Goal: Task Accomplishment & Management: Use online tool/utility

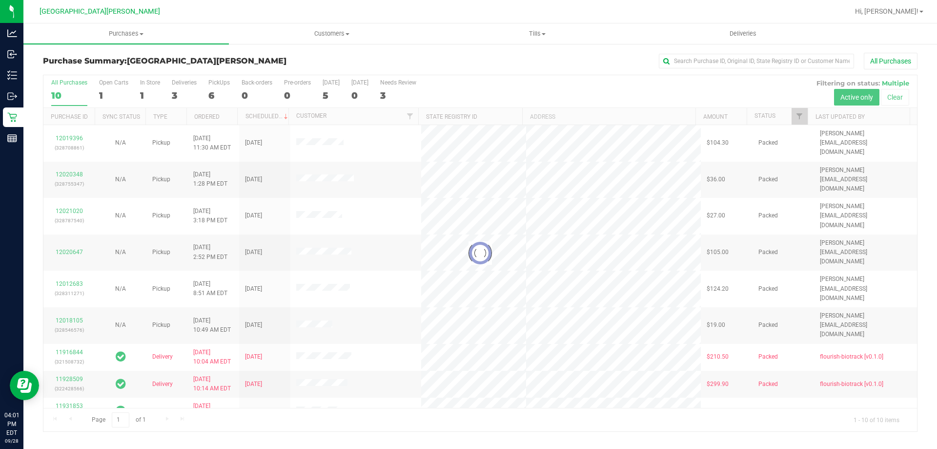
click at [101, 93] on div at bounding box center [480, 253] width 874 height 356
click at [105, 92] on div at bounding box center [480, 253] width 874 height 356
click at [106, 83] on div at bounding box center [480, 253] width 874 height 356
click at [106, 91] on div "1" at bounding box center [113, 95] width 29 height 11
click at [0, 0] on input "Open Carts 1" at bounding box center [0, 0] width 0 height 0
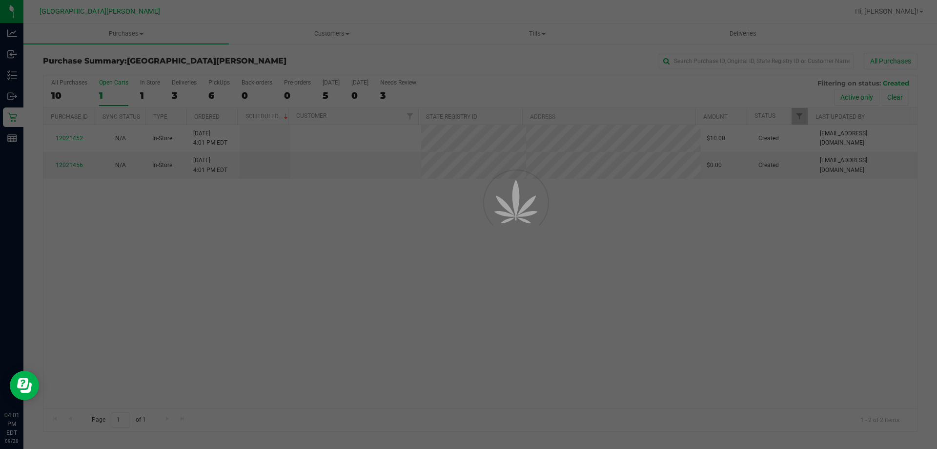
click at [103, 88] on label "Open Carts 1" at bounding box center [113, 92] width 29 height 27
click at [0, 0] on input "Open Carts 1" at bounding box center [0, 0] width 0 height 0
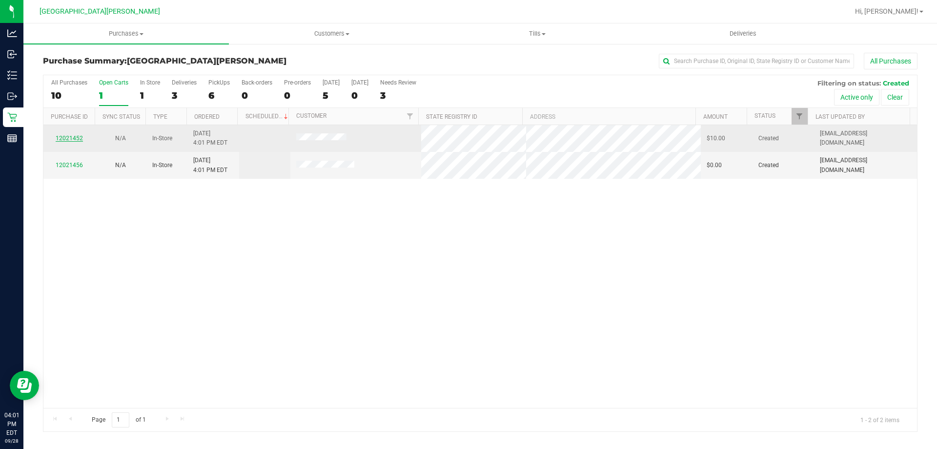
click at [69, 138] on link "12021452" at bounding box center [69, 138] width 27 height 7
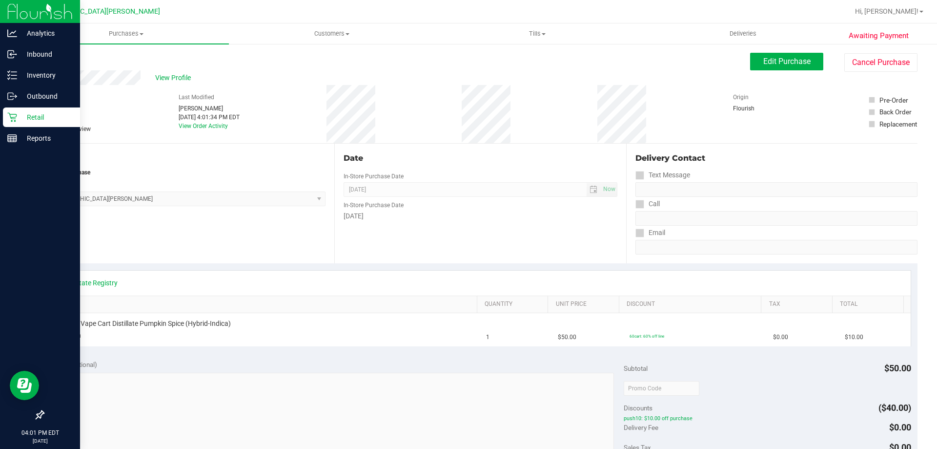
click at [17, 124] on div "Retail" at bounding box center [41, 117] width 77 height 20
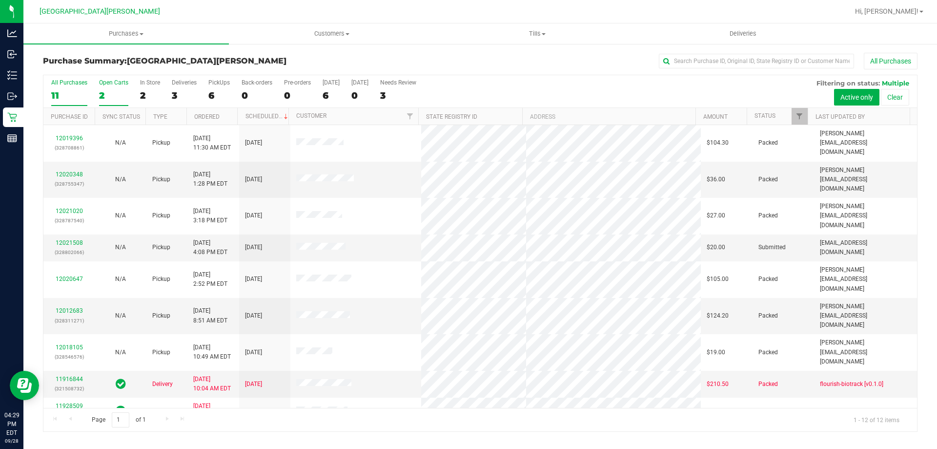
click at [112, 103] on label "Open Carts 2" at bounding box center [113, 92] width 29 height 27
click at [0, 0] on input "Open Carts 2" at bounding box center [0, 0] width 0 height 0
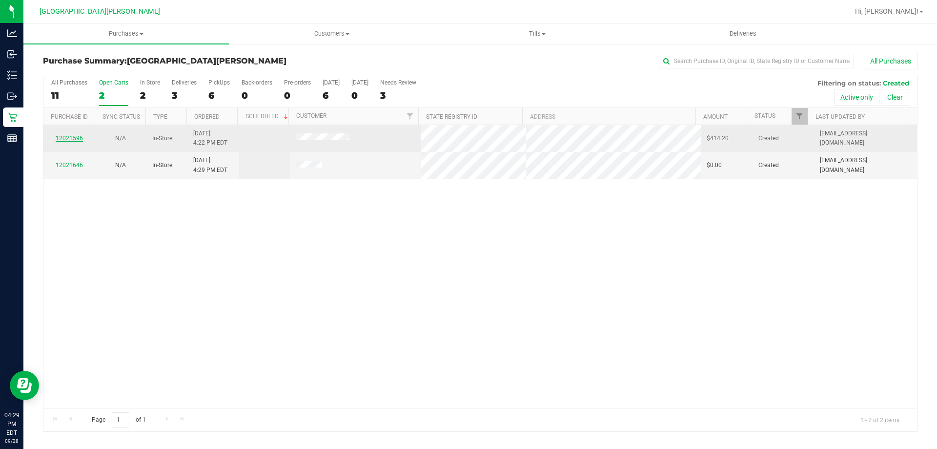
click at [70, 139] on link "12021596" at bounding box center [69, 138] width 27 height 7
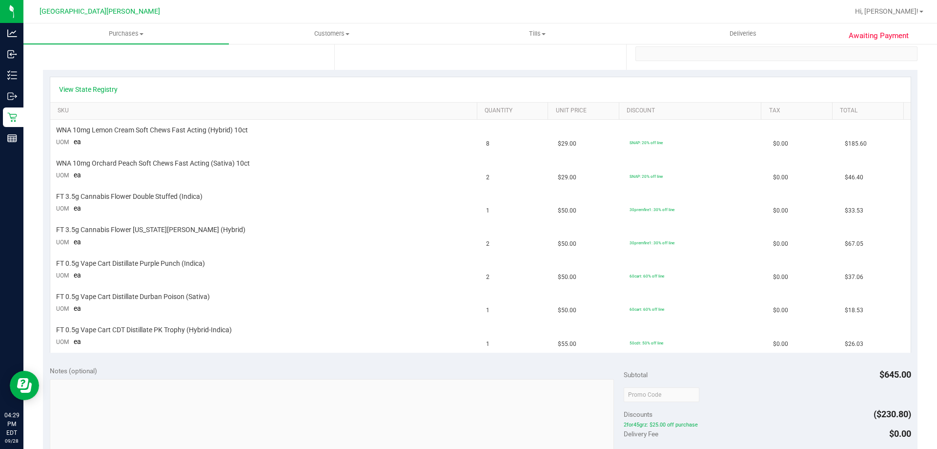
scroll to position [194, 0]
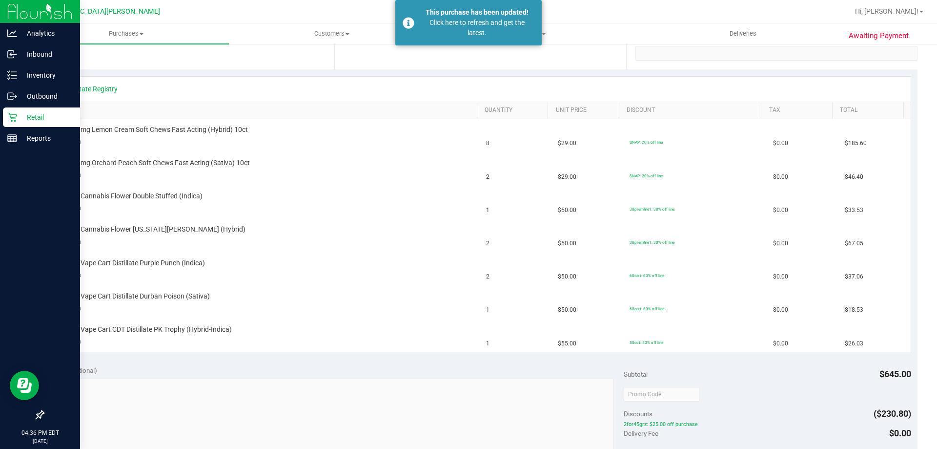
click at [17, 110] on div "Retail" at bounding box center [41, 117] width 77 height 20
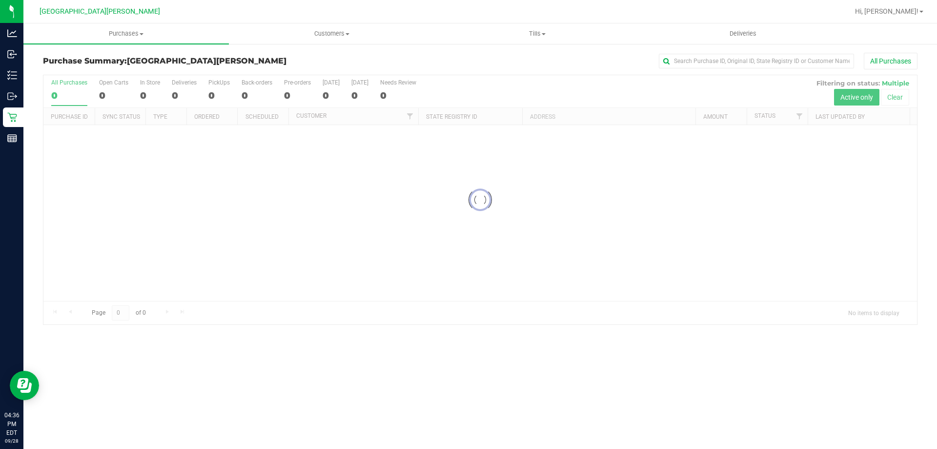
click at [106, 92] on div at bounding box center [480, 199] width 874 height 249
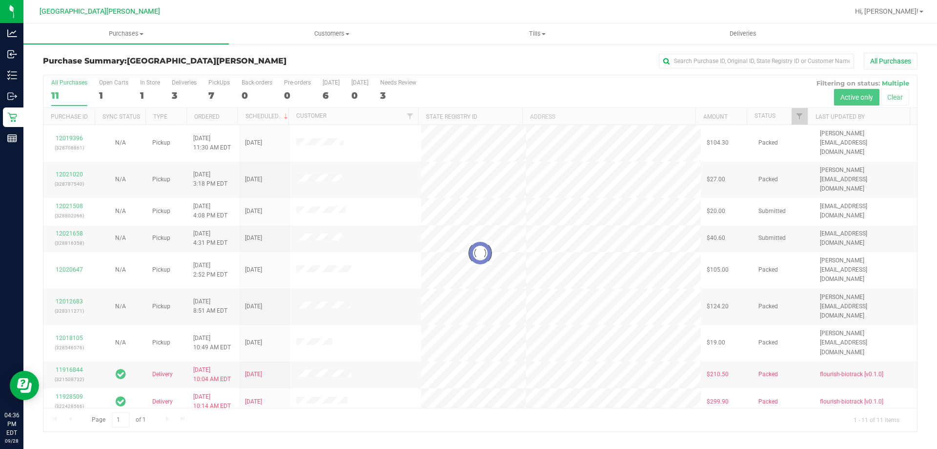
click at [108, 93] on div at bounding box center [480, 253] width 874 height 356
click at [104, 92] on div at bounding box center [480, 253] width 874 height 356
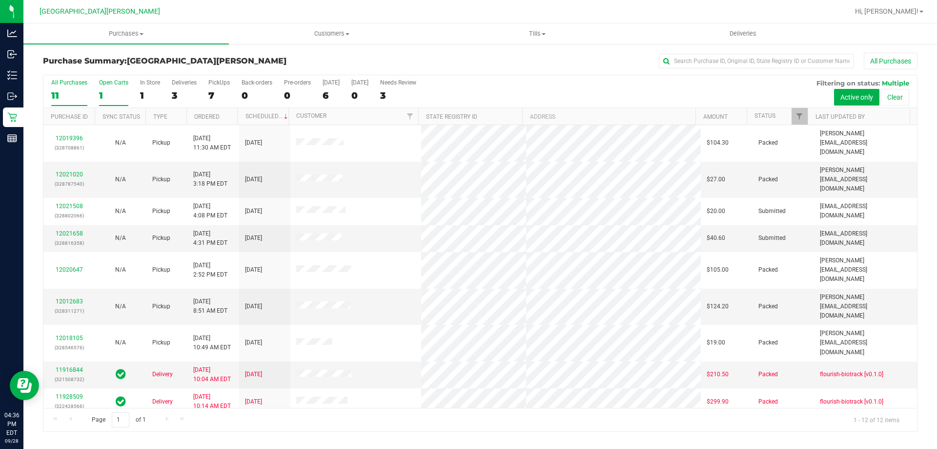
click at [106, 88] on label "Open Carts 1" at bounding box center [113, 92] width 29 height 27
click at [0, 0] on input "Open Carts 1" at bounding box center [0, 0] width 0 height 0
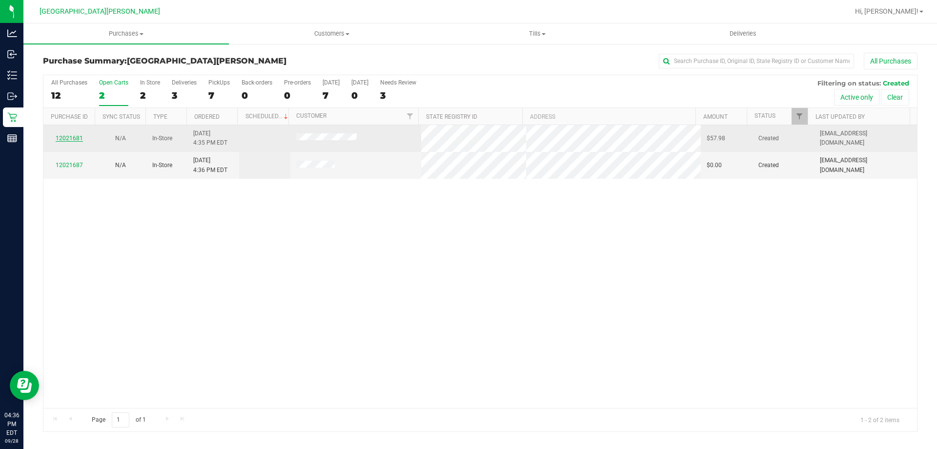
click at [64, 138] on link "12021681" at bounding box center [69, 138] width 27 height 7
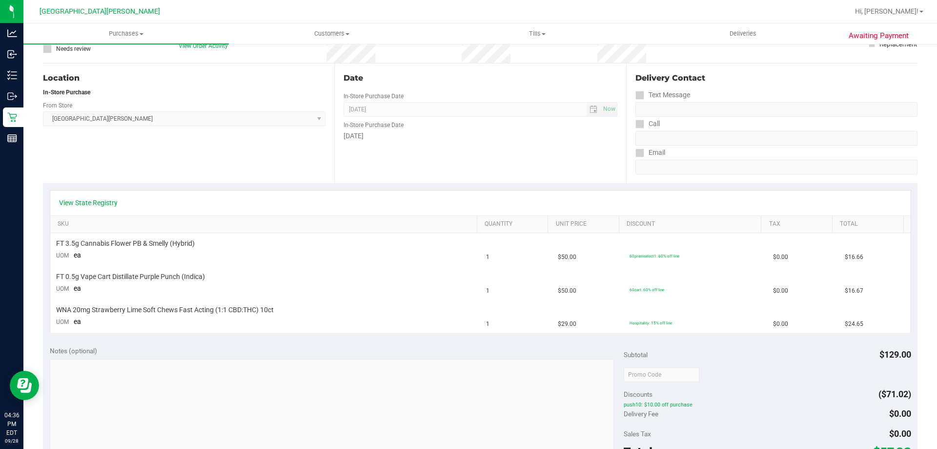
scroll to position [85, 0]
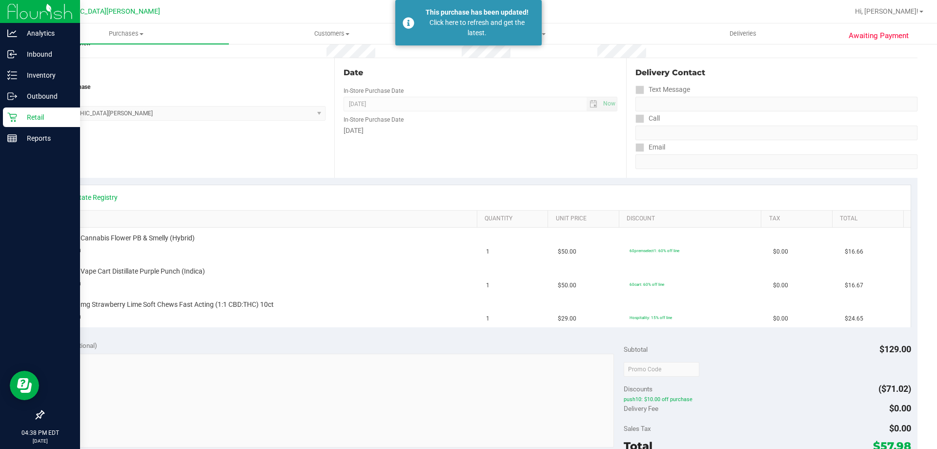
click at [40, 113] on p "Retail" at bounding box center [46, 117] width 59 height 12
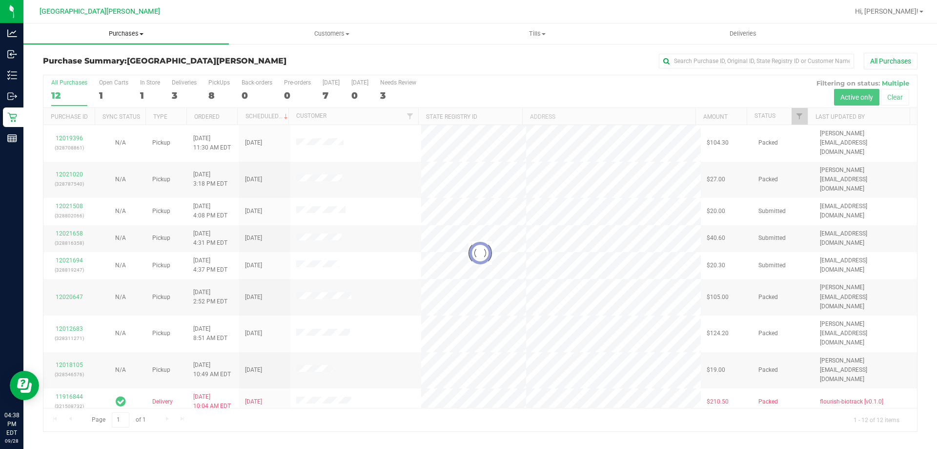
click at [128, 33] on span "Purchases" at bounding box center [126, 33] width 206 height 9
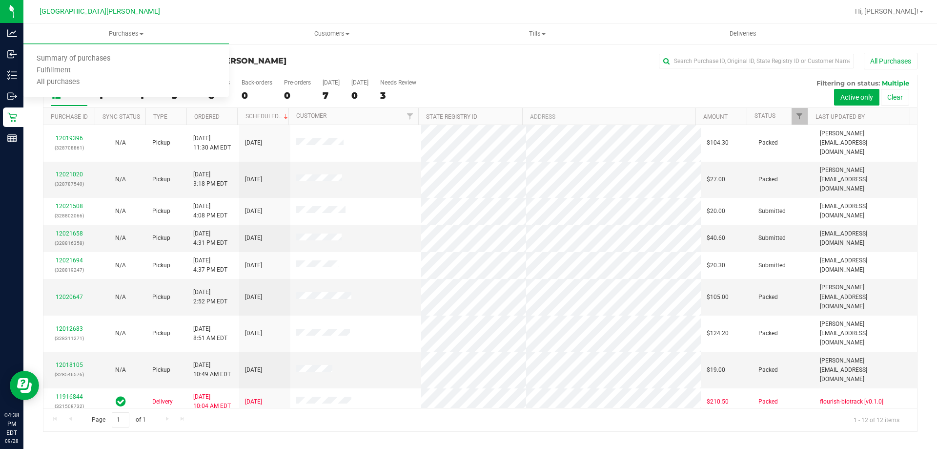
click at [254, 23] on nav "Key West WC Hi, Mattie!" at bounding box center [480, 11] width 914 height 23
click at [117, 80] on div "Open Carts" at bounding box center [113, 82] width 29 height 7
click at [0, 0] on input "Open Carts 1" at bounding box center [0, 0] width 0 height 0
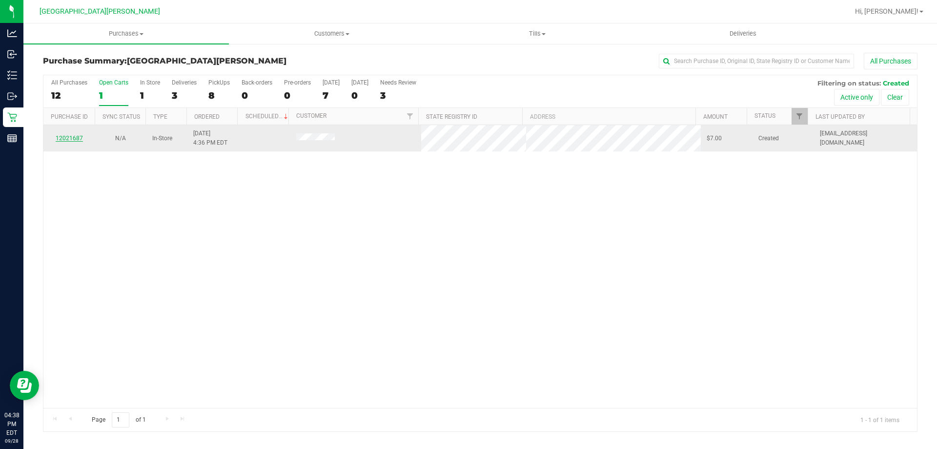
click at [65, 136] on link "12021687" at bounding box center [69, 138] width 27 height 7
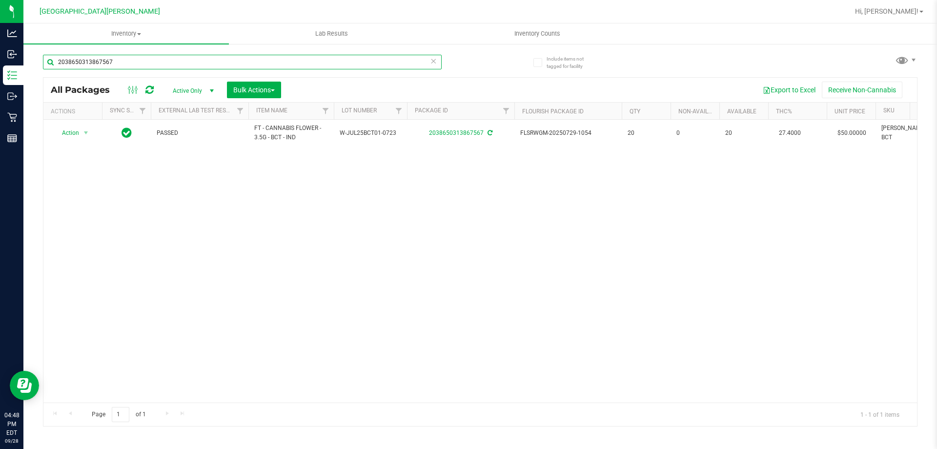
click at [131, 58] on input "2038650313867567" at bounding box center [242, 62] width 399 height 15
type input "8207523351341978"
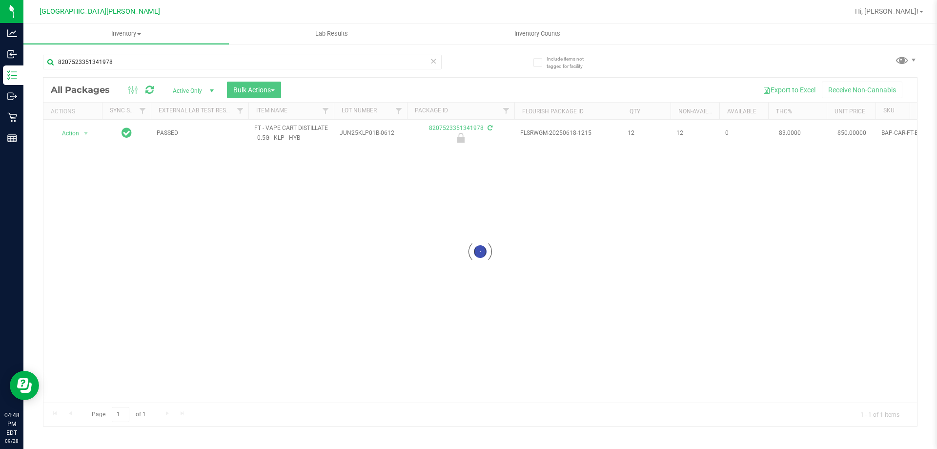
click at [85, 132] on div at bounding box center [480, 252] width 874 height 348
click at [85, 132] on span "select" at bounding box center [86, 133] width 8 height 8
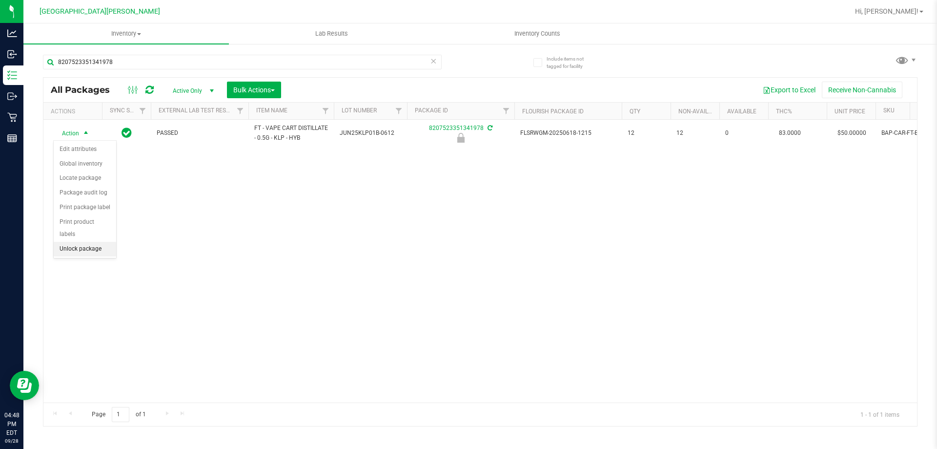
click at [75, 242] on li "Unlock package" at bounding box center [85, 249] width 62 height 15
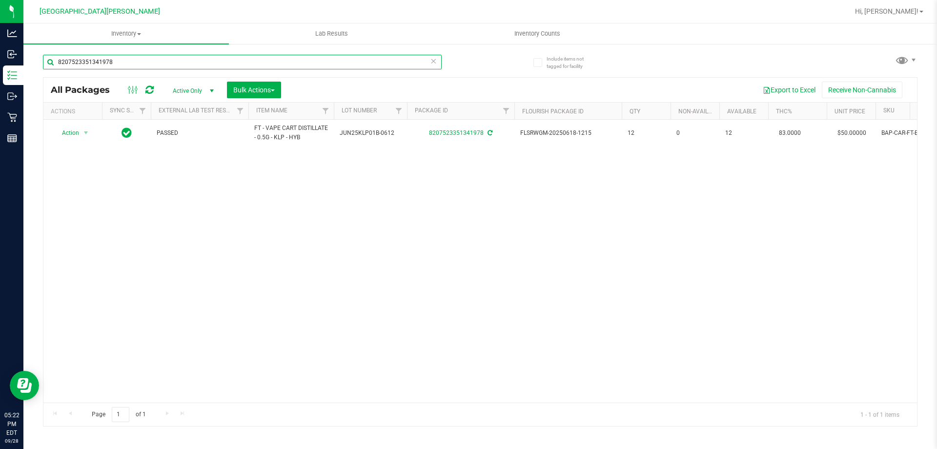
click at [164, 60] on input "8207523351341978" at bounding box center [242, 62] width 399 height 15
click at [163, 60] on input "8207523351341978" at bounding box center [242, 62] width 399 height 15
type input "6707019113045908"
click at [80, 133] on span "select" at bounding box center [86, 133] width 12 height 14
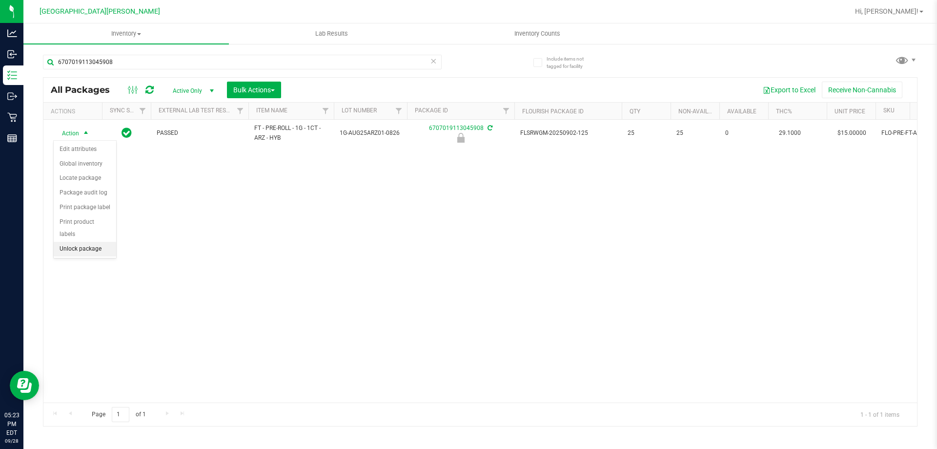
click at [84, 242] on li "Unlock package" at bounding box center [85, 249] width 62 height 15
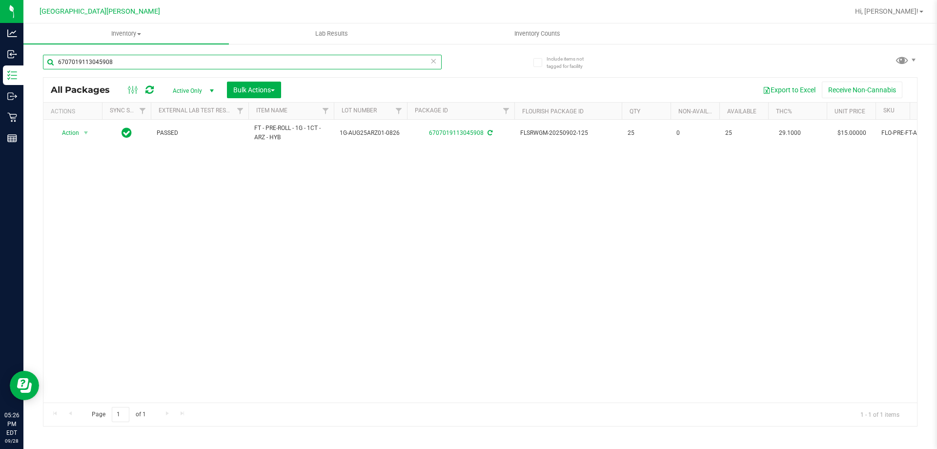
click at [99, 57] on input "6707019113045908" at bounding box center [242, 62] width 399 height 15
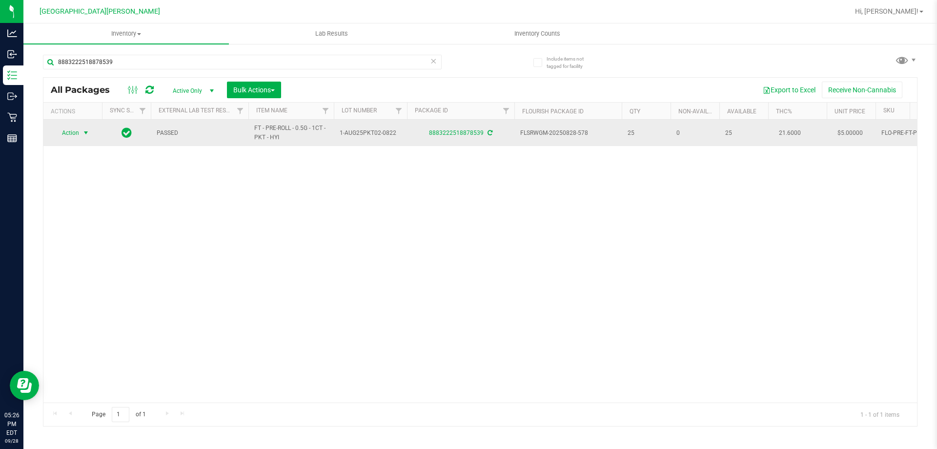
click at [74, 135] on span "Action" at bounding box center [66, 133] width 26 height 14
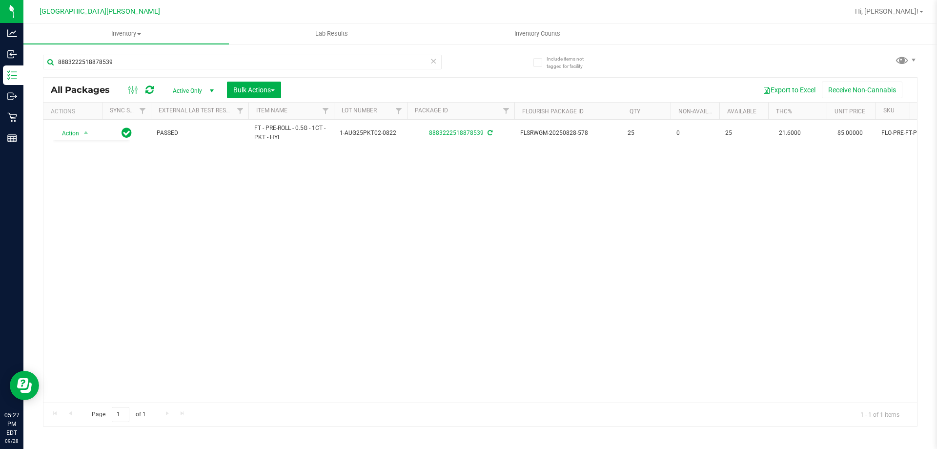
click at [200, 232] on div "Action Action Adjust qty Create package Edit attributes Global inventory Locate…" at bounding box center [480, 261] width 874 height 283
click at [120, 202] on div "Action Action Adjust qty Create package Edit attributes Global inventory Locate…" at bounding box center [480, 261] width 874 height 283
click at [120, 203] on div "Action Action Adjust qty Create package Edit attributes Global inventory Locate…" at bounding box center [480, 261] width 874 height 283
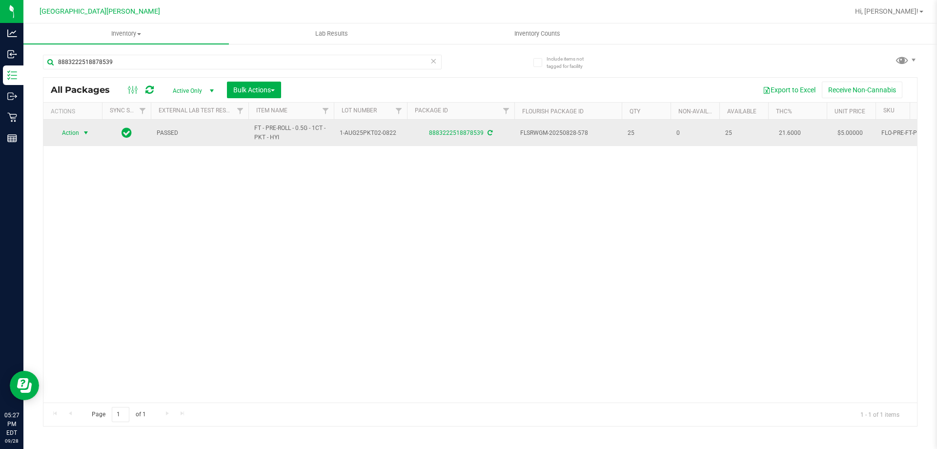
click at [80, 135] on span "select" at bounding box center [86, 133] width 12 height 14
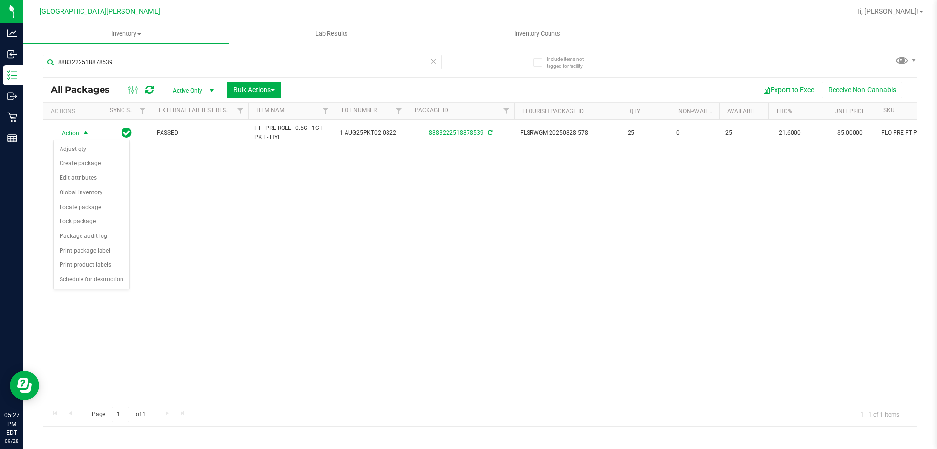
click at [218, 200] on div "Action Action Adjust qty Create package Edit attributes Global inventory Locate…" at bounding box center [480, 261] width 874 height 283
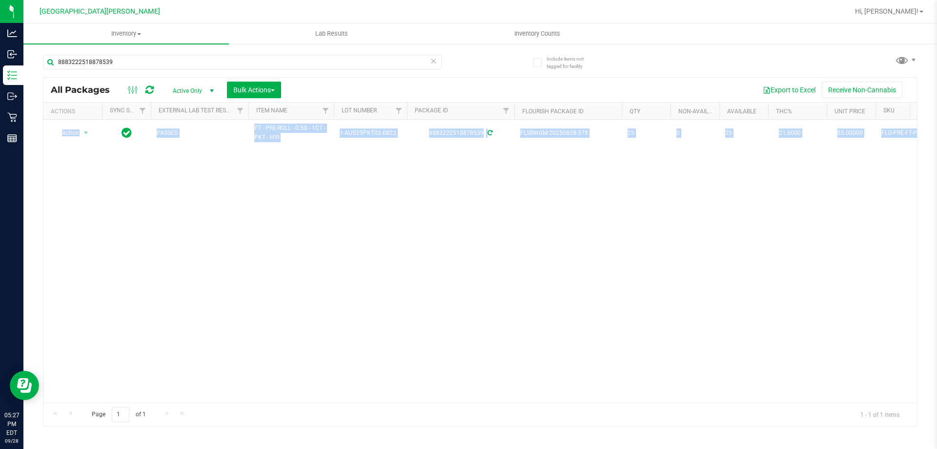
click at [218, 200] on div "Action Action Adjust qty Create package Edit attributes Global inventory Locate…" at bounding box center [480, 261] width 874 height 283
drag, startPoint x: 211, startPoint y: 53, endPoint x: 205, endPoint y: 53, distance: 5.9
click at [210, 53] on div "8883222518878539" at bounding box center [261, 61] width 437 height 31
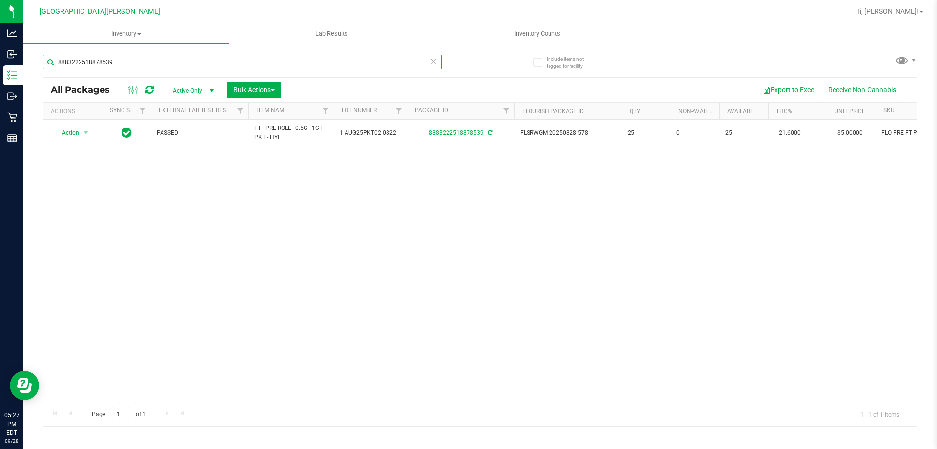
click at [199, 56] on input "8883222518878539" at bounding box center [242, 62] width 399 height 15
type input "8883222518878539"
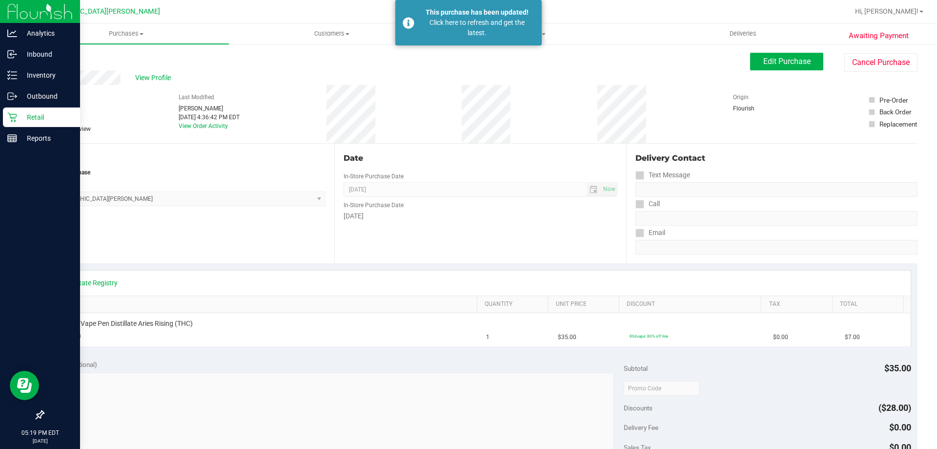
click at [23, 119] on p "Retail" at bounding box center [46, 117] width 59 height 12
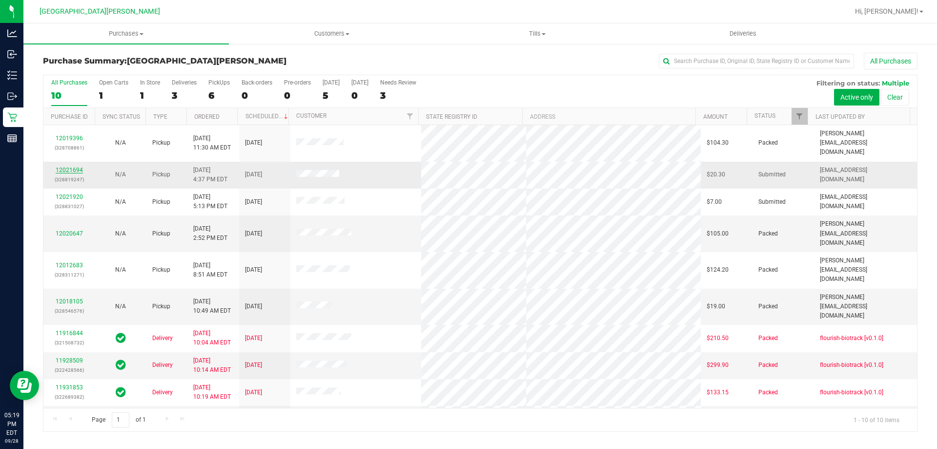
click at [71, 166] on link "12021694" at bounding box center [69, 169] width 27 height 7
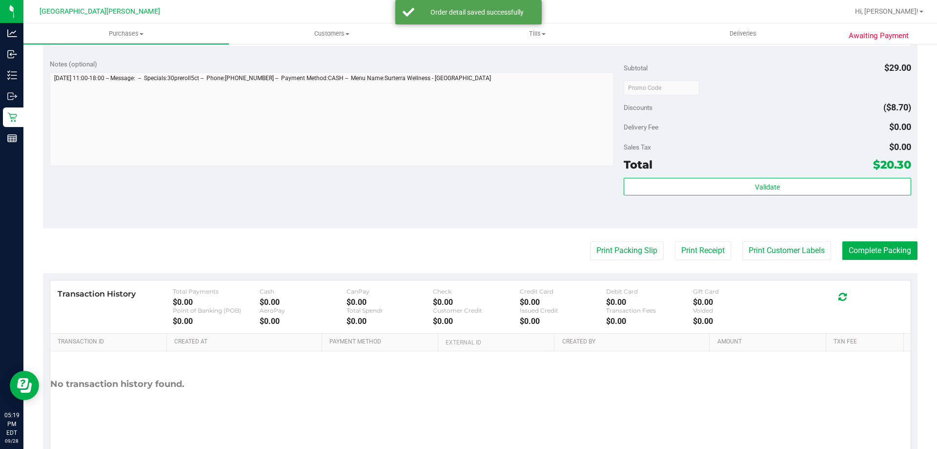
scroll to position [342, 0]
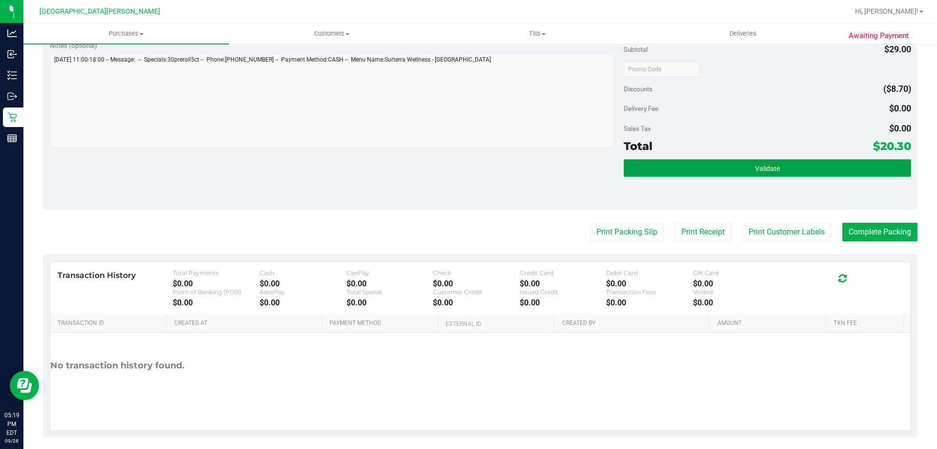
click at [795, 172] on button "Validate" at bounding box center [767, 168] width 287 height 18
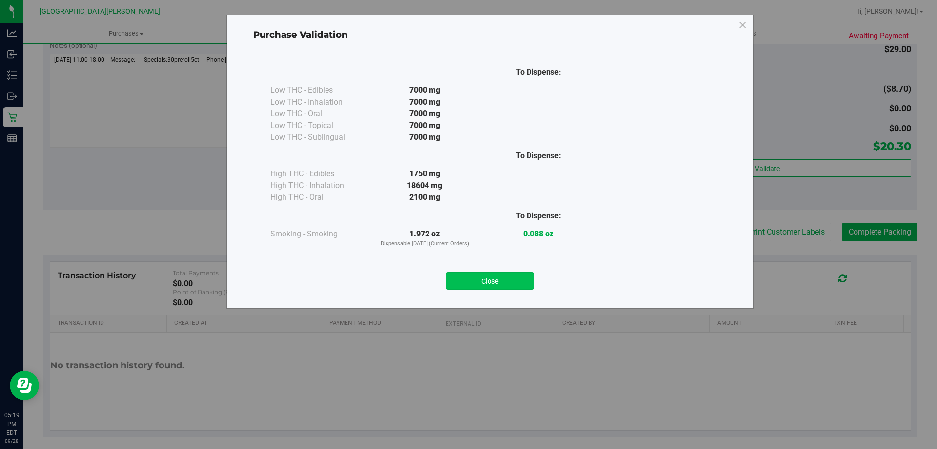
click at [490, 280] on button "Close" at bounding box center [490, 281] width 89 height 18
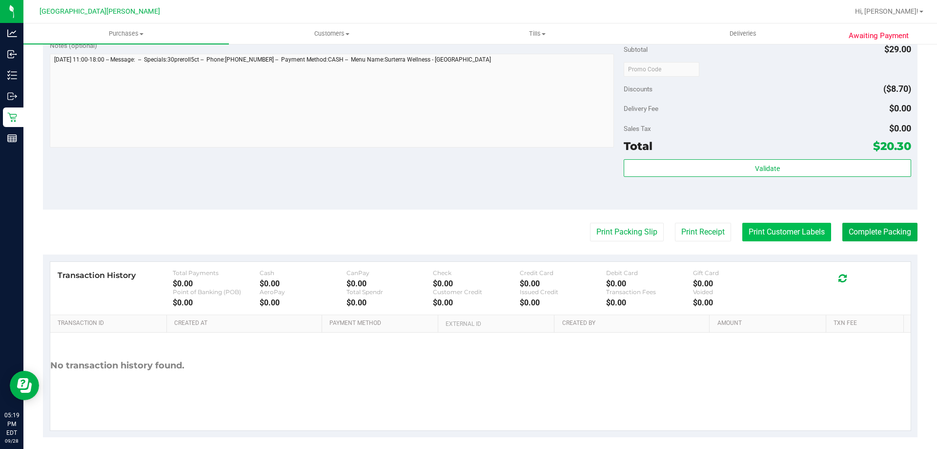
click at [777, 238] on button "Print Customer Labels" at bounding box center [787, 232] width 89 height 19
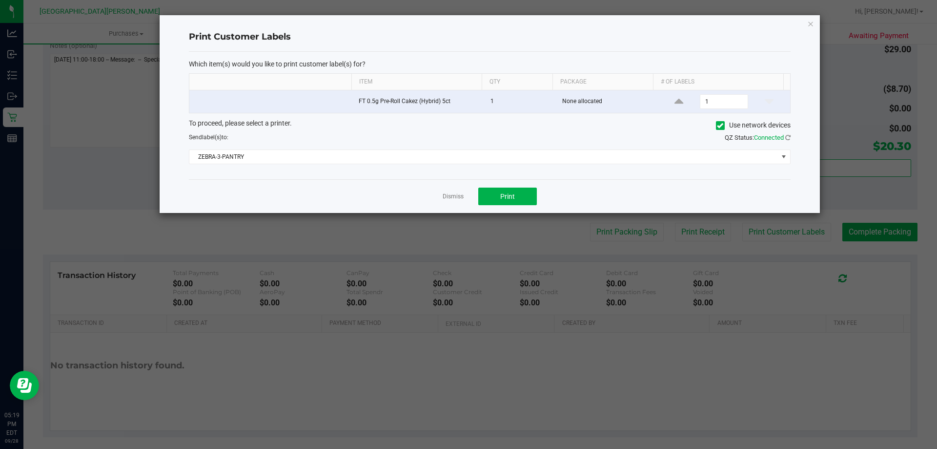
click at [515, 186] on div "Dismiss Print" at bounding box center [490, 196] width 602 height 34
click at [512, 188] on button "Print" at bounding box center [507, 196] width 59 height 18
click at [460, 198] on link "Dismiss" at bounding box center [453, 196] width 21 height 8
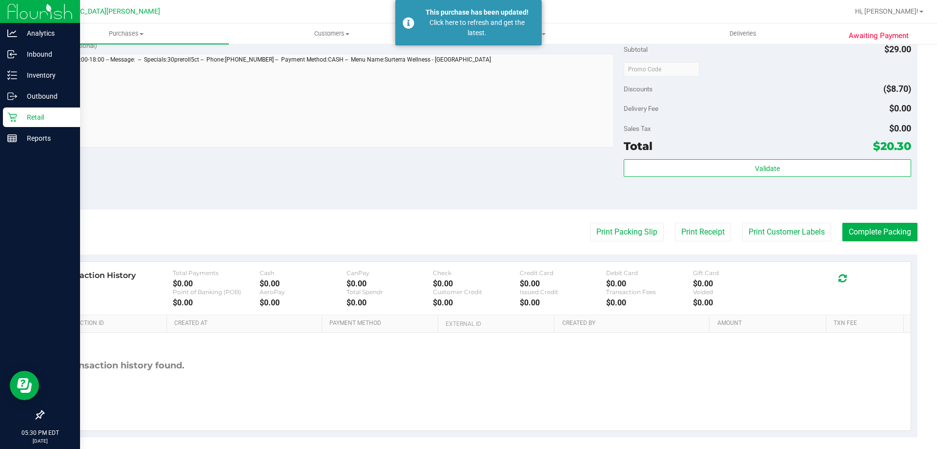
click at [4, 114] on div "Retail" at bounding box center [41, 117] width 77 height 20
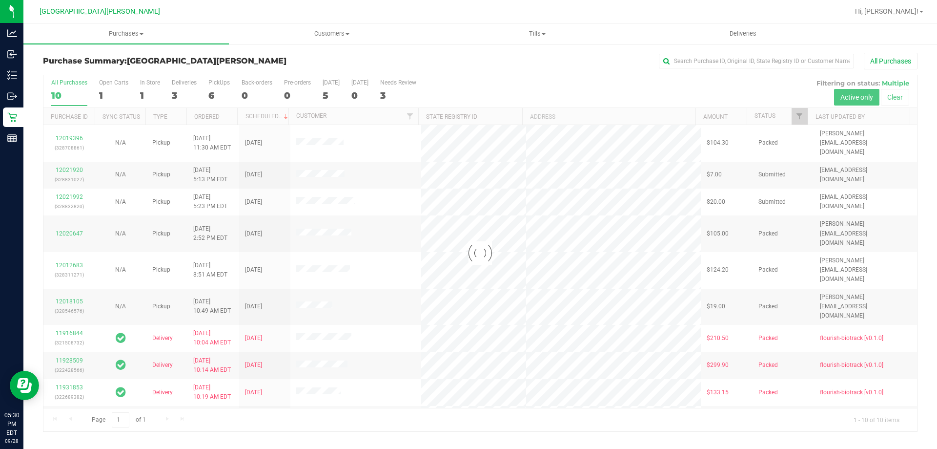
click at [107, 98] on div at bounding box center [480, 253] width 874 height 356
click at [104, 90] on div at bounding box center [480, 253] width 874 height 356
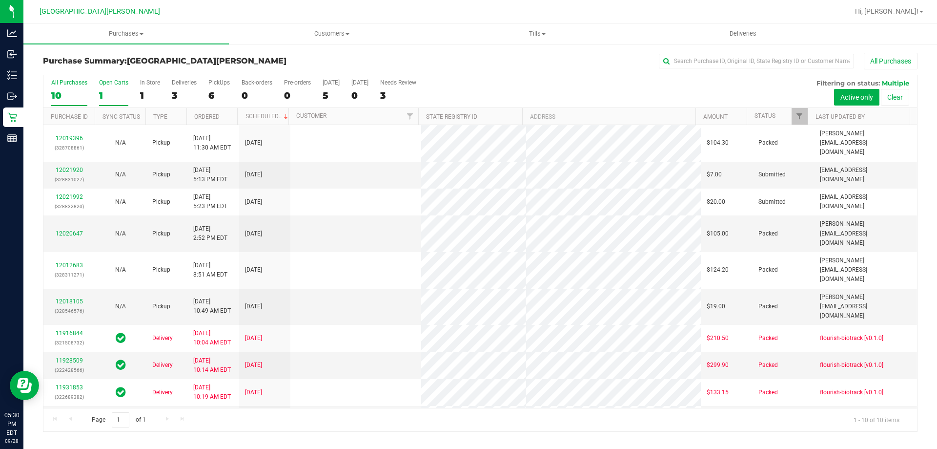
click at [108, 87] on label "Open Carts 1" at bounding box center [113, 92] width 29 height 27
click at [0, 0] on input "Open Carts 1" at bounding box center [0, 0] width 0 height 0
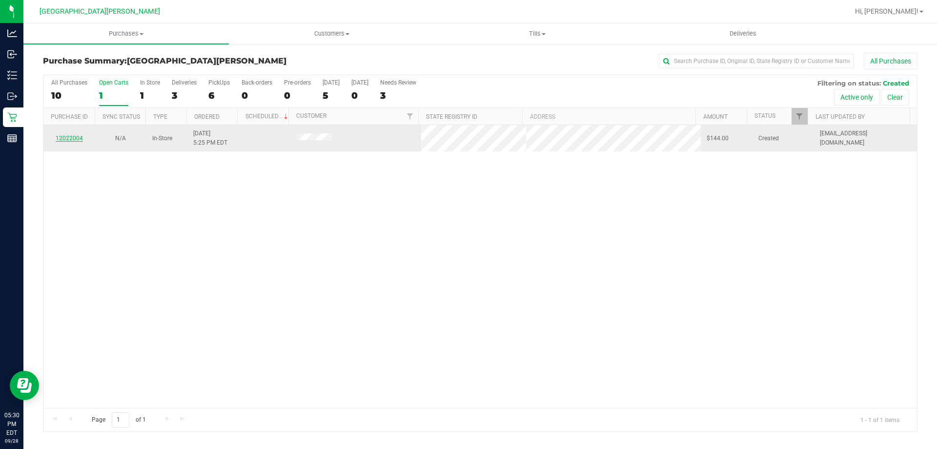
click at [68, 140] on link "12022004" at bounding box center [69, 138] width 27 height 7
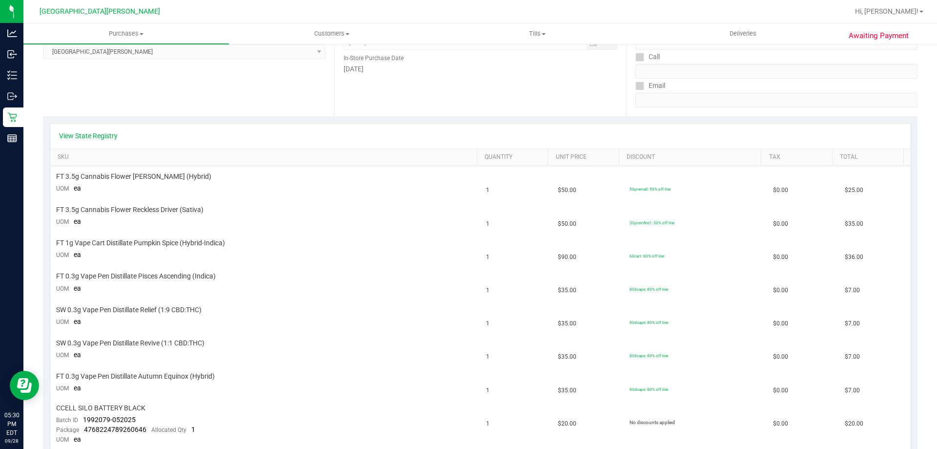
scroll to position [182, 0]
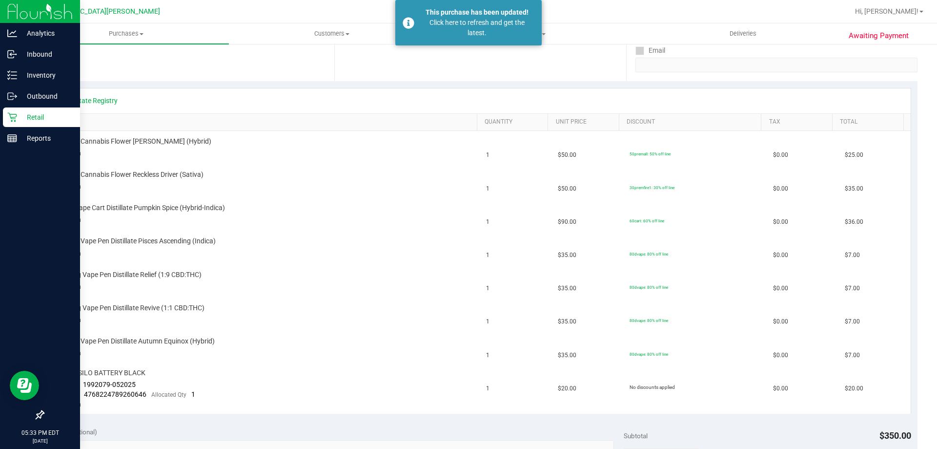
click at [55, 121] on p "Retail" at bounding box center [46, 117] width 59 height 12
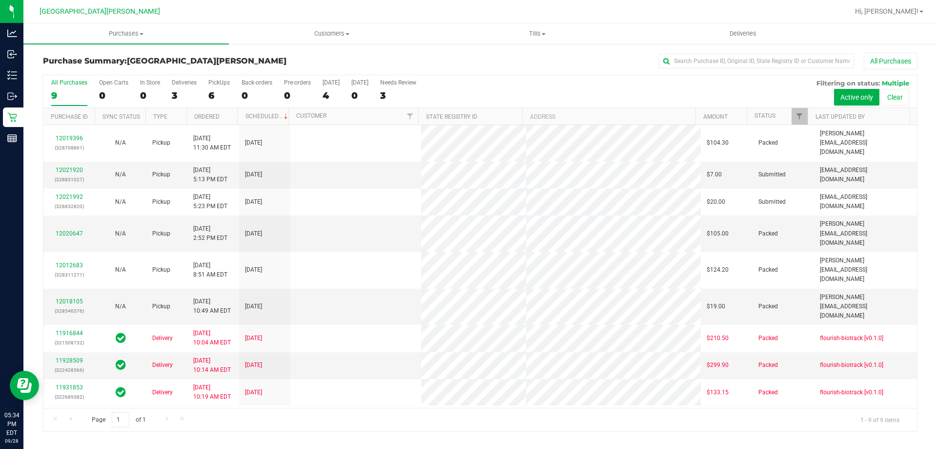
click at [58, 175] on p "(328831027)" at bounding box center [69, 179] width 40 height 9
click at [63, 166] on link "12021920" at bounding box center [69, 169] width 27 height 7
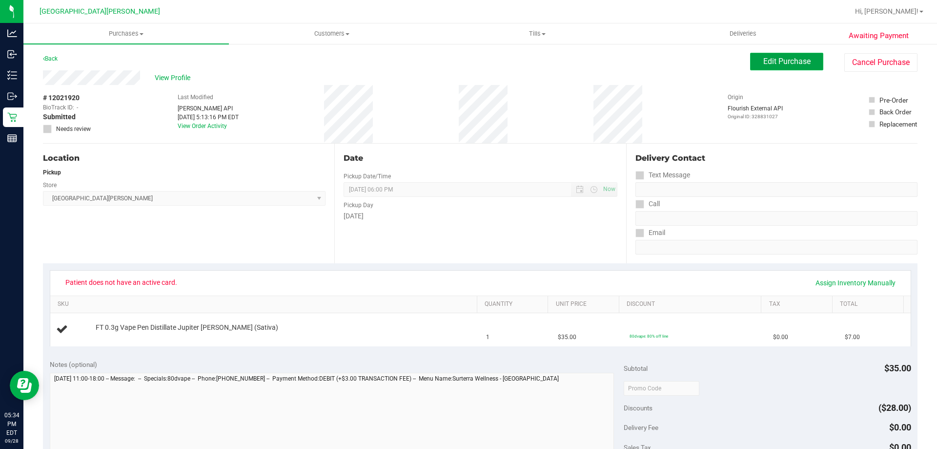
click at [797, 62] on span "Edit Purchase" at bounding box center [787, 61] width 47 height 9
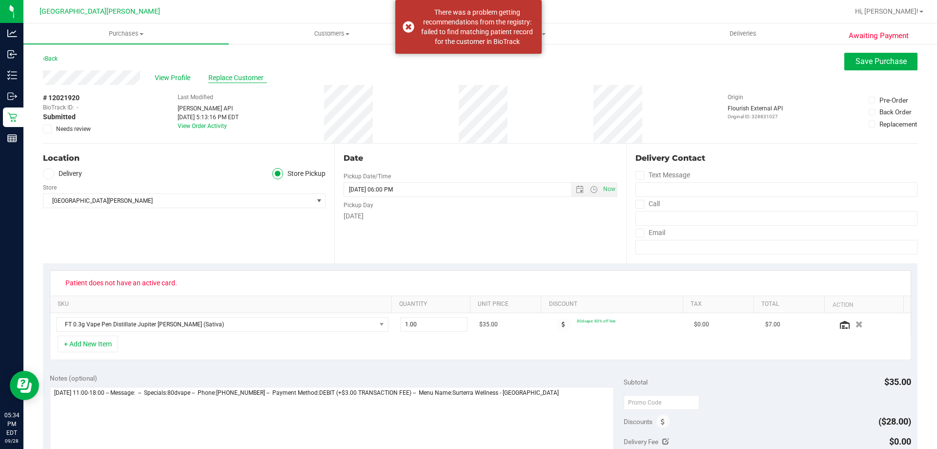
click at [236, 77] on span "Replace Customer" at bounding box center [237, 78] width 59 height 10
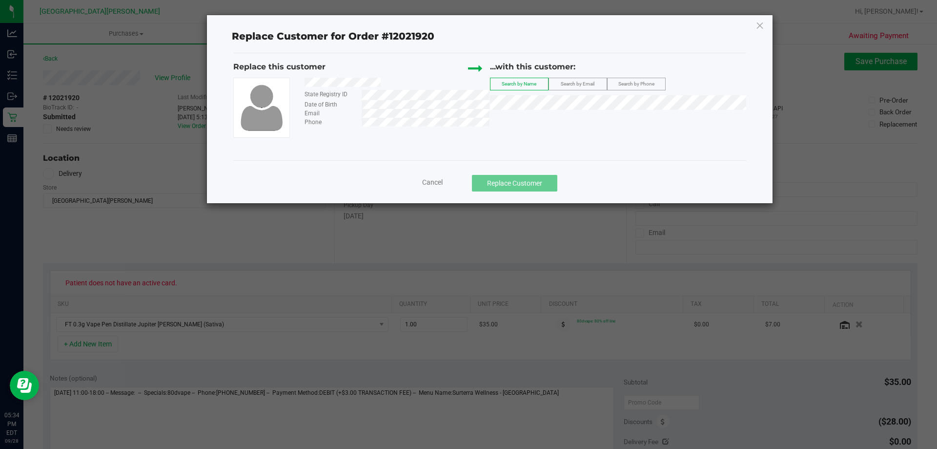
click at [594, 82] on span "Search by Email" at bounding box center [578, 83] width 34 height 5
click at [563, 120] on span "(shakayla611@gmail.com)" at bounding box center [608, 121] width 113 height 8
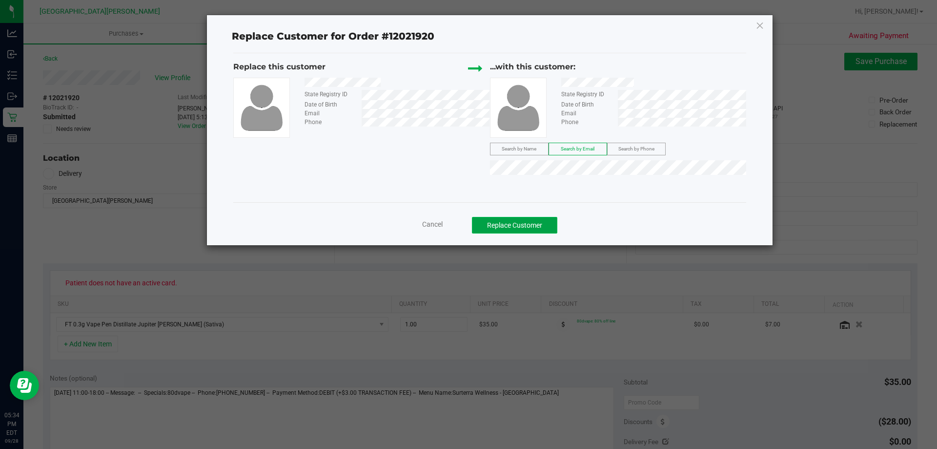
click at [519, 227] on button "Replace Customer" at bounding box center [514, 225] width 85 height 17
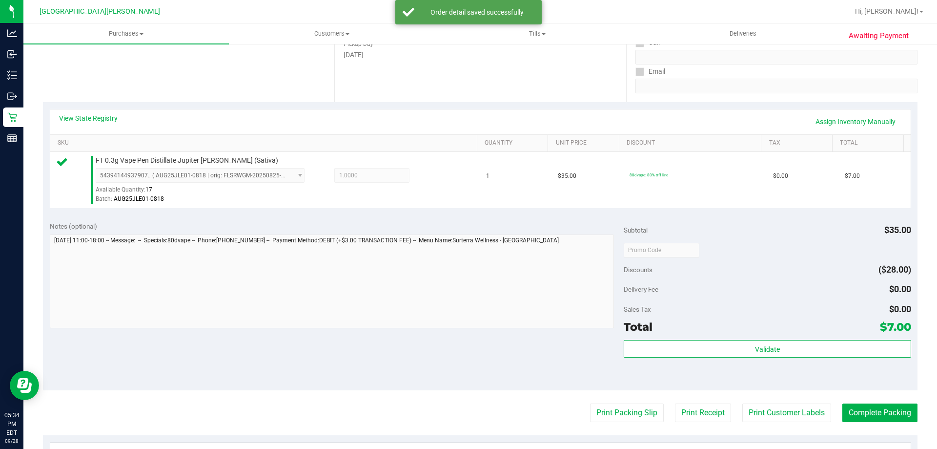
scroll to position [195, 0]
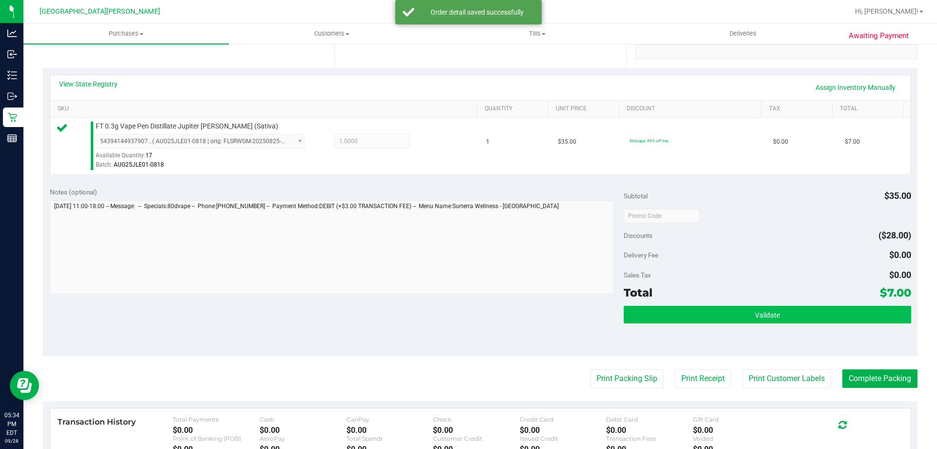
drag, startPoint x: 774, startPoint y: 326, endPoint x: 773, endPoint y: 312, distance: 13.2
click at [773, 320] on div "Validate" at bounding box center [767, 328] width 287 height 44
click at [773, 312] on span "Validate" at bounding box center [767, 315] width 25 height 8
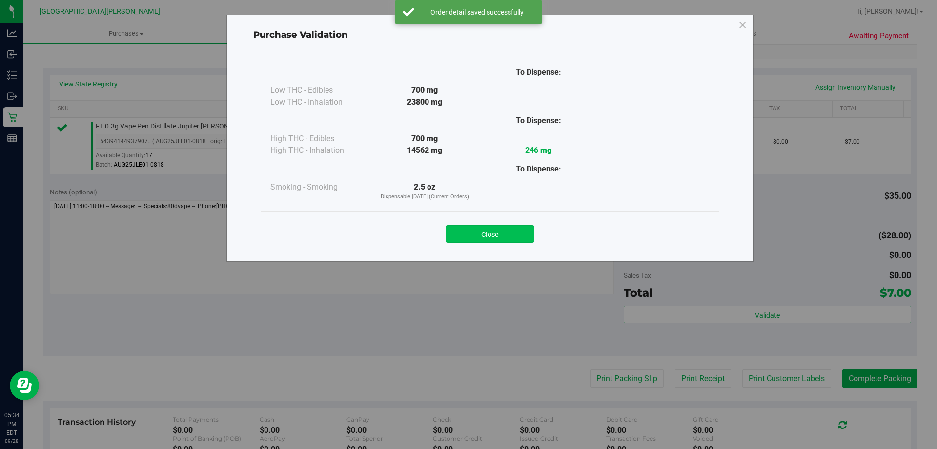
click at [507, 237] on button "Close" at bounding box center [490, 234] width 89 height 18
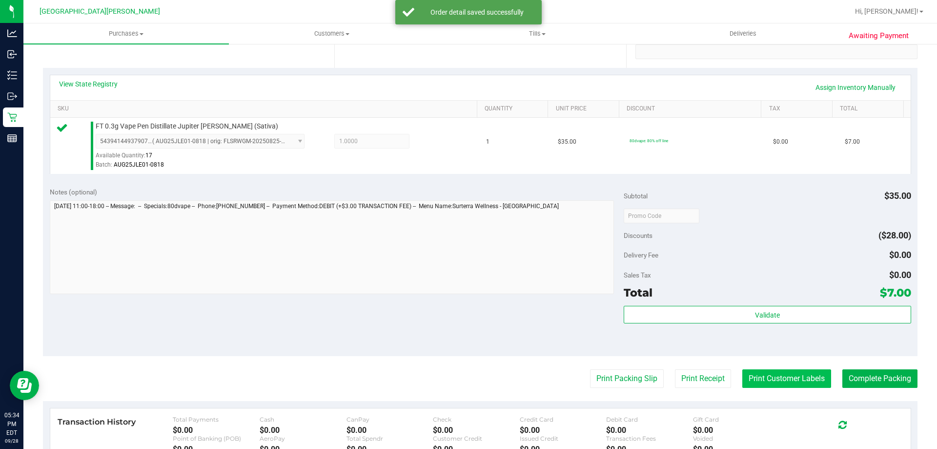
click at [791, 374] on button "Print Customer Labels" at bounding box center [787, 378] width 89 height 19
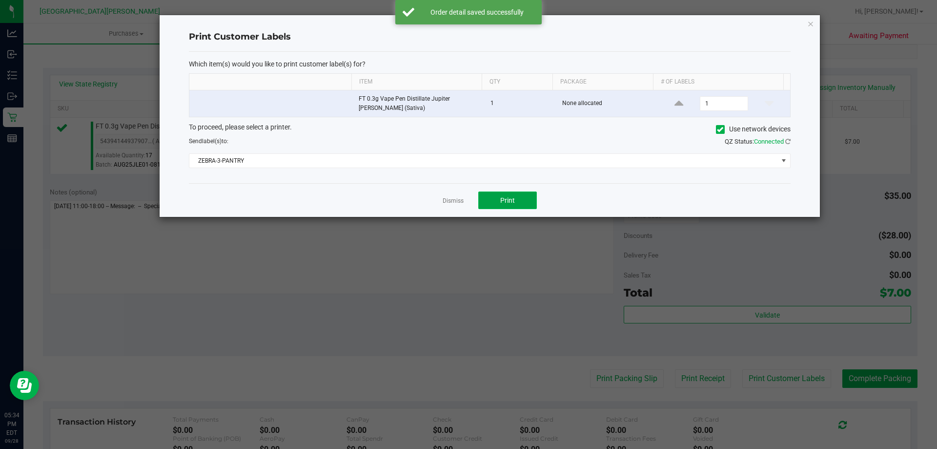
click at [514, 199] on span "Print" at bounding box center [507, 200] width 15 height 8
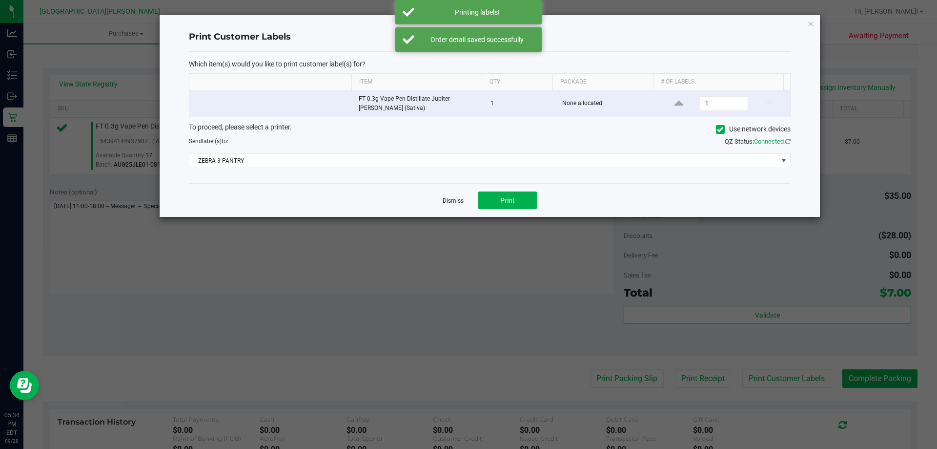
click at [461, 200] on link "Dismiss" at bounding box center [453, 201] width 21 height 8
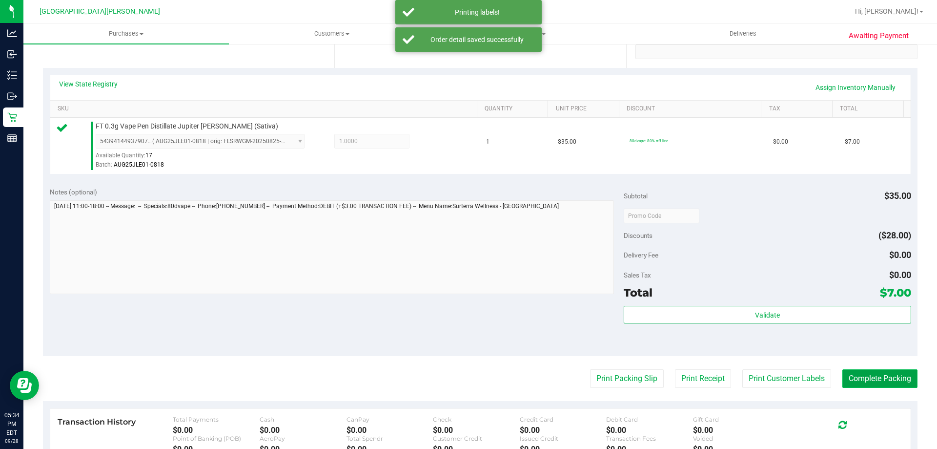
click at [898, 384] on button "Complete Packing" at bounding box center [880, 378] width 75 height 19
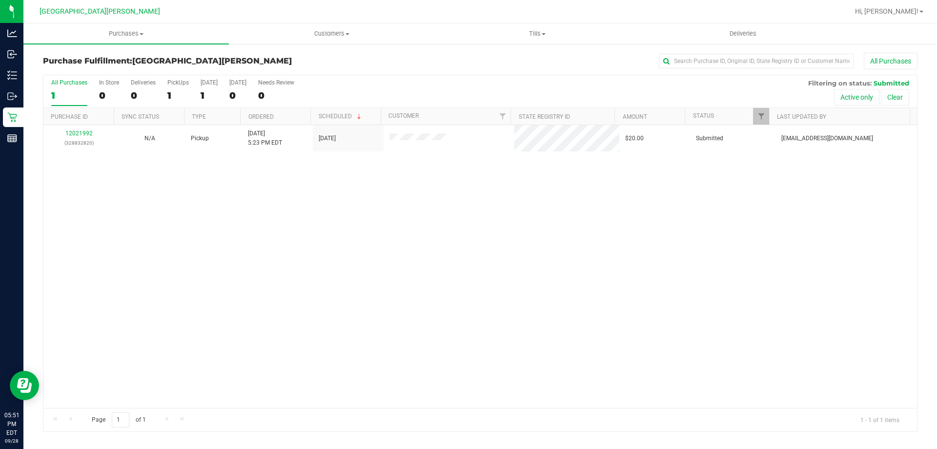
click at [109, 229] on div "12021992 (328832820) N/A Pickup 9/28/2025 5:23 PM EDT 9/28/2025 $20.00 Submitte…" at bounding box center [480, 266] width 874 height 283
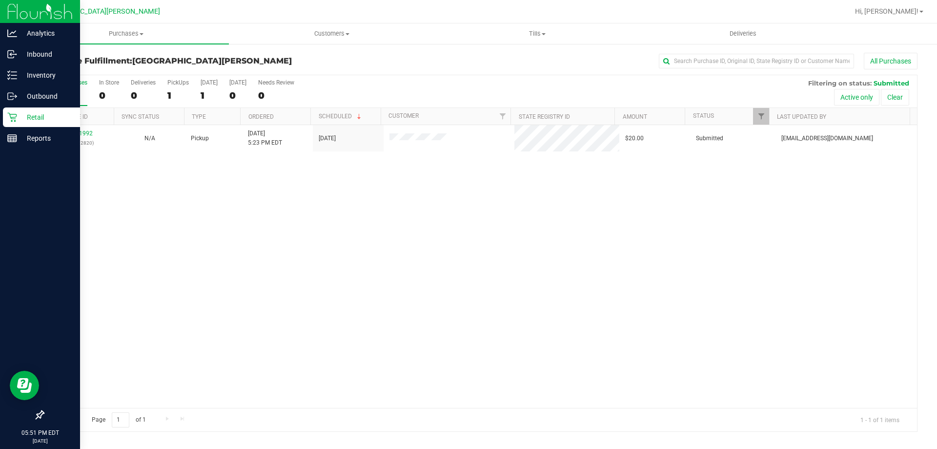
click at [10, 115] on icon at bounding box center [11, 117] width 9 height 9
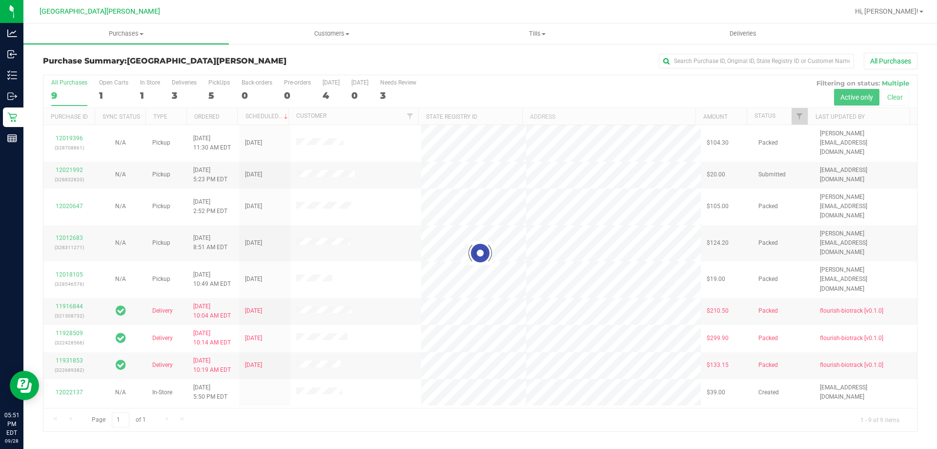
click at [109, 94] on div at bounding box center [480, 253] width 874 height 356
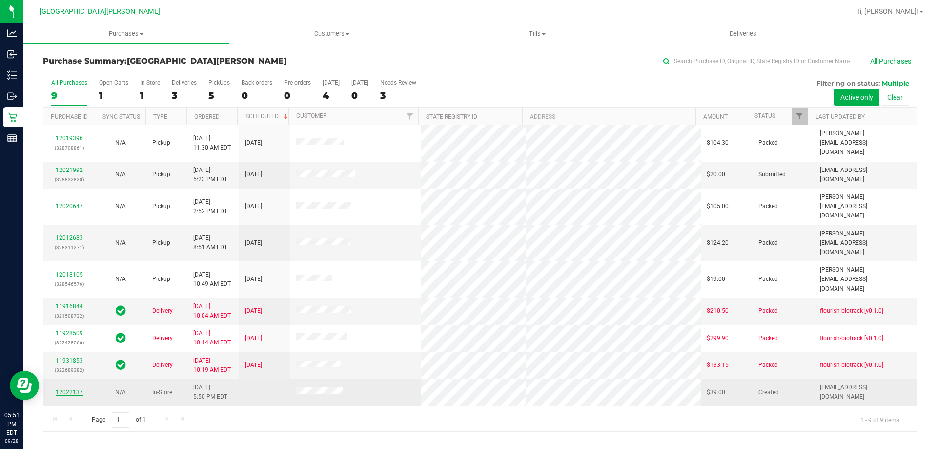
click at [70, 389] on link "12022137" at bounding box center [69, 392] width 27 height 7
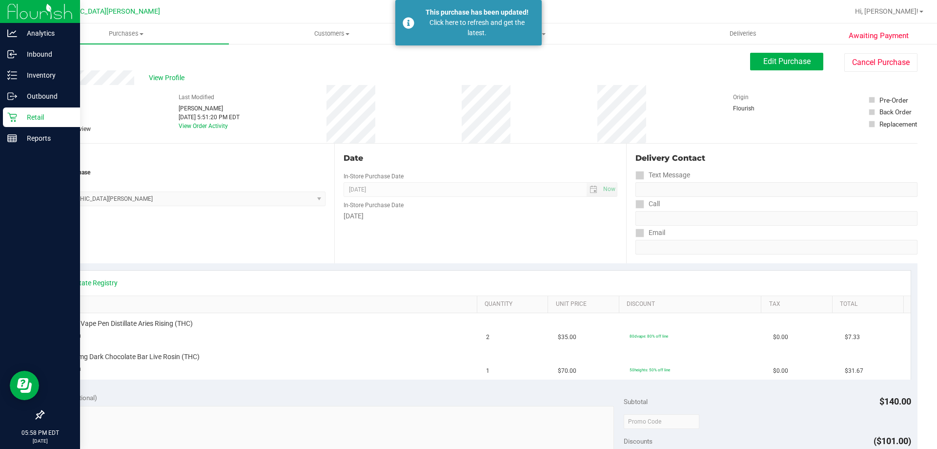
click at [17, 118] on icon at bounding box center [12, 117] width 10 height 10
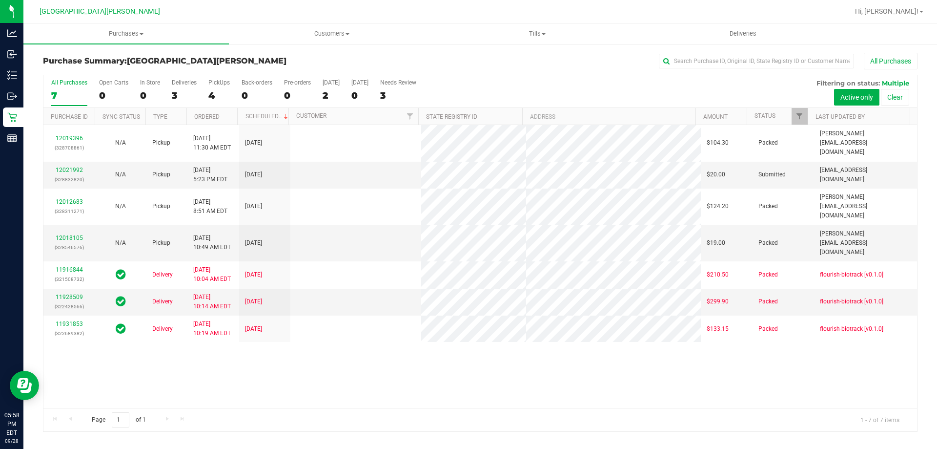
click at [75, 166] on link "12021992" at bounding box center [69, 169] width 27 height 7
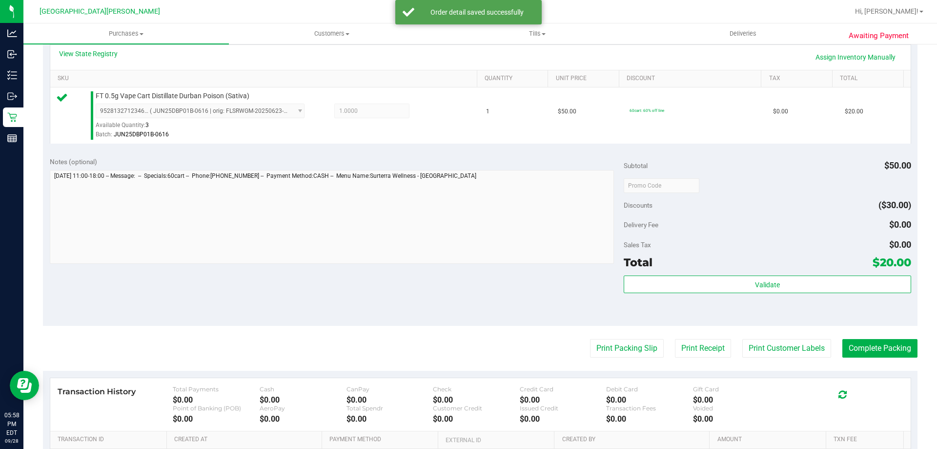
scroll to position [350, 0]
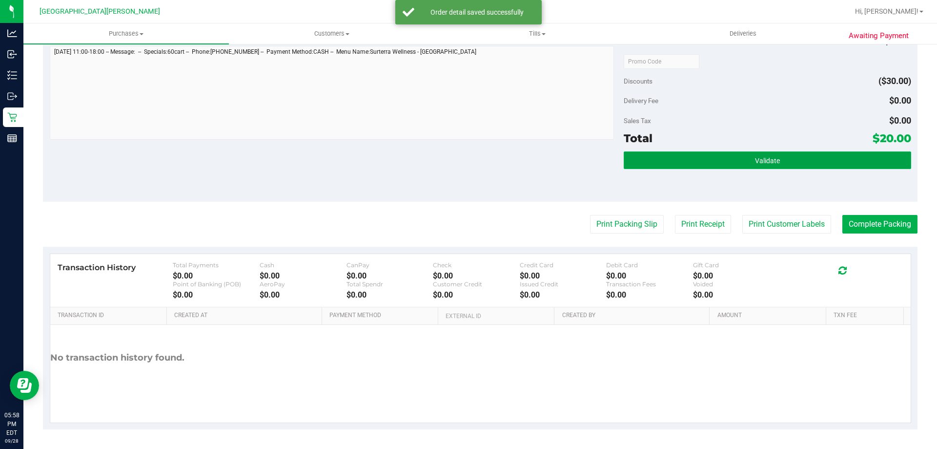
click at [725, 161] on button "Validate" at bounding box center [767, 160] width 287 height 18
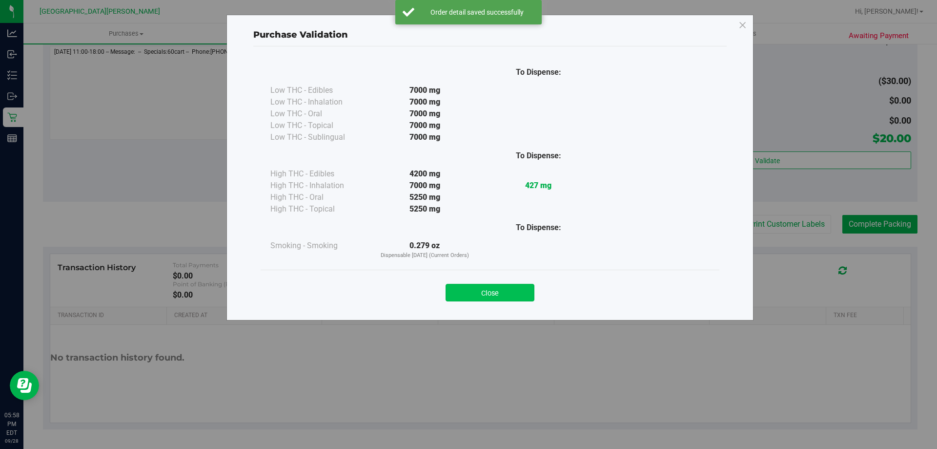
click at [509, 291] on button "Close" at bounding box center [490, 293] width 89 height 18
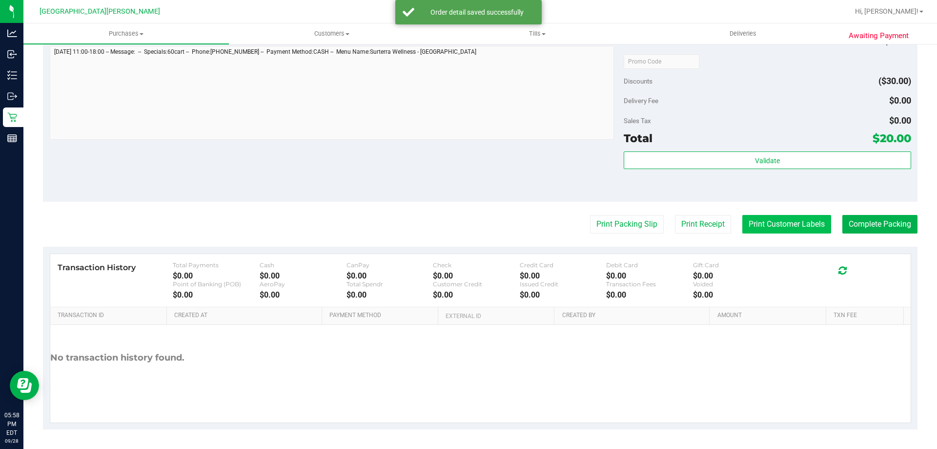
click at [780, 219] on button "Print Customer Labels" at bounding box center [787, 224] width 89 height 19
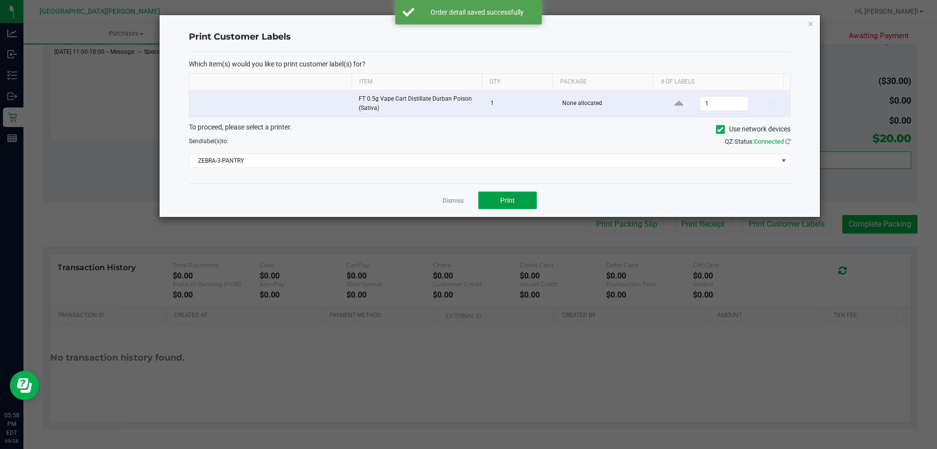
click at [508, 193] on button "Print" at bounding box center [507, 200] width 59 height 18
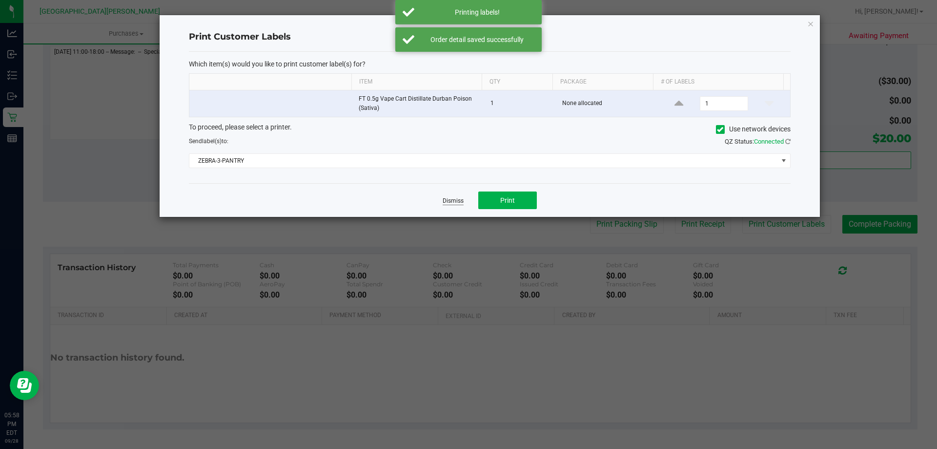
click at [459, 204] on link "Dismiss" at bounding box center [453, 201] width 21 height 8
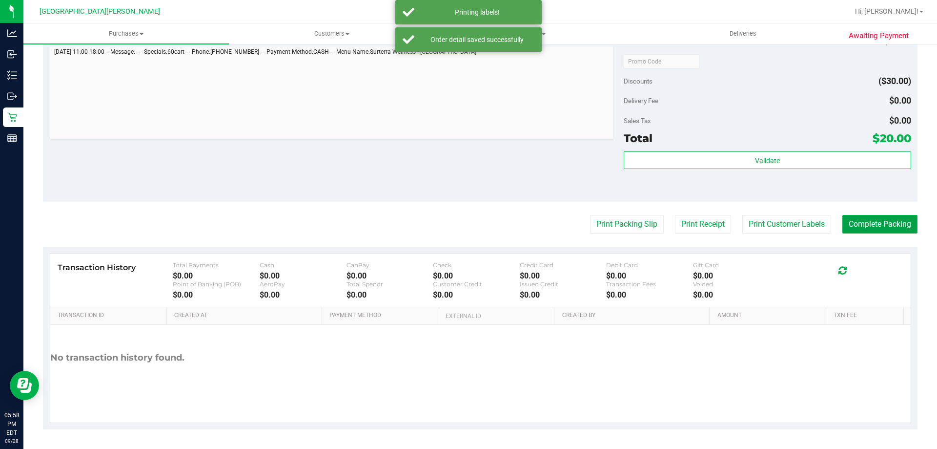
click at [887, 227] on button "Complete Packing" at bounding box center [880, 224] width 75 height 19
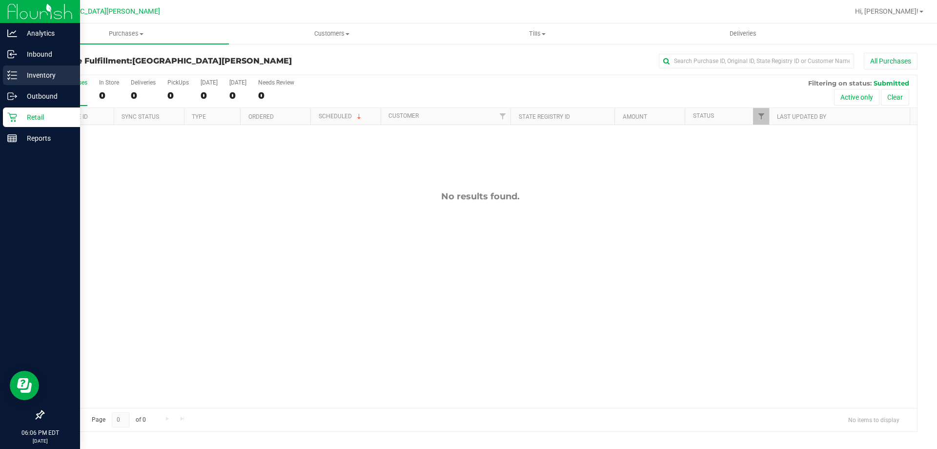
click at [44, 71] on p "Inventory" at bounding box center [46, 75] width 59 height 12
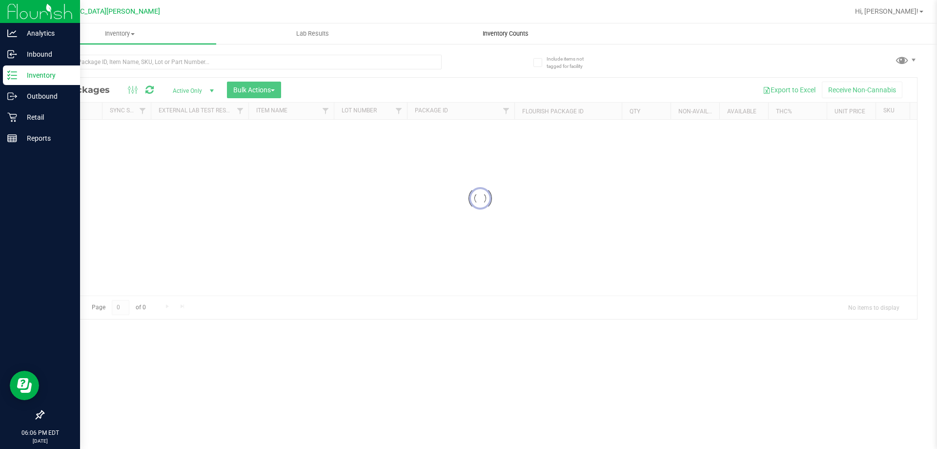
click at [496, 31] on span "Inventory Counts" at bounding box center [506, 33] width 72 height 9
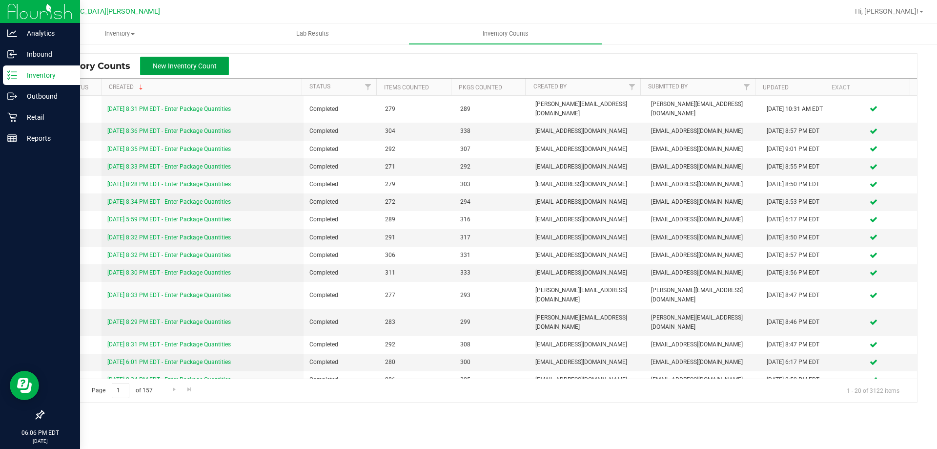
click at [203, 73] on button "New Inventory Count" at bounding box center [184, 66] width 89 height 19
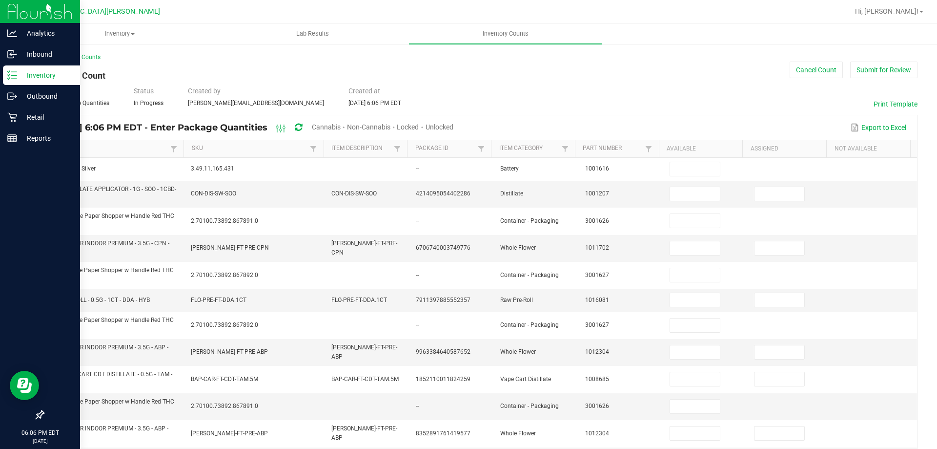
click at [341, 130] on span "Cannabis" at bounding box center [326, 127] width 29 height 8
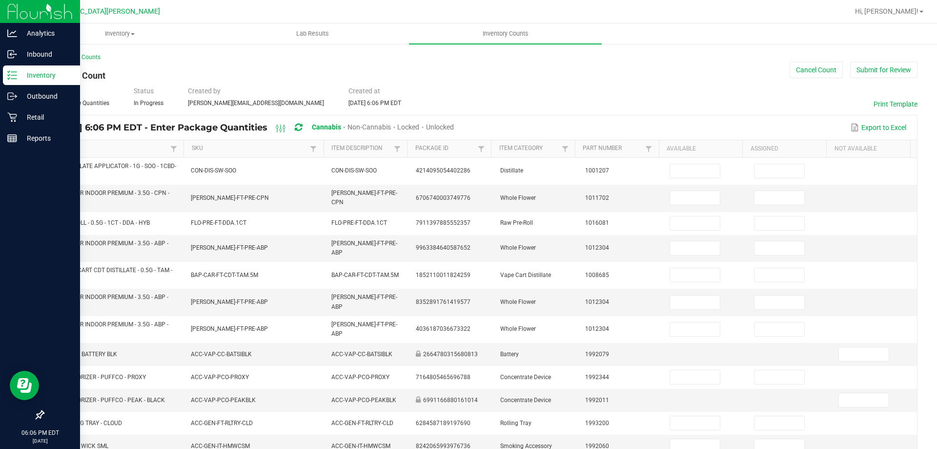
click at [454, 128] on span "Unlocked" at bounding box center [440, 127] width 28 height 8
click at [117, 149] on link "Item" at bounding box center [110, 148] width 116 height 8
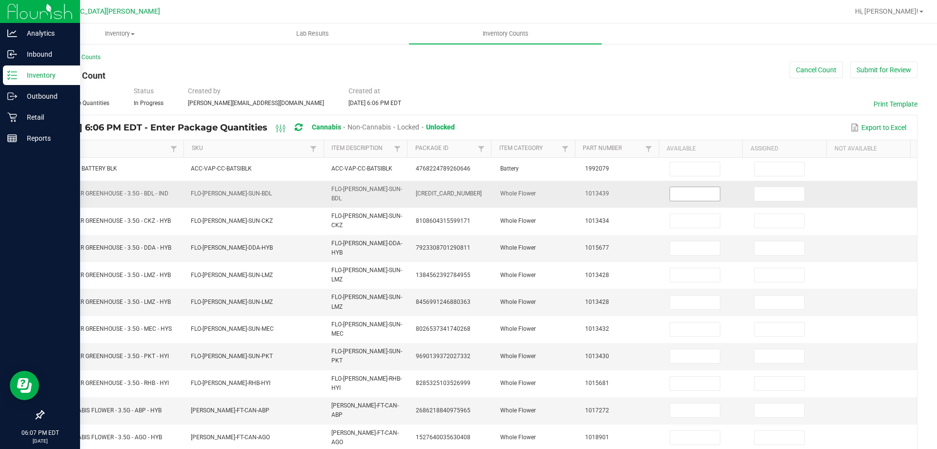
drag, startPoint x: 683, startPoint y: 191, endPoint x: 667, endPoint y: 191, distance: 16.6
click at [683, 191] on input at bounding box center [695, 194] width 50 height 14
type input "17"
type input "14"
type input "1"
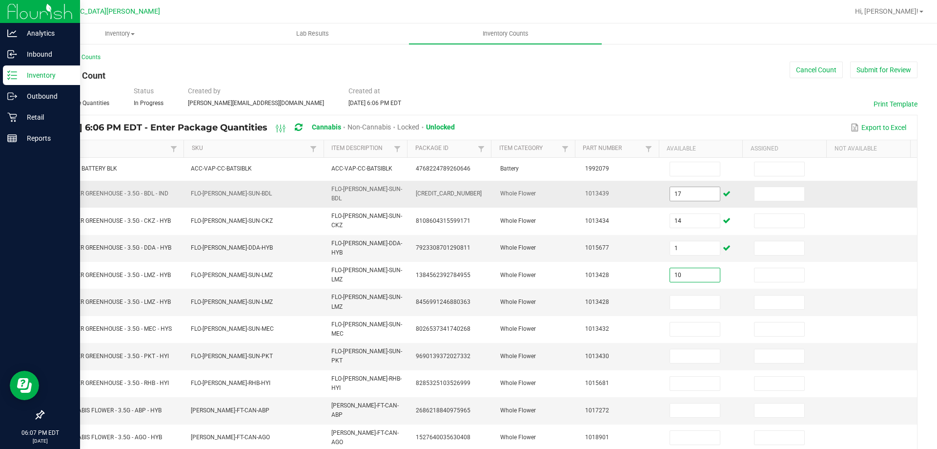
type input "10"
type input "12"
type input "1"
click at [670, 295] on input "12" at bounding box center [695, 302] width 50 height 14
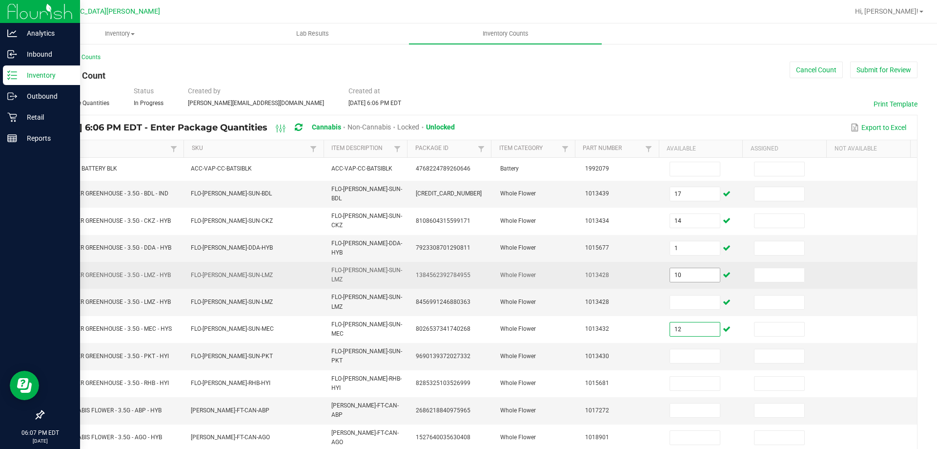
type input "12"
type input "17"
type input "19"
type input "5"
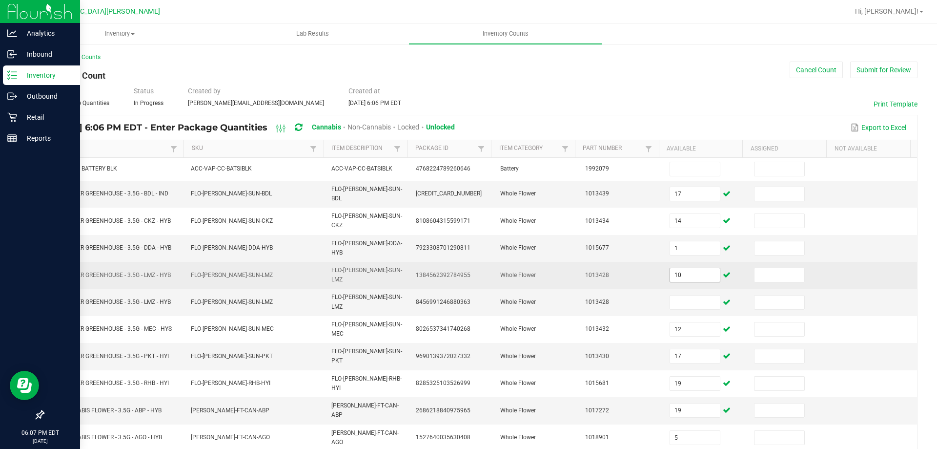
type input "7"
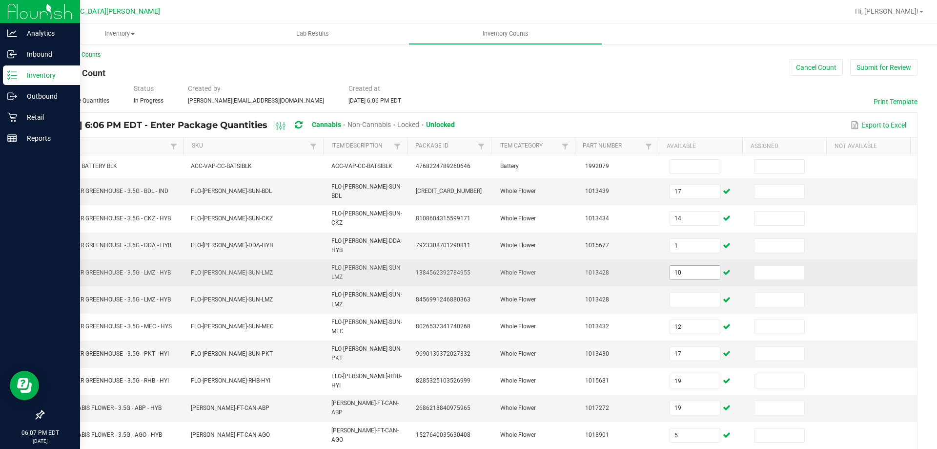
type input "18"
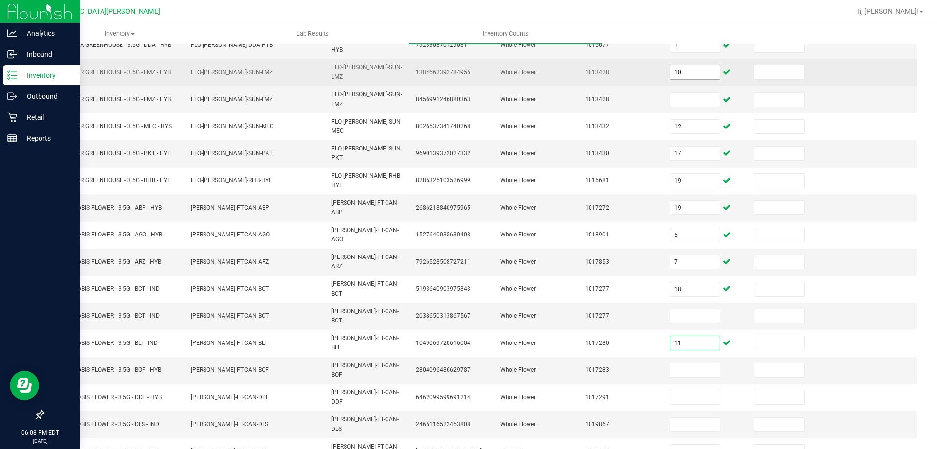
type input "11"
type input "8"
type input "13"
type input "3"
type input "16"
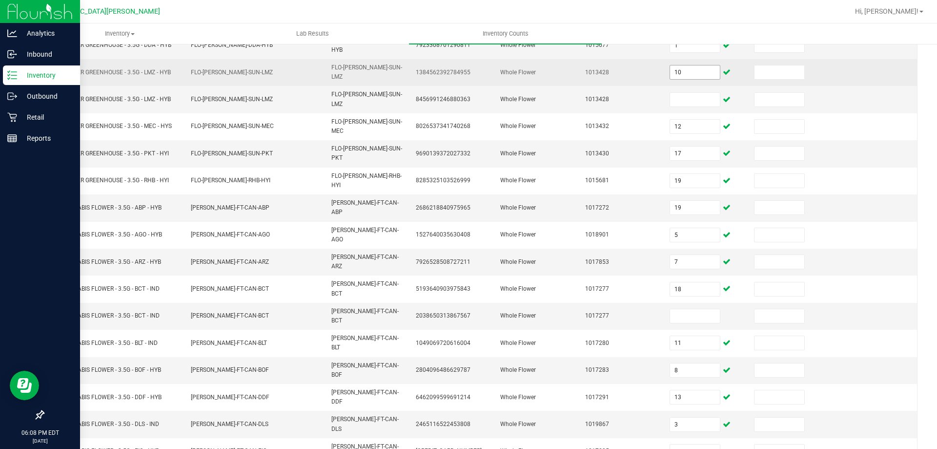
type input "14"
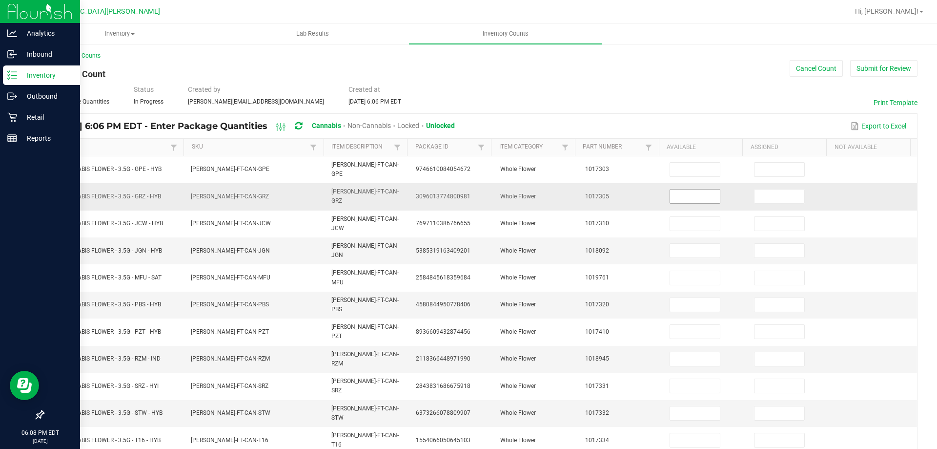
scroll to position [0, 0]
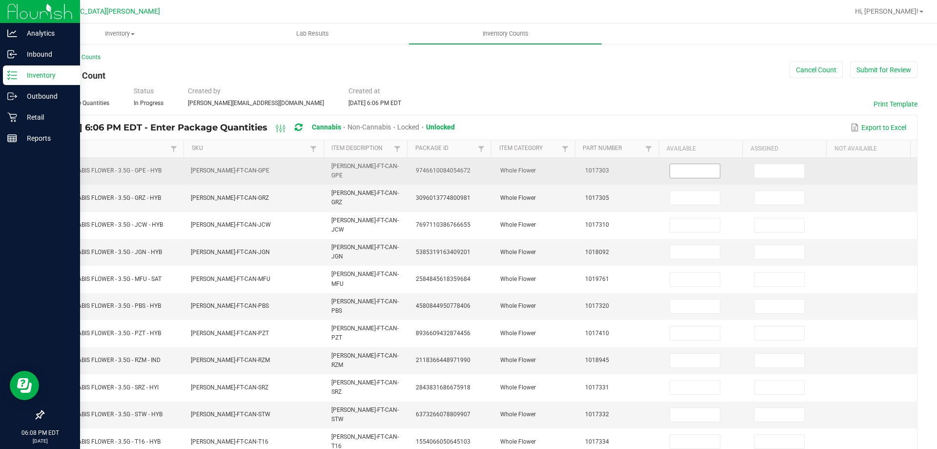
click at [691, 172] on input at bounding box center [695, 171] width 50 height 14
type input "11"
type input "2"
type input "4"
type input "5"
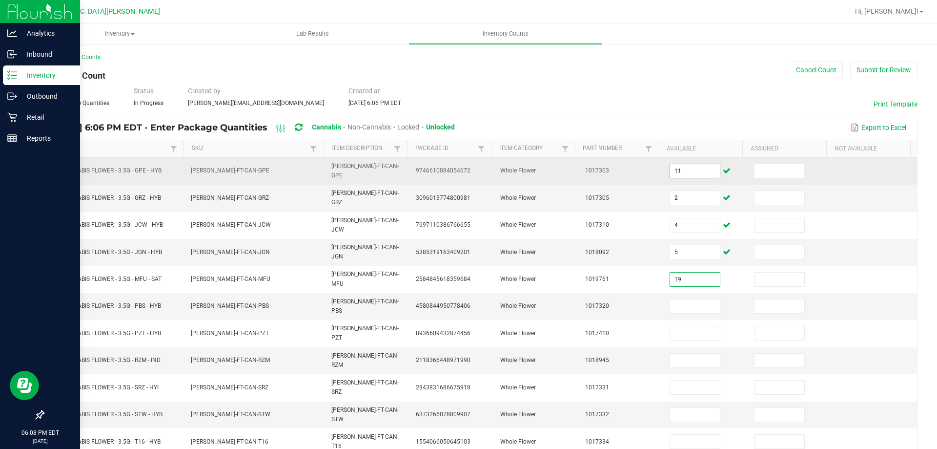
type input "19"
type input "2"
type input "7"
type input "14"
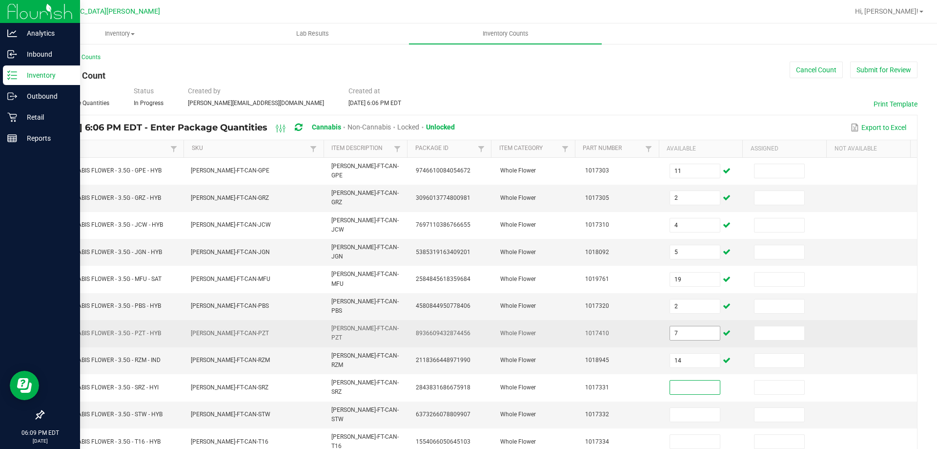
click at [677, 326] on input "7" at bounding box center [695, 333] width 50 height 14
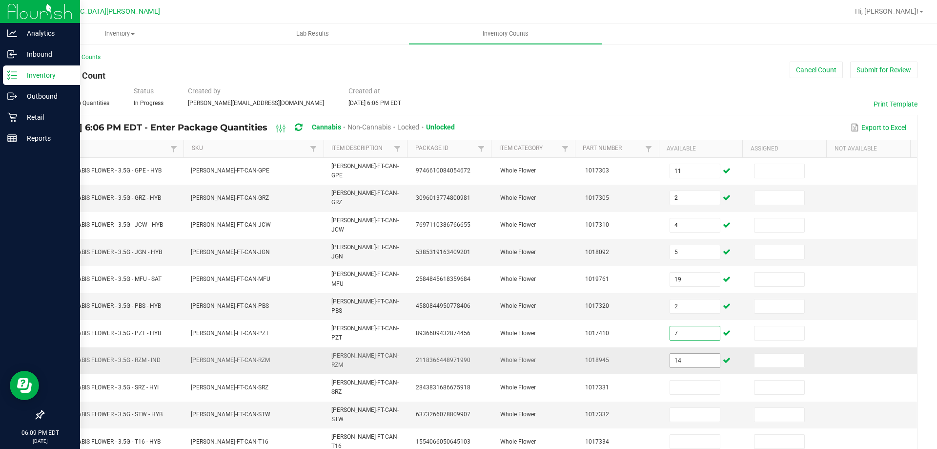
click at [680, 353] on input "14" at bounding box center [695, 360] width 50 height 14
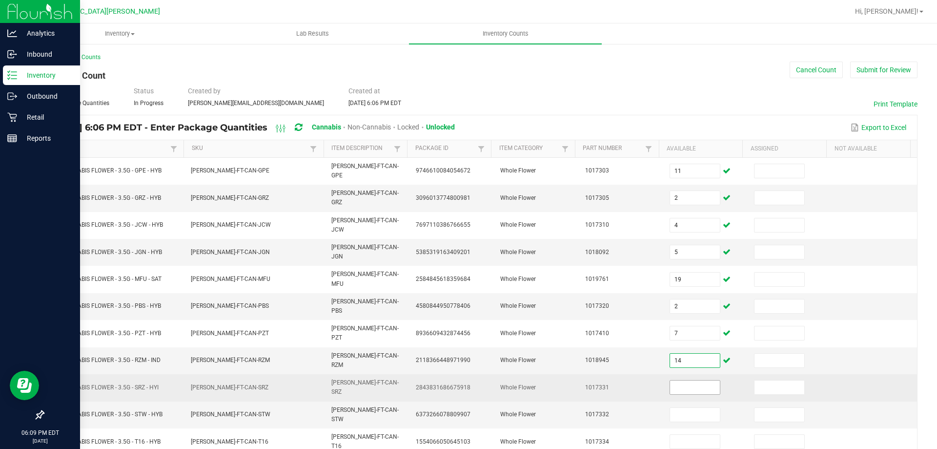
click at [681, 380] on input at bounding box center [695, 387] width 50 height 14
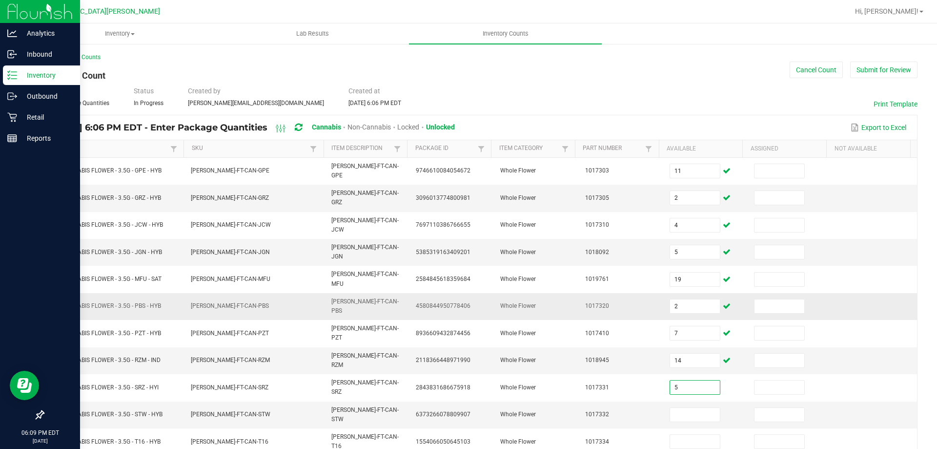
type input "5"
type input "17"
type input "13"
type input "5"
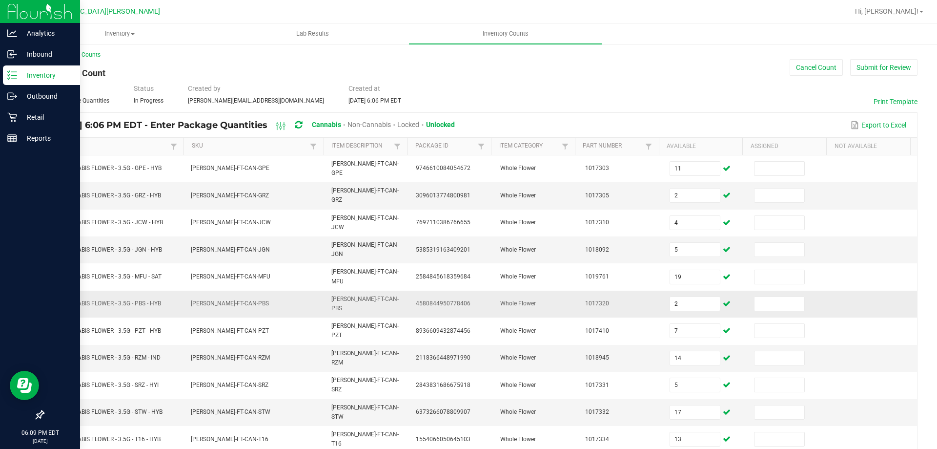
scroll to position [203, 0]
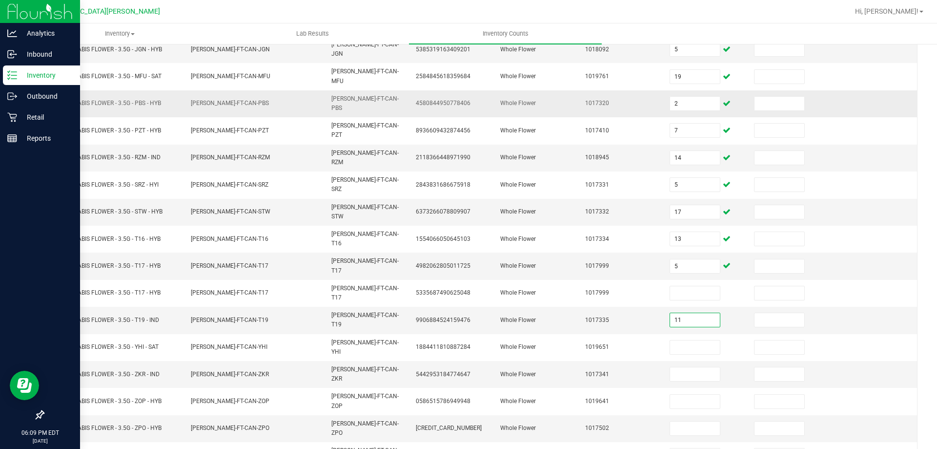
type input "11"
type input "2"
type input "1"
type input "20"
type input "5"
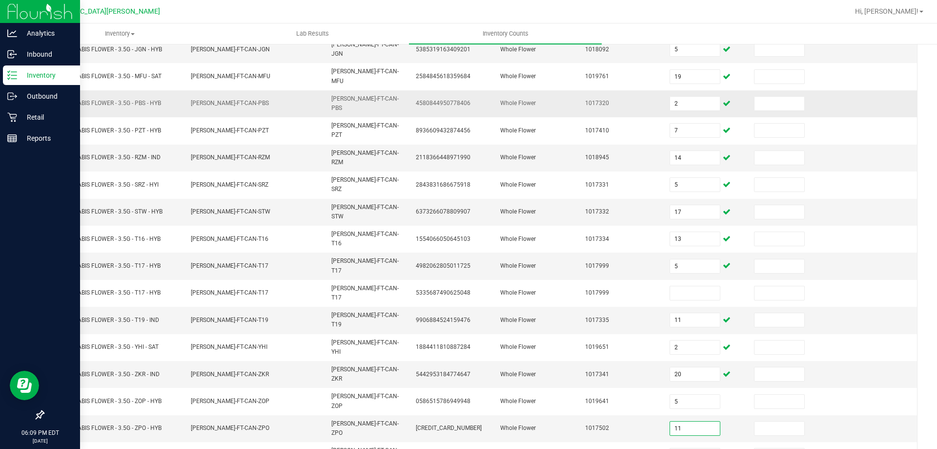
type input "11"
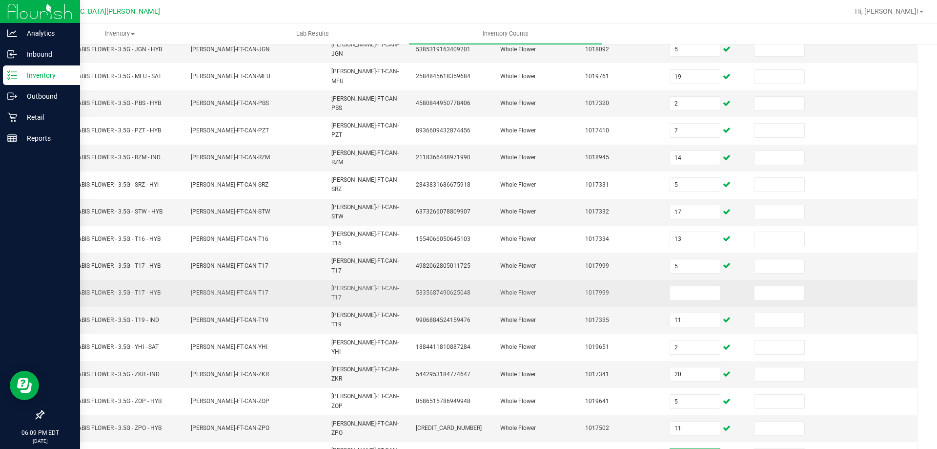
type input "19"
type input "1"
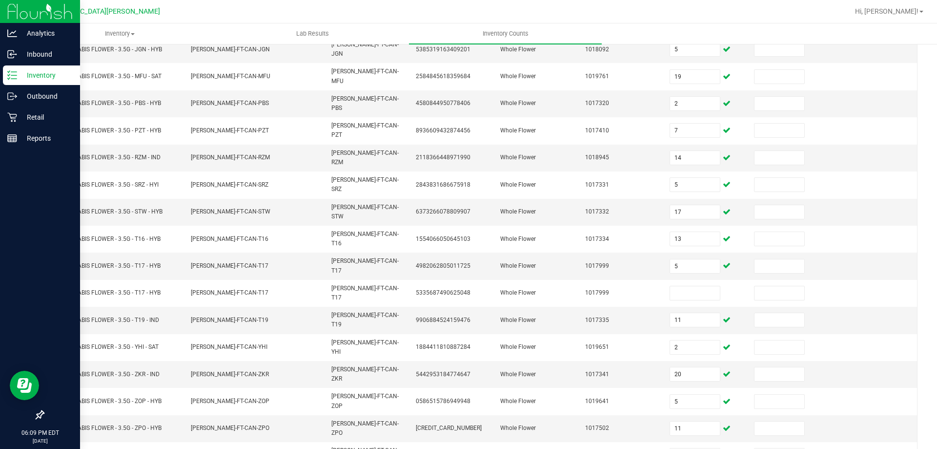
type input "19"
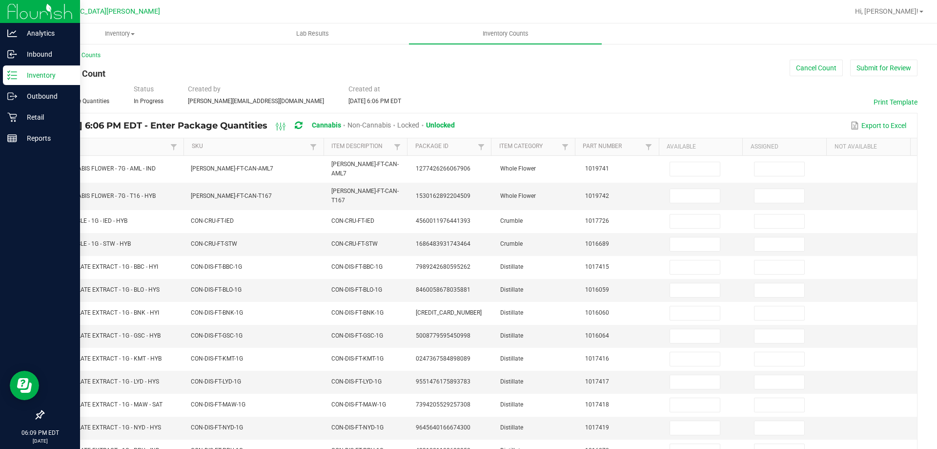
scroll to position [0, 0]
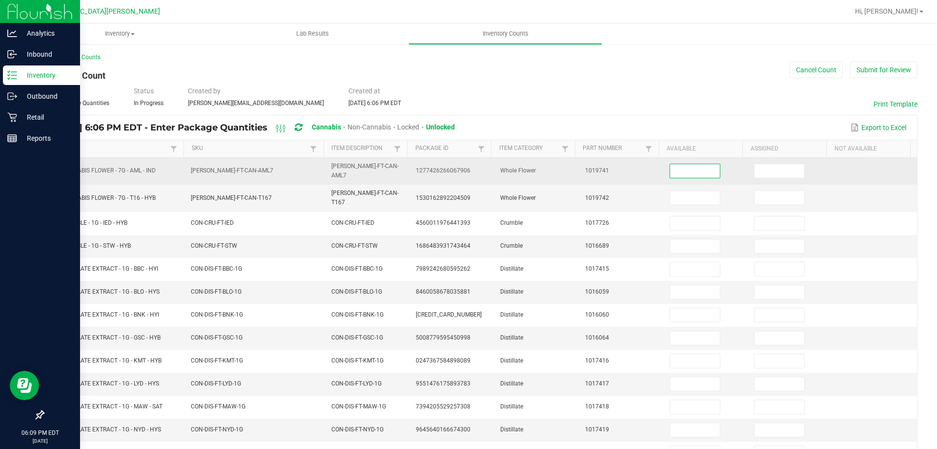
click at [691, 170] on input at bounding box center [695, 171] width 50 height 14
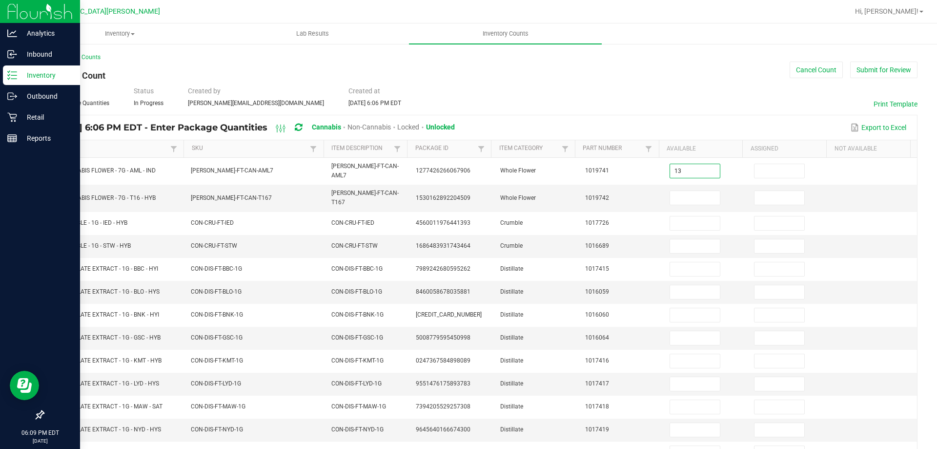
type input "13"
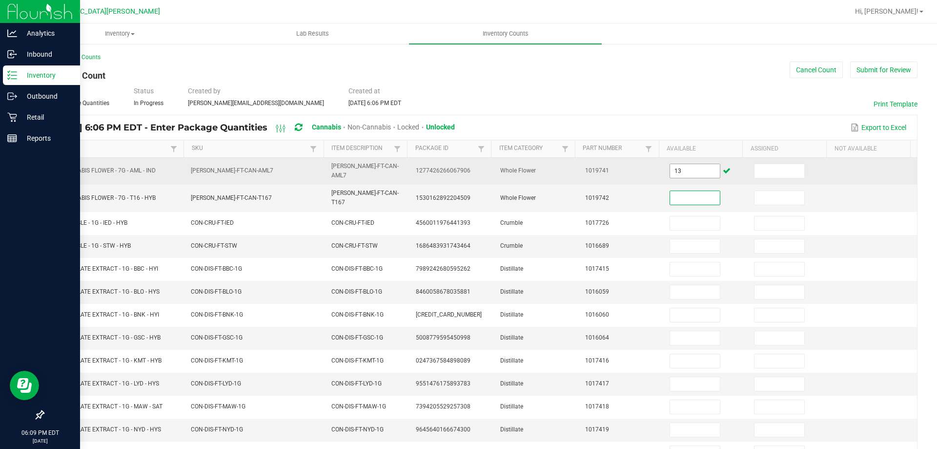
click at [670, 170] on input "13" at bounding box center [695, 171] width 50 height 14
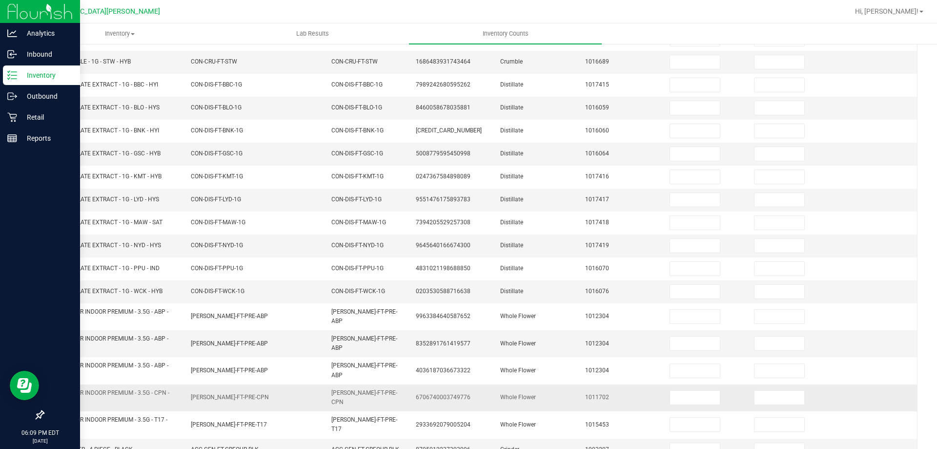
scroll to position [223, 0]
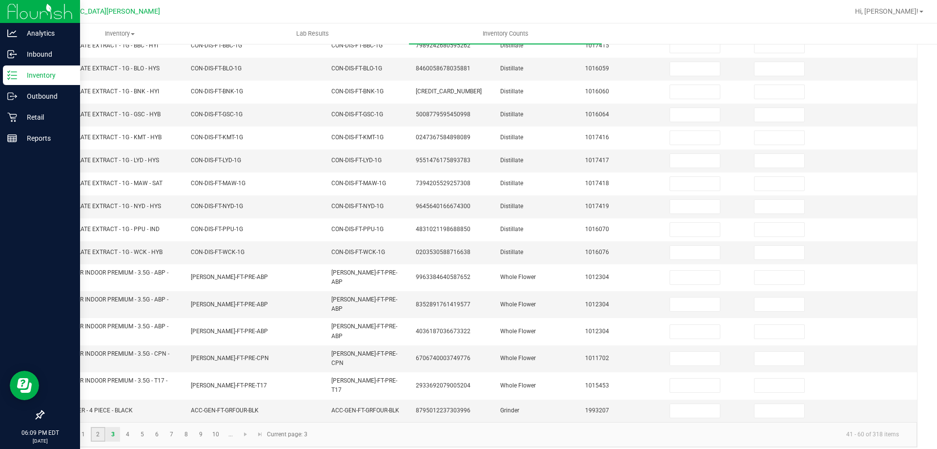
click at [100, 427] on link "2" at bounding box center [98, 434] width 14 height 15
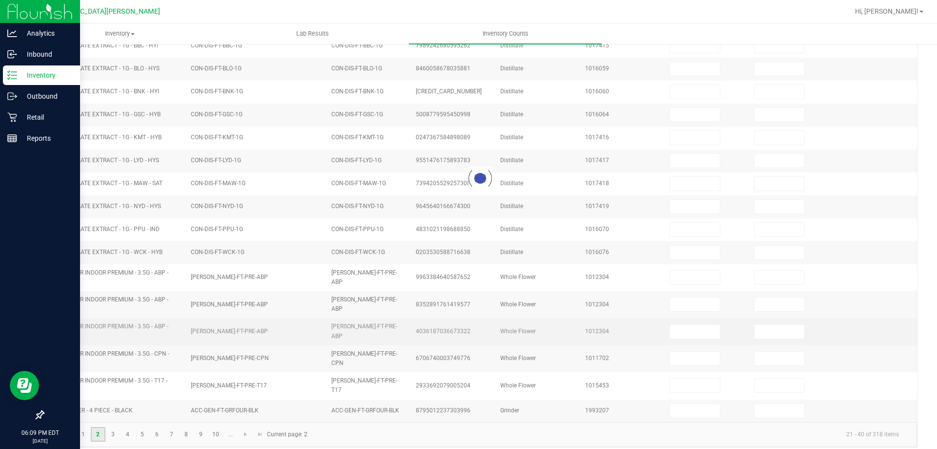
type input "11"
type input "2"
type input "4"
type input "5"
type input "19"
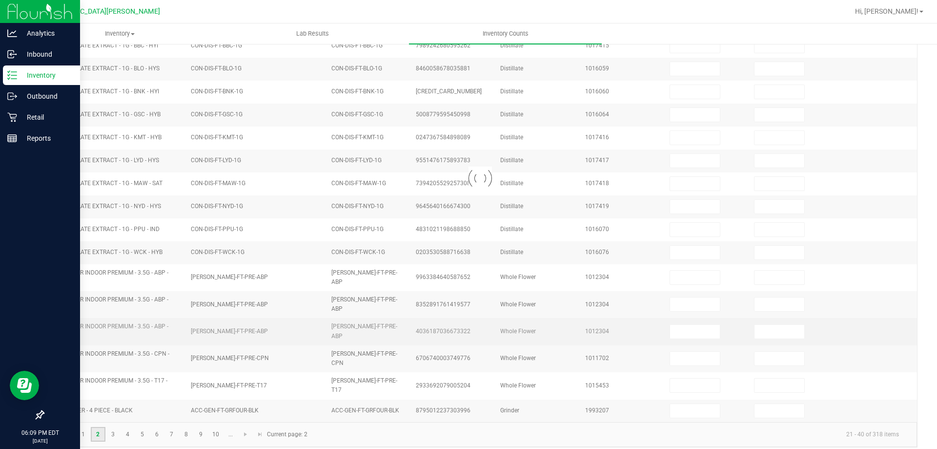
type input "2"
type input "7"
type input "5"
type input "13"
type input "5"
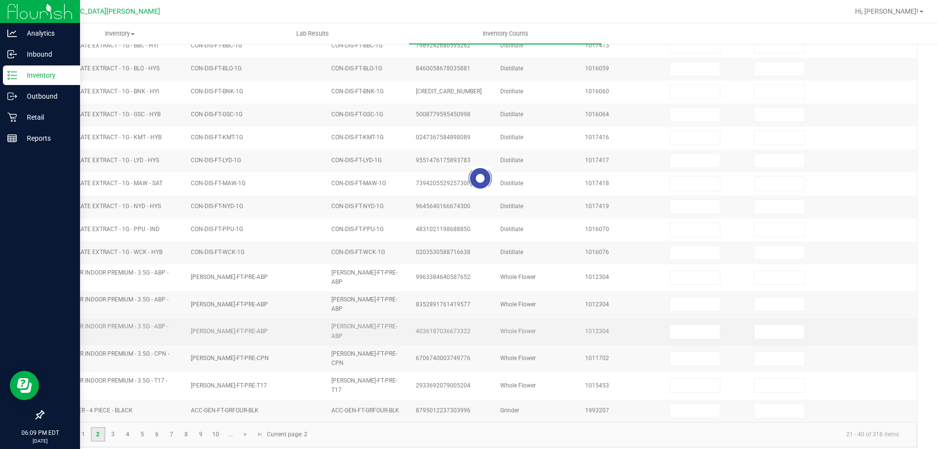
type input "11"
type input "14"
type input "17"
type input "11"
type input "2"
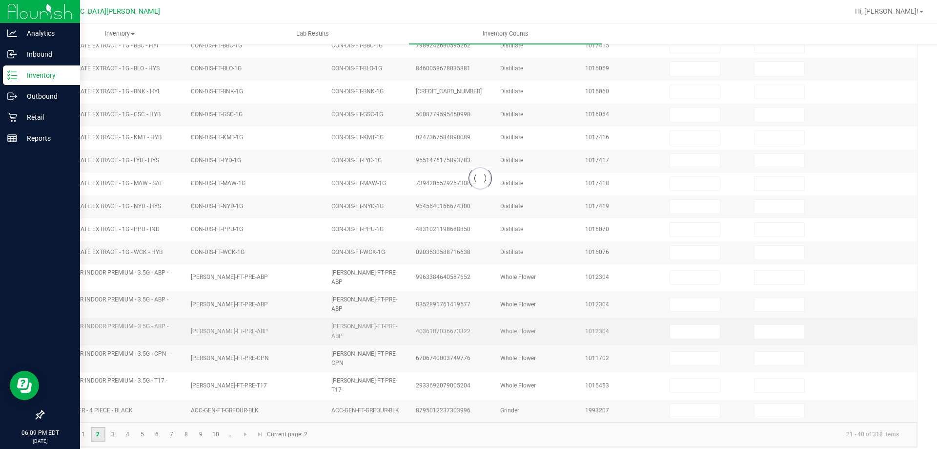
type input "20"
type input "5"
type input "19"
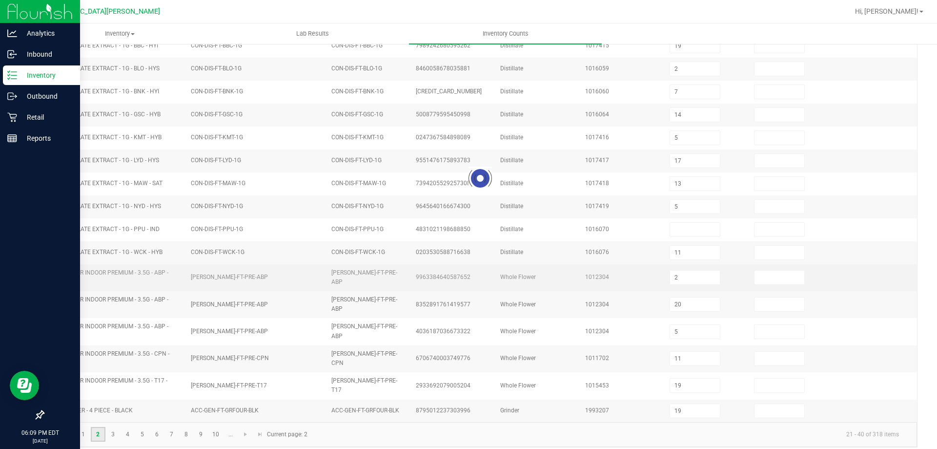
scroll to position [203, 0]
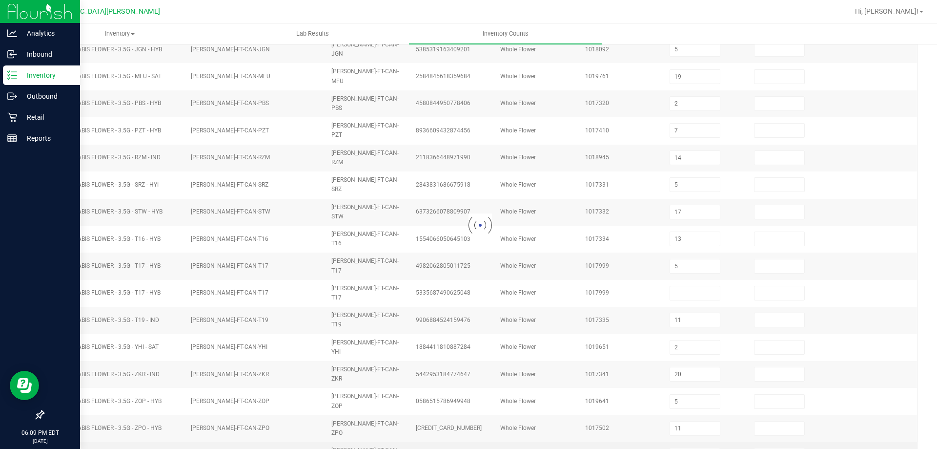
type input "13"
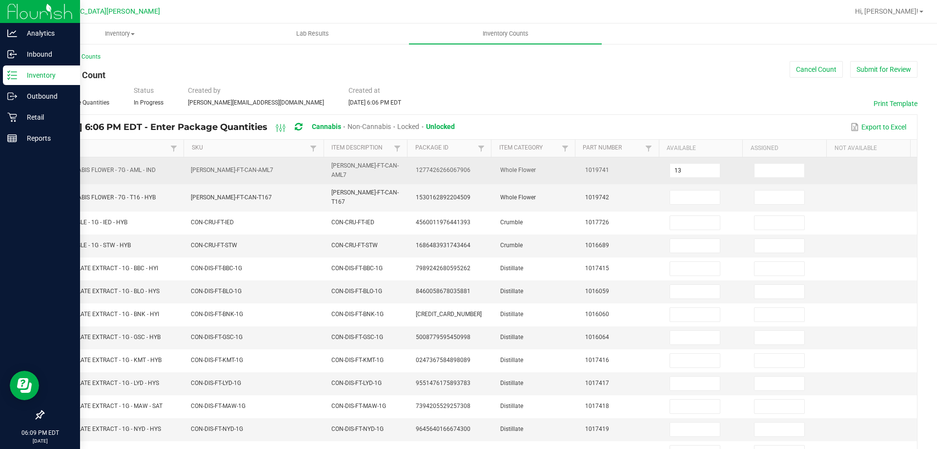
scroll to position [0, 0]
click at [676, 170] on input "13" at bounding box center [695, 171] width 50 height 14
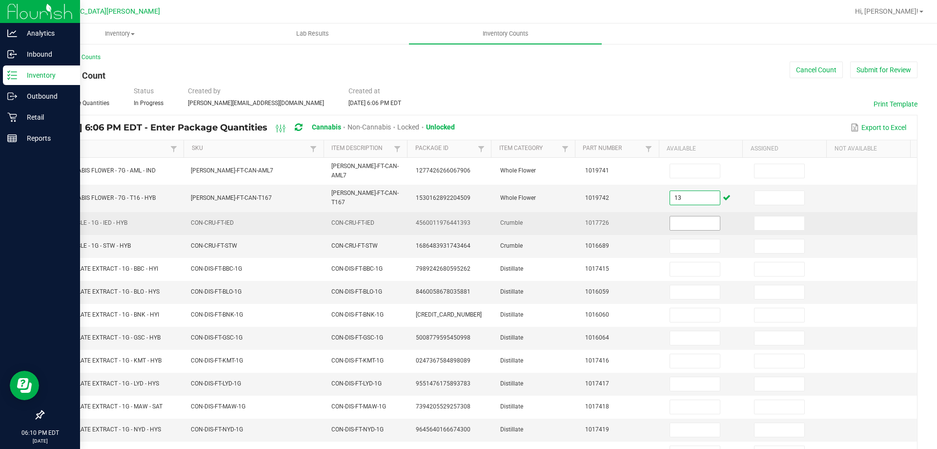
type input "13"
click at [681, 216] on input at bounding box center [695, 223] width 50 height 14
type input "7"
type input "6"
type input "9"
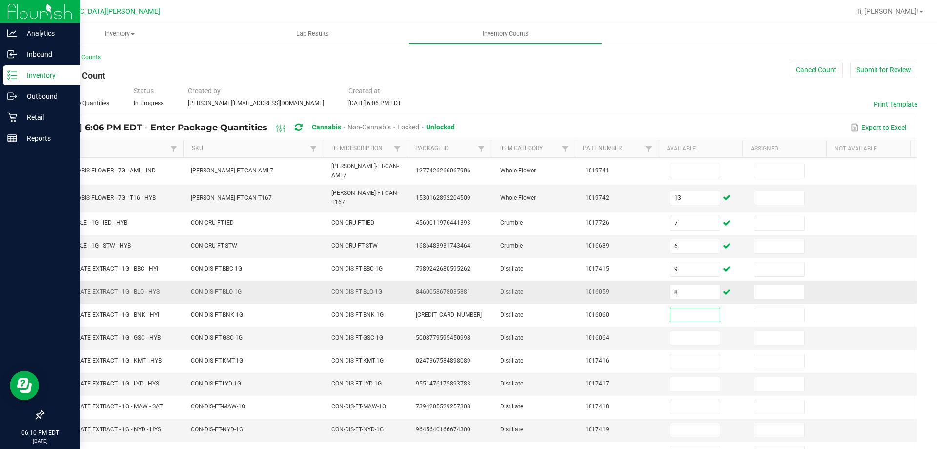
click at [690, 293] on td "8" at bounding box center [706, 292] width 84 height 23
click at [689, 291] on td "8" at bounding box center [706, 292] width 84 height 23
click at [689, 290] on span "8" at bounding box center [695, 292] width 51 height 15
click at [692, 286] on input "8" at bounding box center [695, 292] width 50 height 14
type input "9"
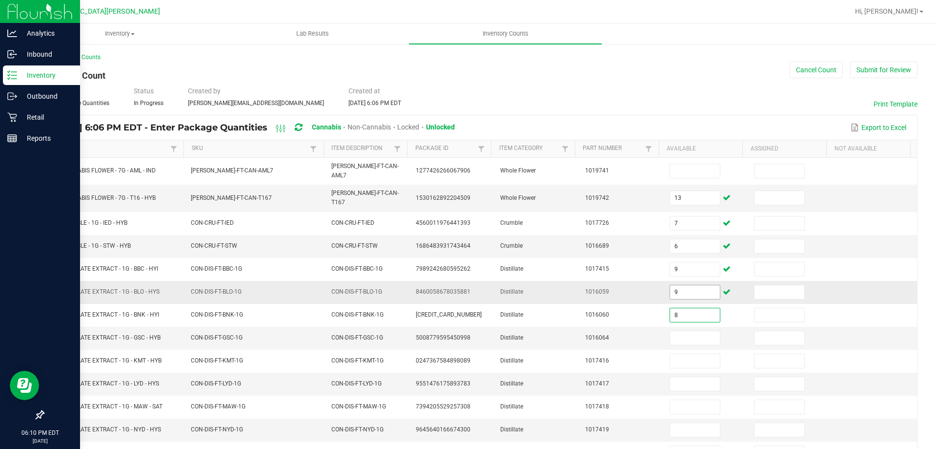
type input "8"
type input "12"
type input "7"
type input "10"
type input "6"
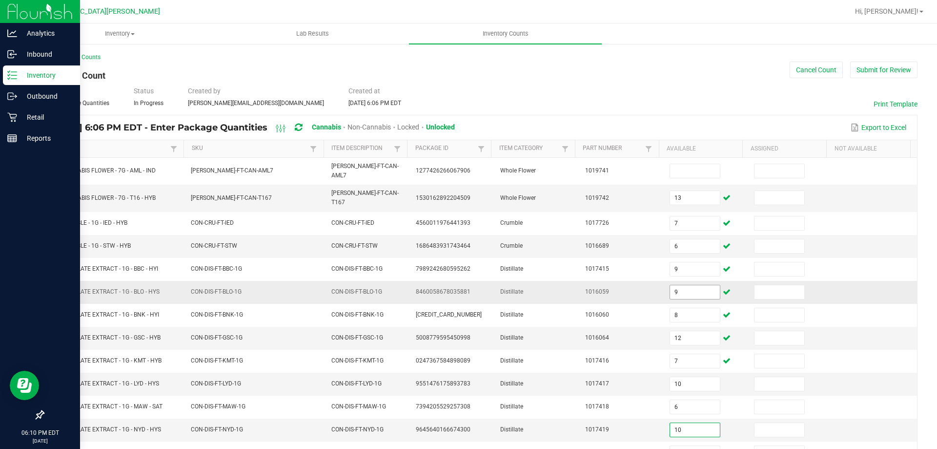
type input "10"
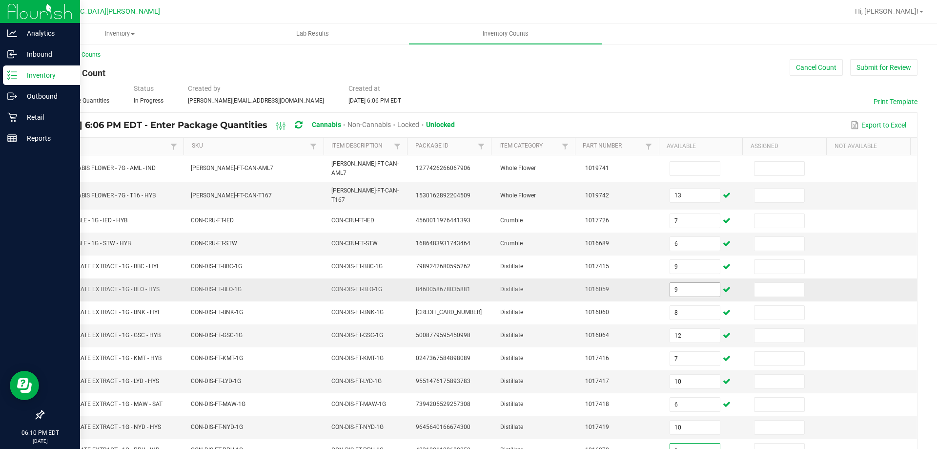
type input "1"
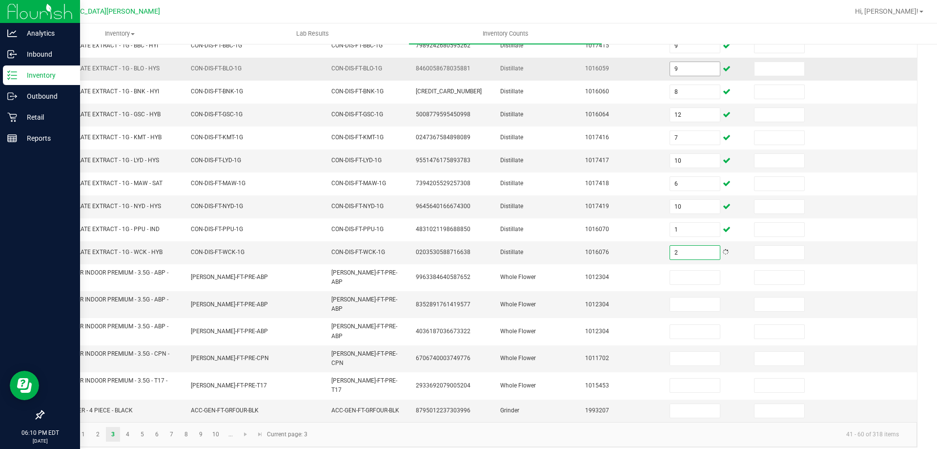
type input "2"
click at [129, 429] on link "4" at bounding box center [128, 434] width 14 height 15
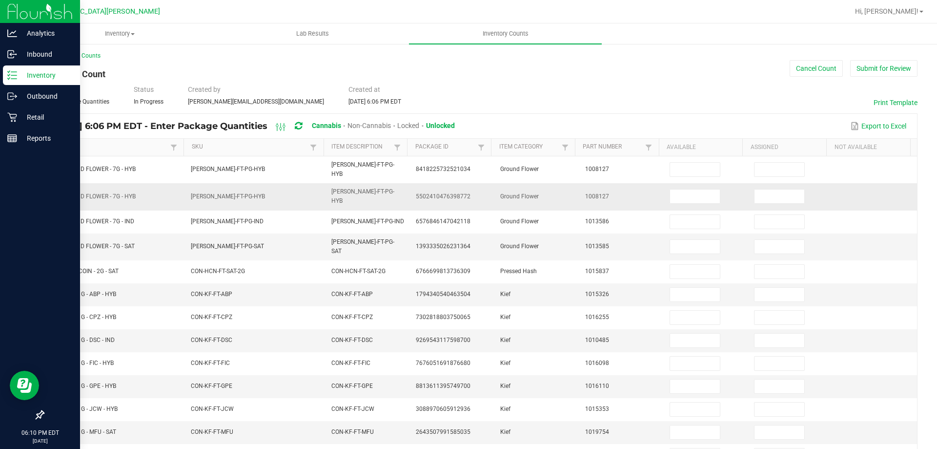
scroll to position [0, 0]
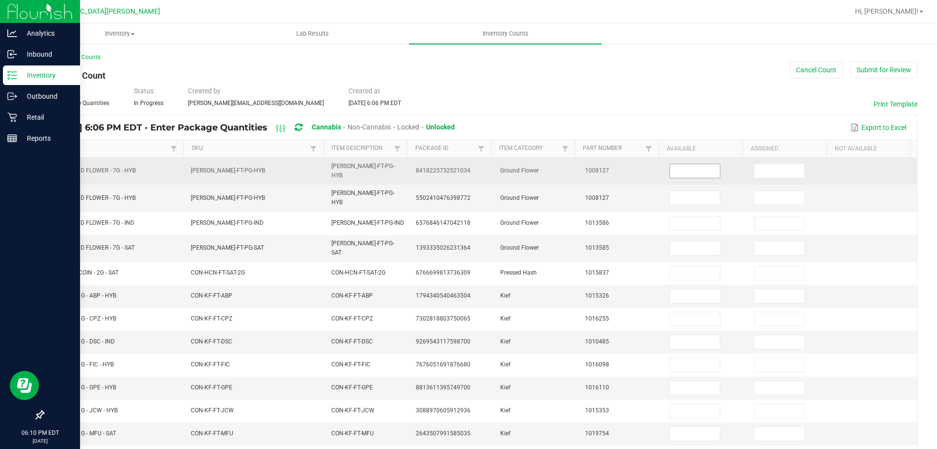
click at [681, 172] on input at bounding box center [695, 171] width 50 height 14
type input "3"
type input "14"
type input "7"
type input "5"
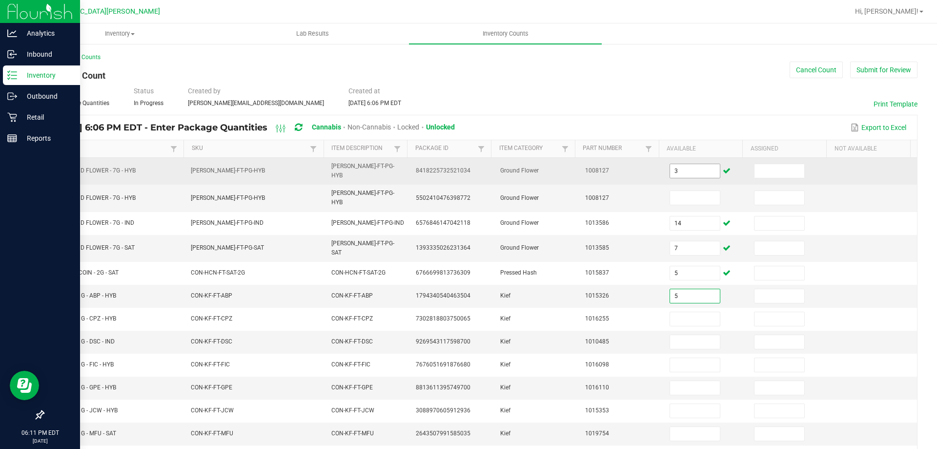
type input "5"
type input "2"
type input "1"
type input "5"
type input "1"
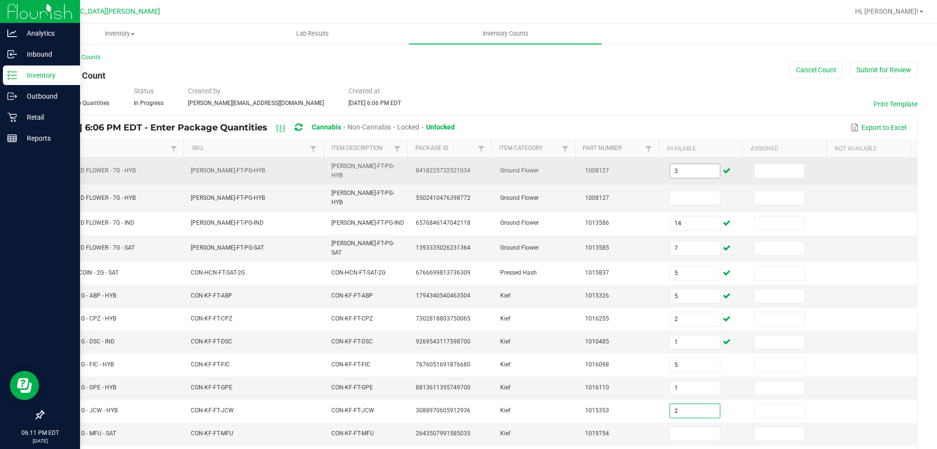
type input "2"
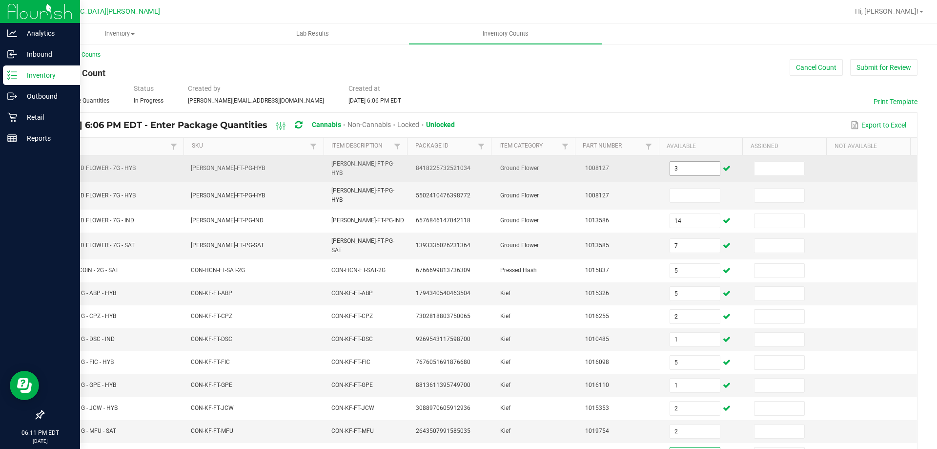
type input "6"
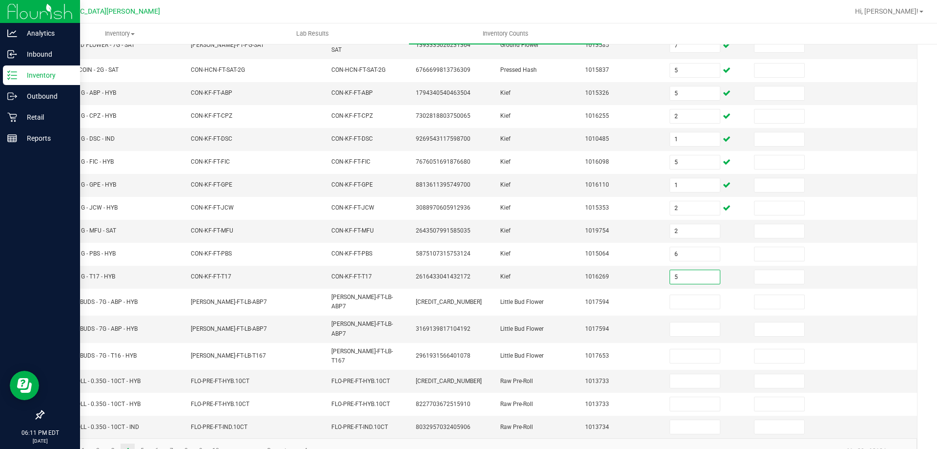
type input "5"
type input "18"
type input "6"
type input "4"
type input "1"
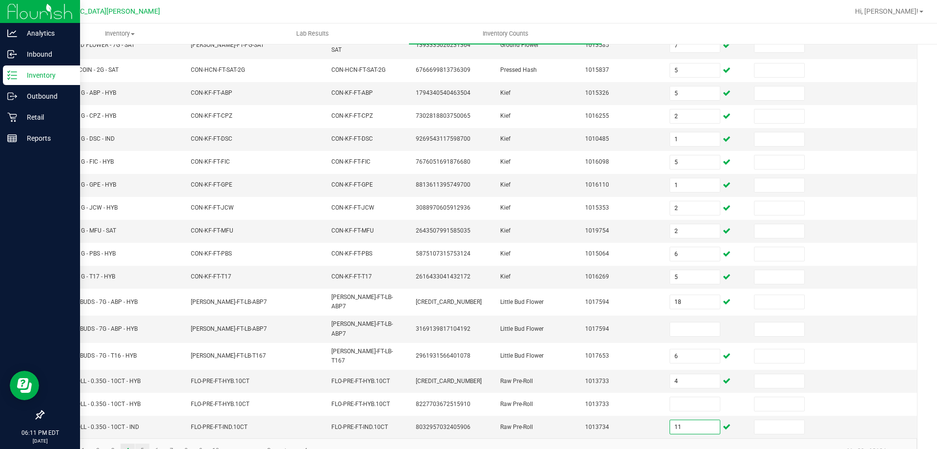
type input "11"
drag, startPoint x: 141, startPoint y: 424, endPoint x: 147, endPoint y: 425, distance: 5.9
click at [141, 443] on link "5" at bounding box center [142, 450] width 14 height 15
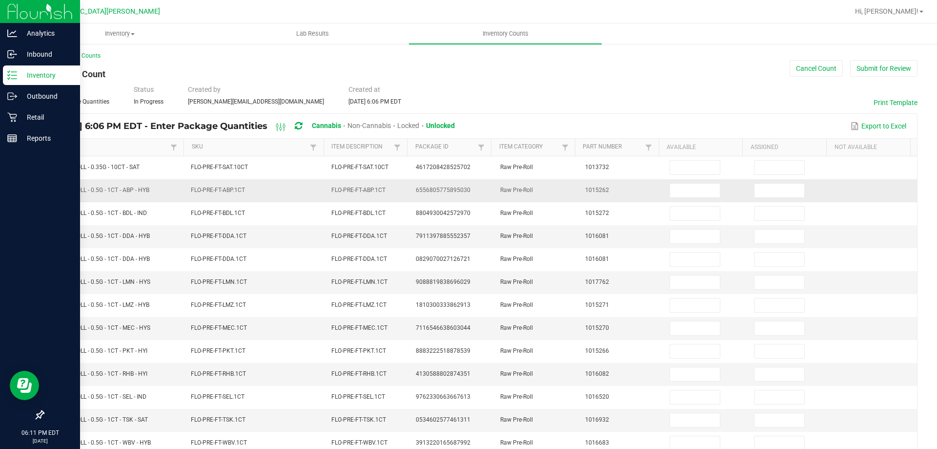
scroll to position [0, 0]
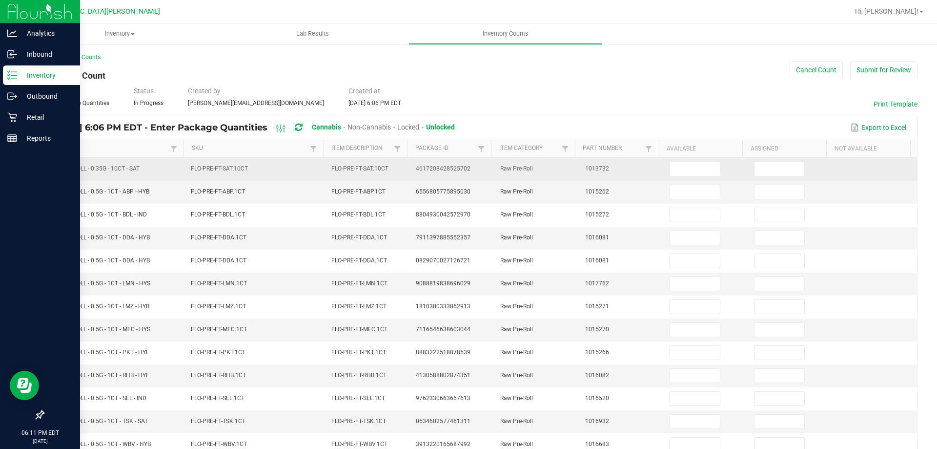
click at [676, 177] on td at bounding box center [706, 169] width 84 height 23
click at [673, 164] on input at bounding box center [695, 169] width 50 height 14
type input "5"
type input "8"
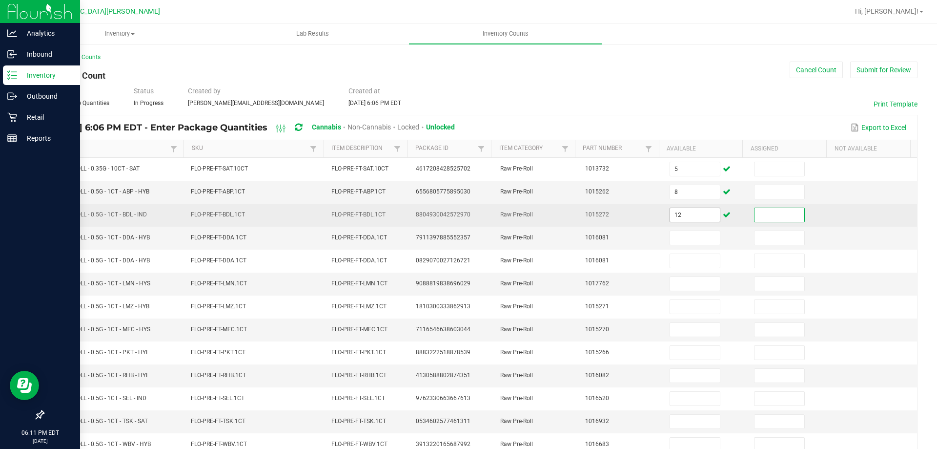
click at [681, 212] on input "12" at bounding box center [695, 215] width 50 height 14
type input "24"
type input "22"
type input "1"
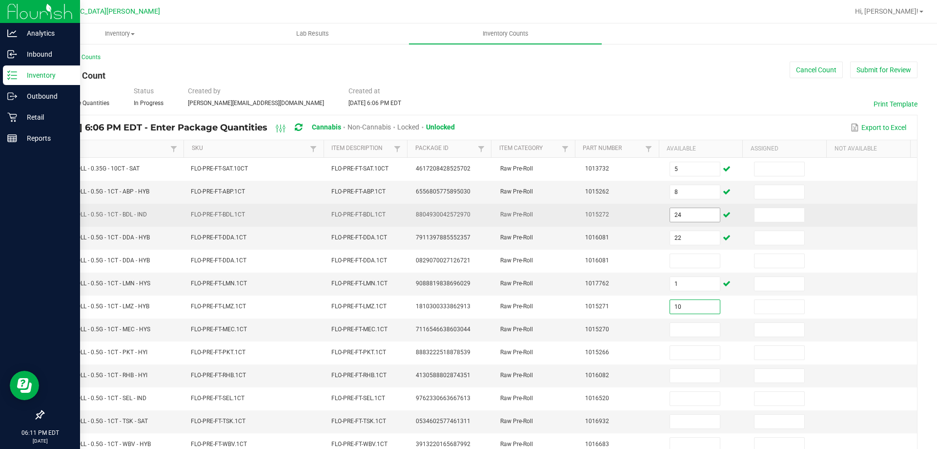
type input "10"
type input "1"
type input "25"
type input "2"
type input "15"
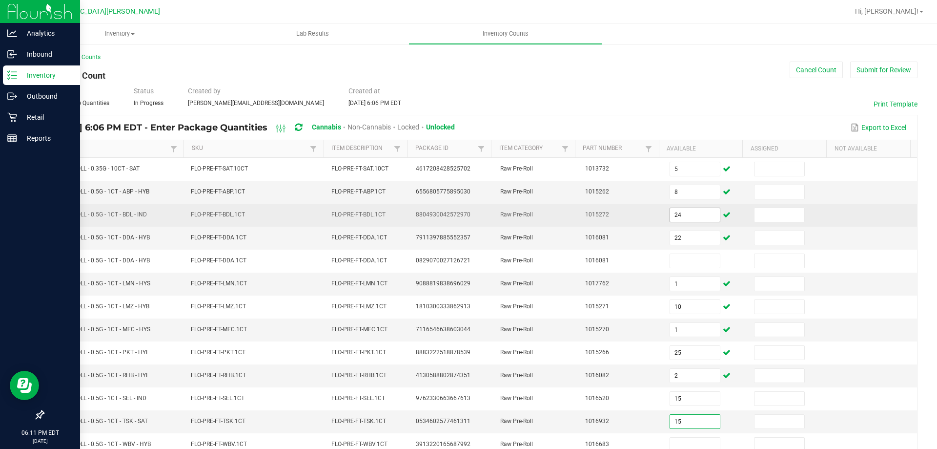
type input "15"
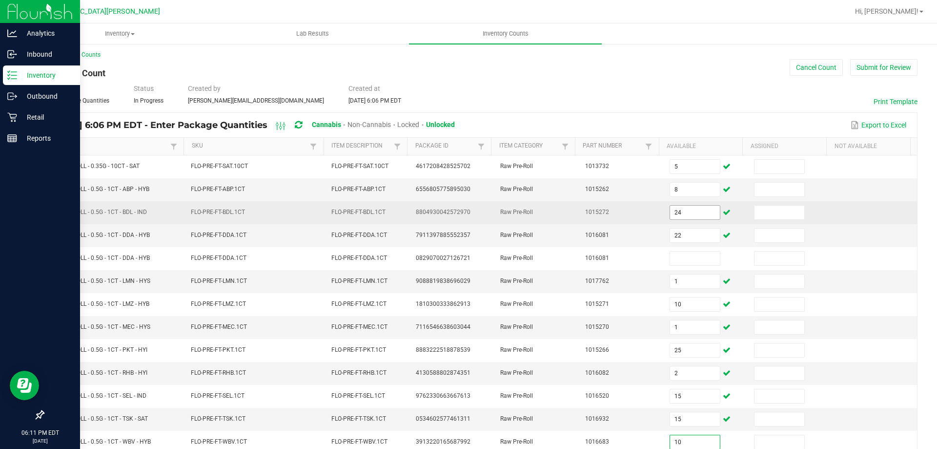
type input "10"
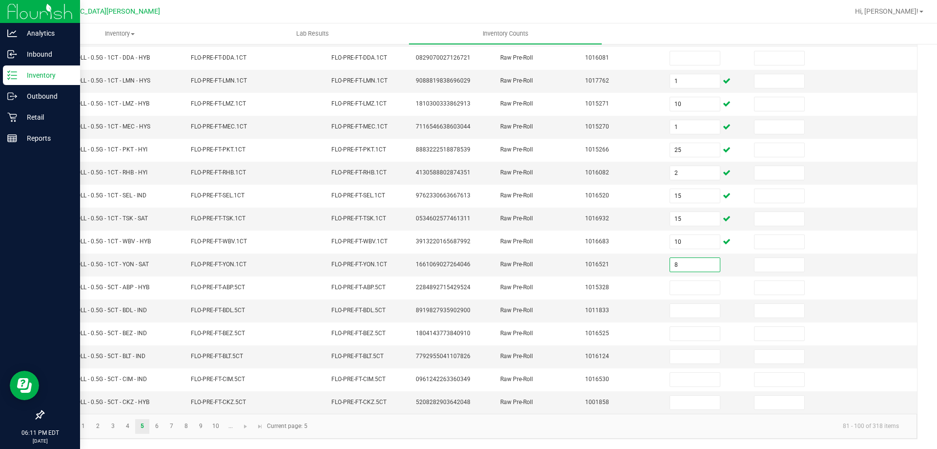
type input "8"
type input "25"
type input "17"
type input "11"
type input "12"
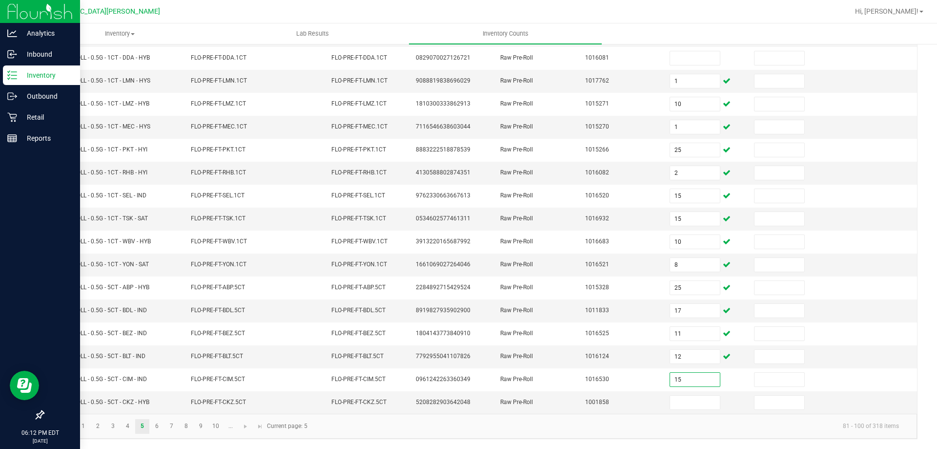
type input "15"
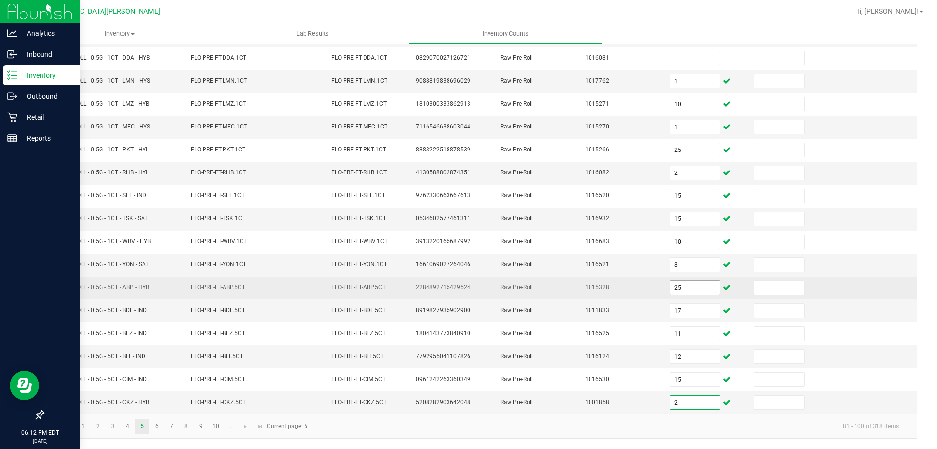
click at [679, 292] on input "25" at bounding box center [695, 288] width 50 height 14
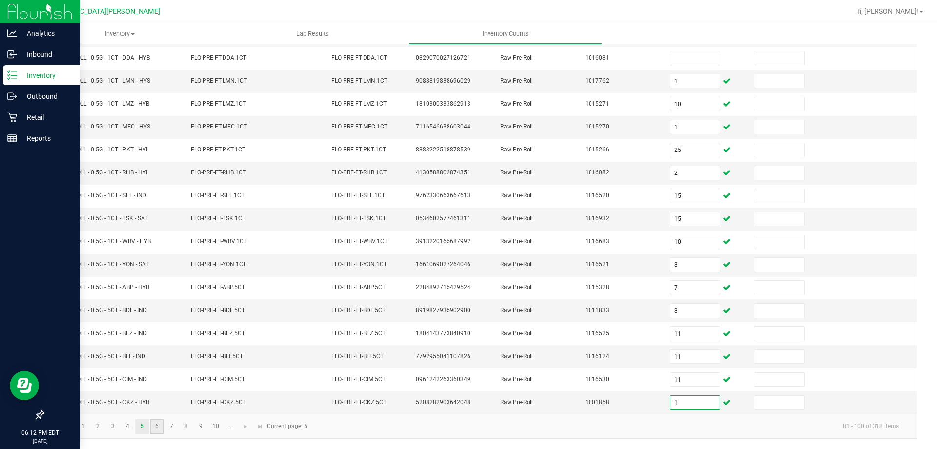
click at [155, 426] on link "6" at bounding box center [157, 426] width 14 height 15
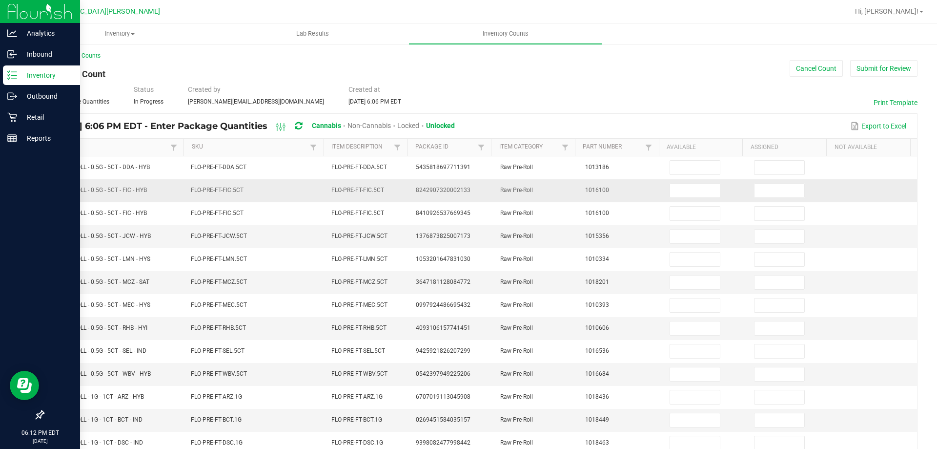
scroll to position [0, 0]
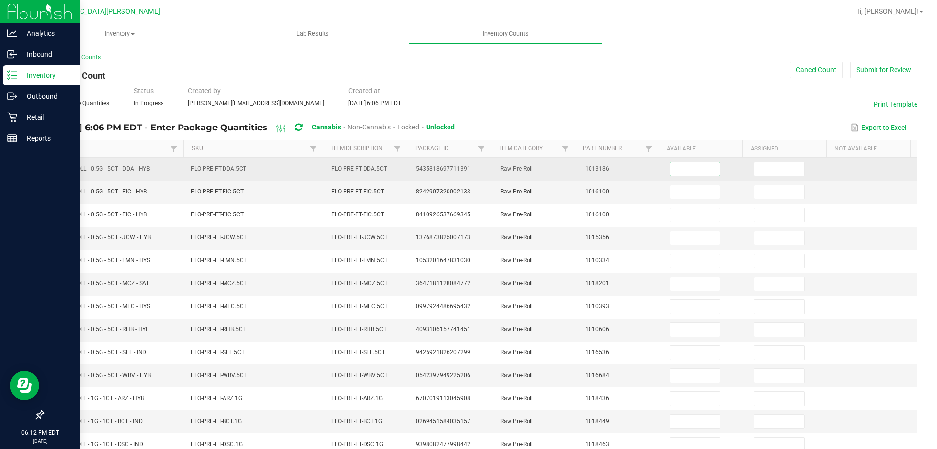
click at [682, 172] on input at bounding box center [695, 169] width 50 height 14
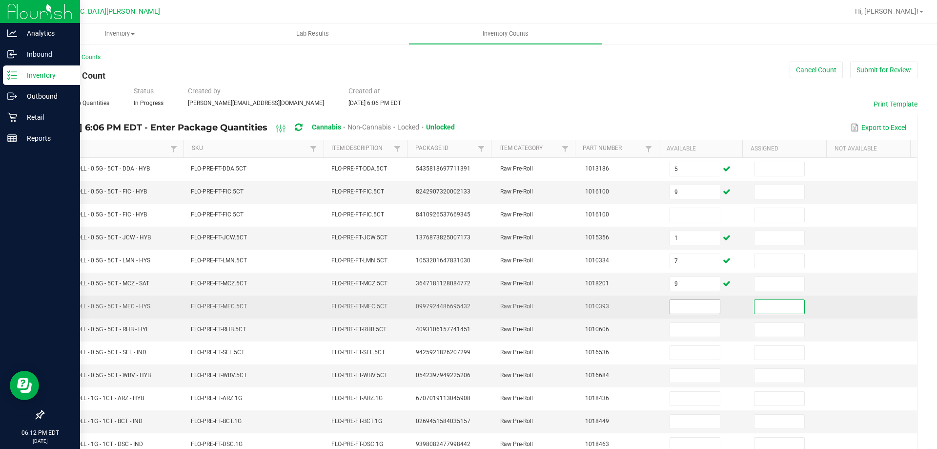
click at [689, 310] on input at bounding box center [695, 307] width 50 height 14
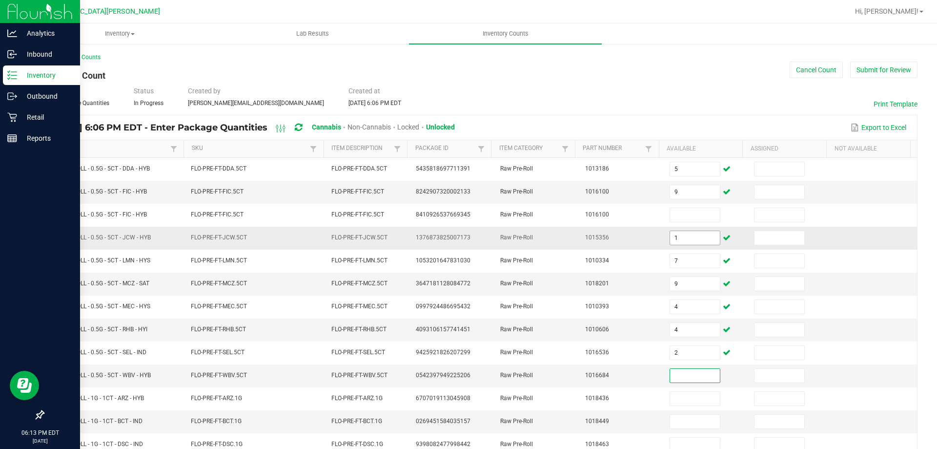
click at [670, 237] on input "1" at bounding box center [695, 238] width 50 height 14
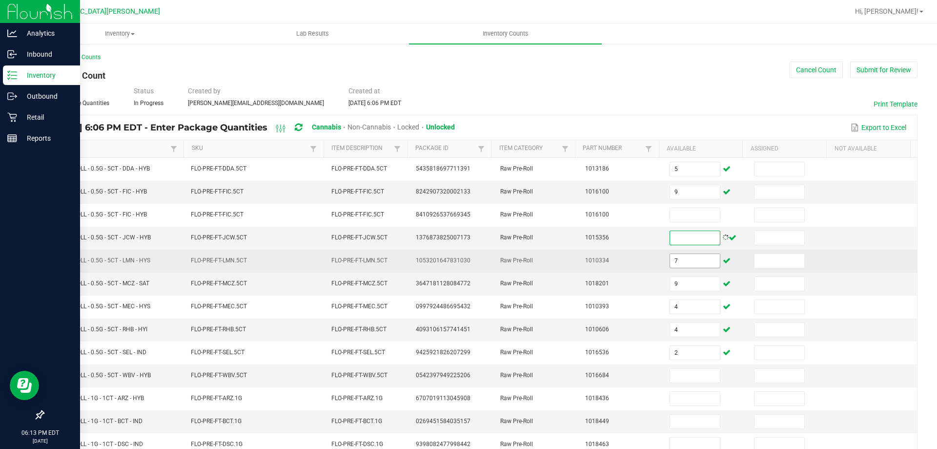
click at [679, 254] on input "7" at bounding box center [695, 261] width 50 height 14
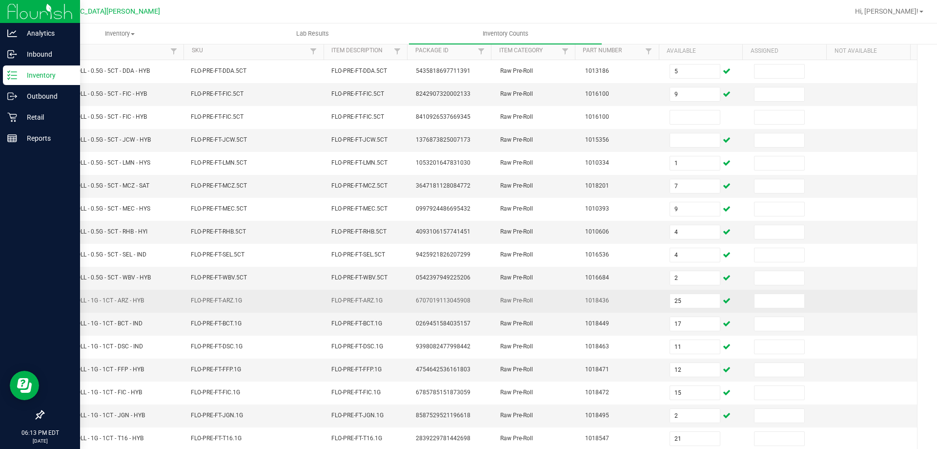
scroll to position [203, 0]
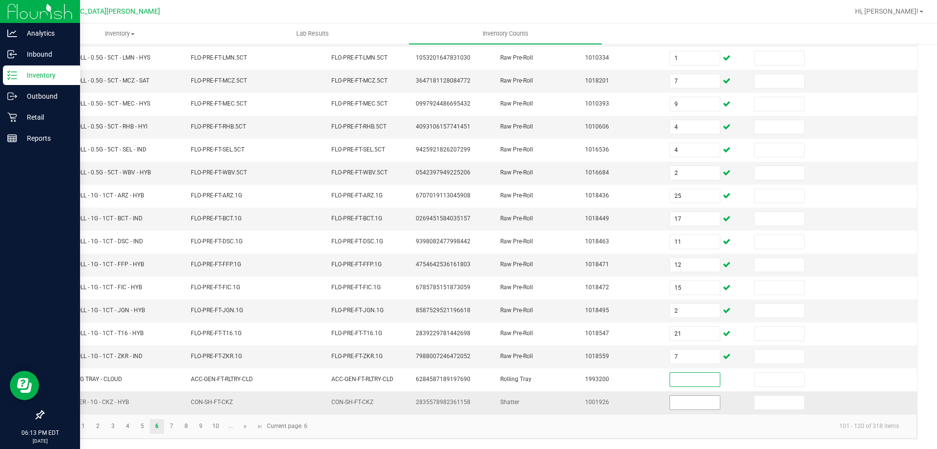
click at [694, 399] on input at bounding box center [695, 402] width 50 height 14
click at [168, 425] on link "7" at bounding box center [172, 426] width 14 height 15
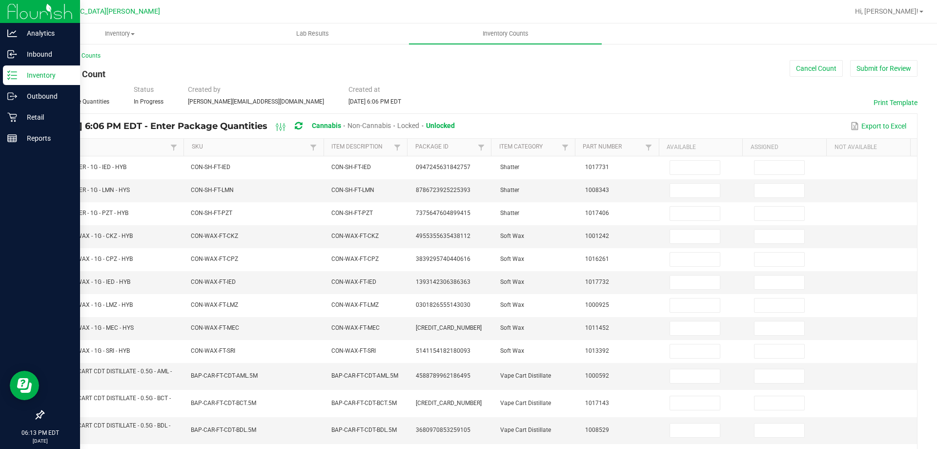
scroll to position [0, 0]
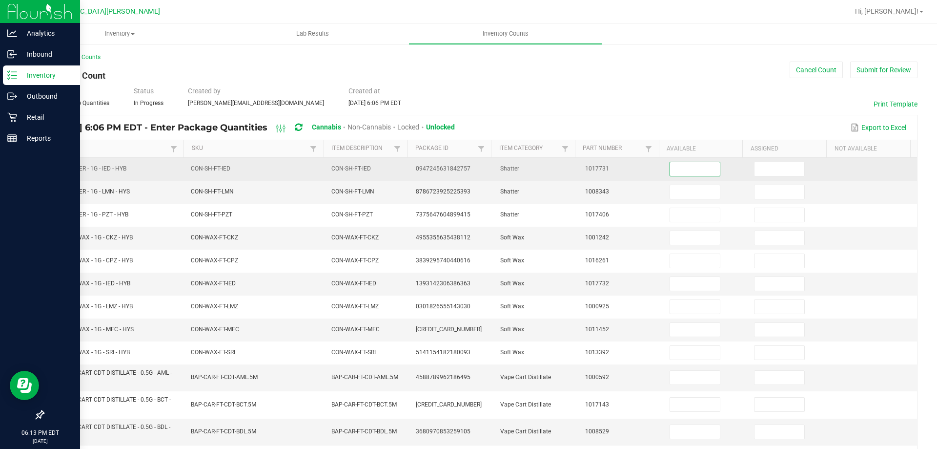
click at [685, 163] on input at bounding box center [695, 169] width 50 height 14
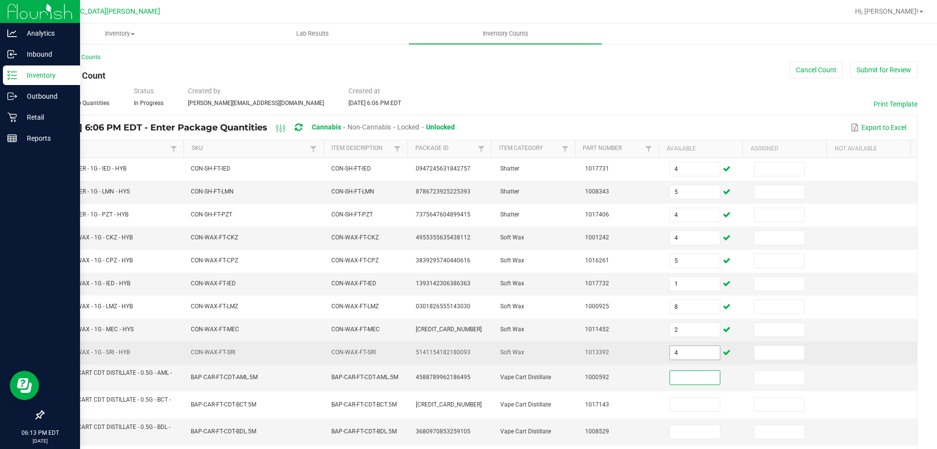
click at [680, 347] on input "4" at bounding box center [695, 353] width 50 height 14
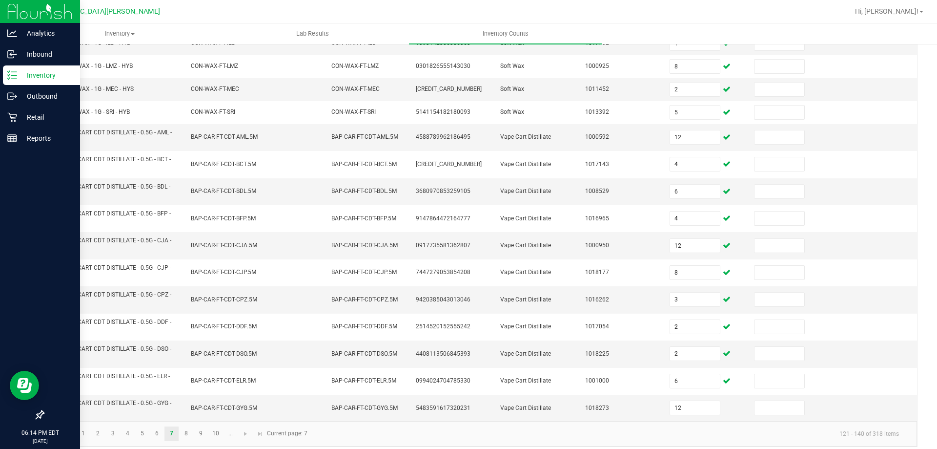
scroll to position [248, 0]
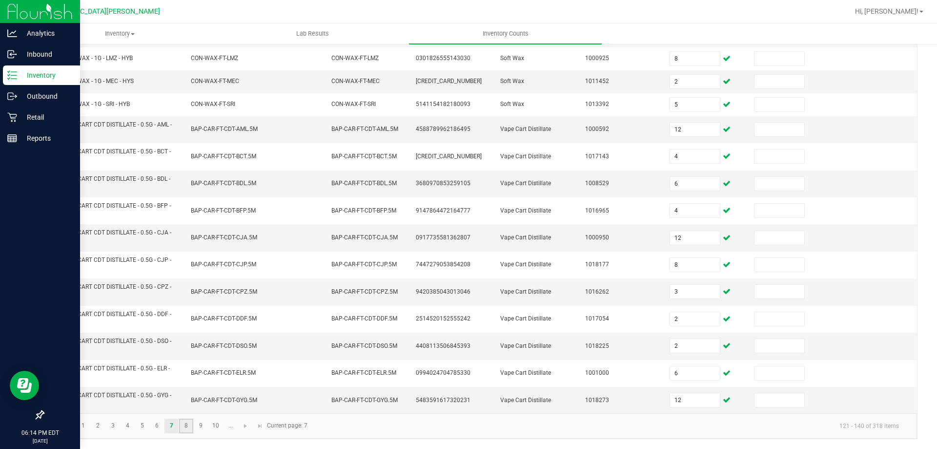
click at [182, 426] on link "8" at bounding box center [186, 425] width 14 height 15
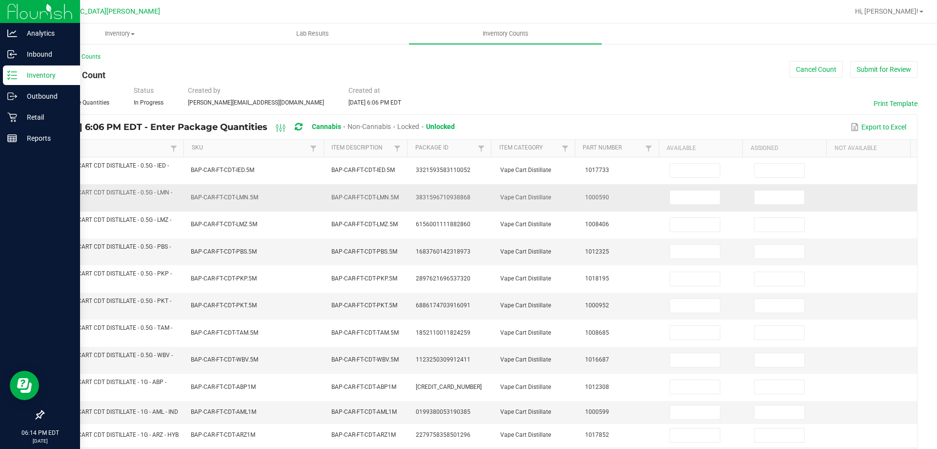
scroll to position [0, 0]
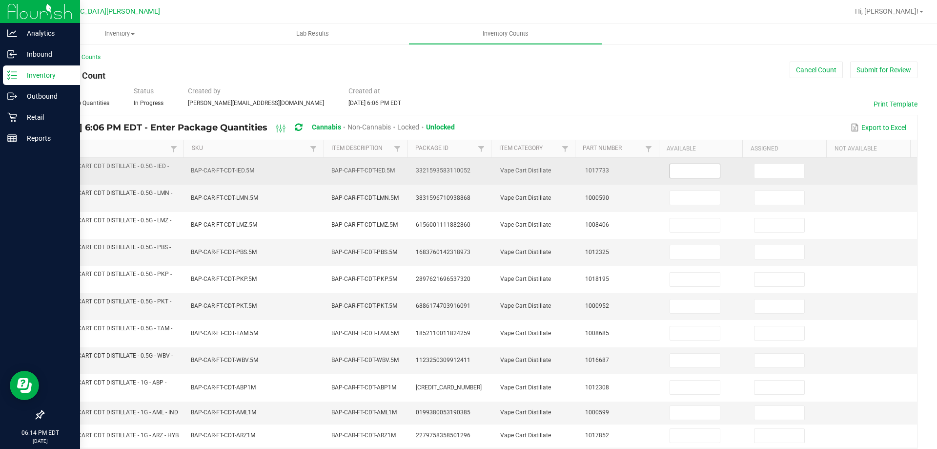
click at [673, 175] on input at bounding box center [695, 171] width 50 height 14
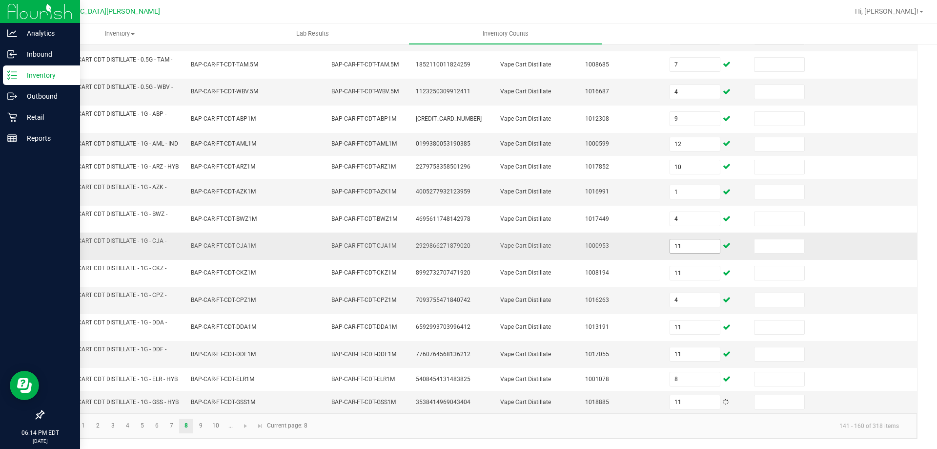
scroll to position [285, 0]
click at [206, 421] on link "9" at bounding box center [201, 425] width 14 height 15
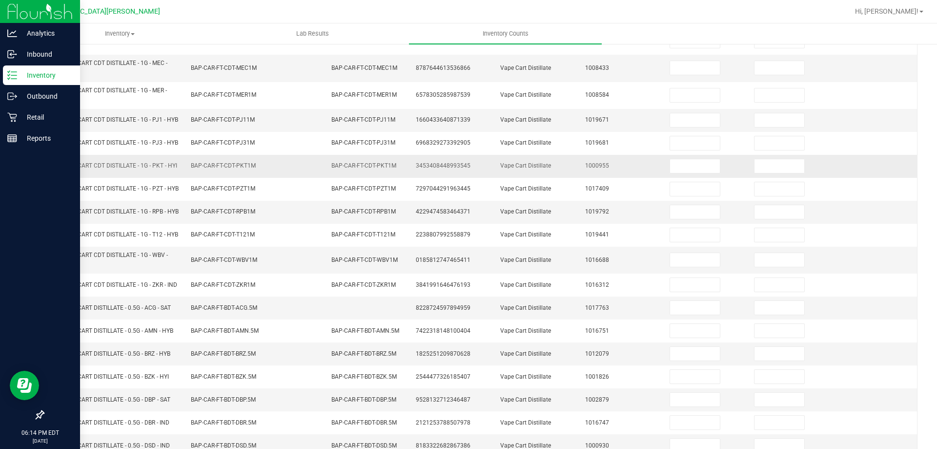
scroll to position [0, 0]
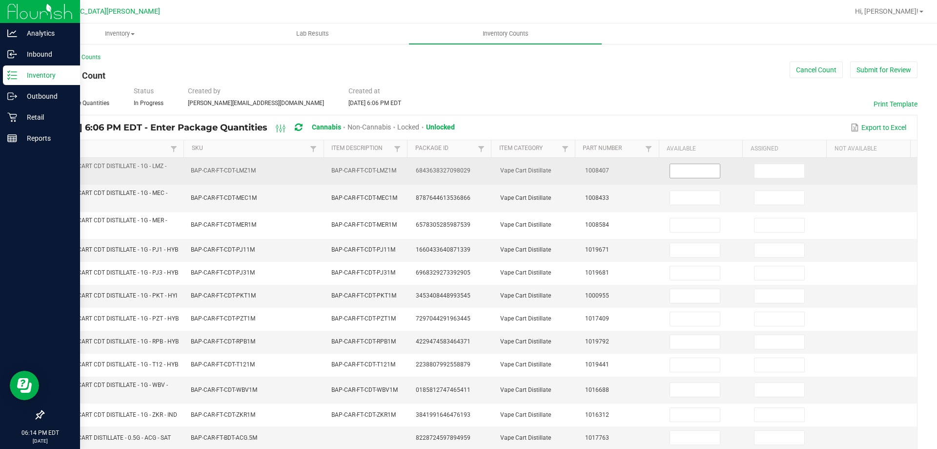
click at [682, 173] on input at bounding box center [695, 171] width 50 height 14
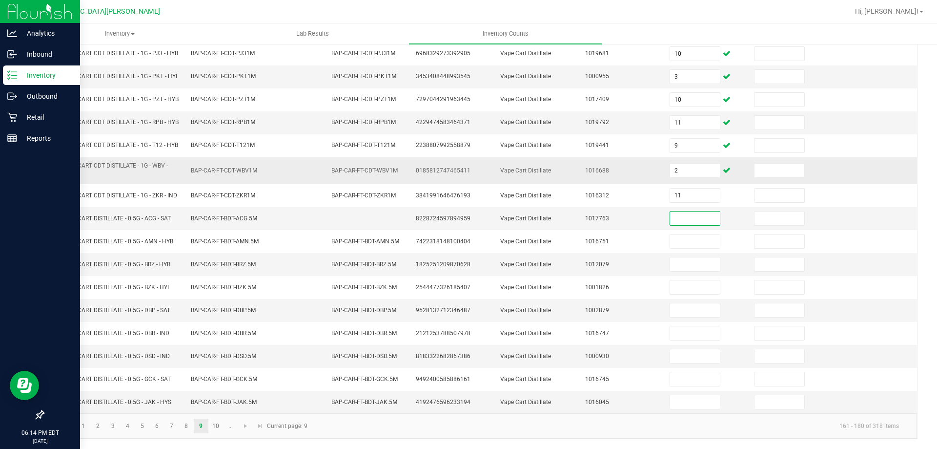
scroll to position [244, 0]
click at [216, 430] on link "10" at bounding box center [216, 425] width 14 height 15
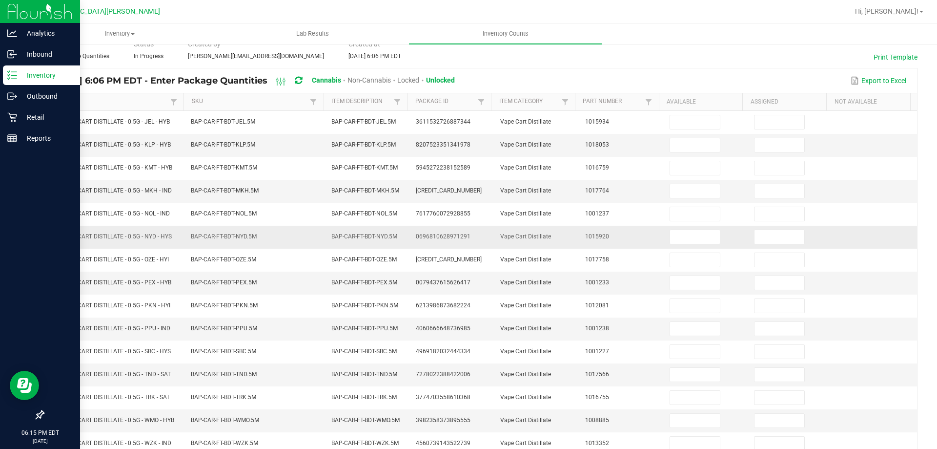
scroll to position [0, 0]
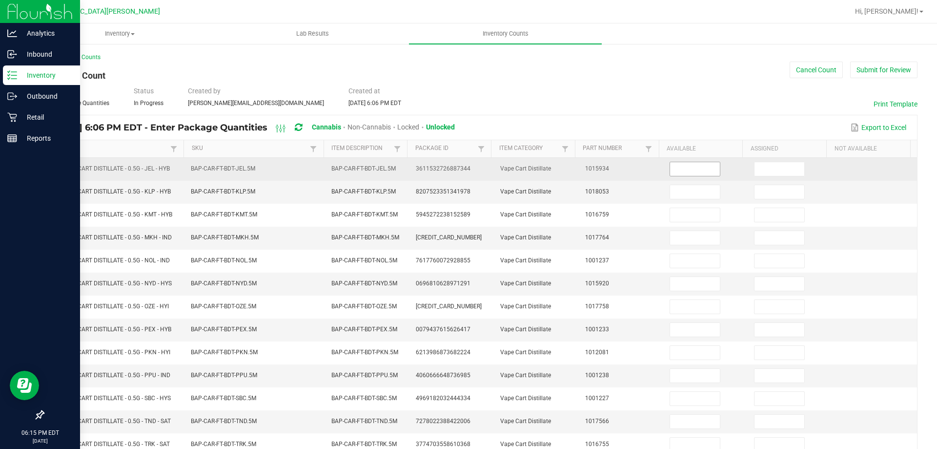
click at [695, 170] on input at bounding box center [695, 169] width 50 height 14
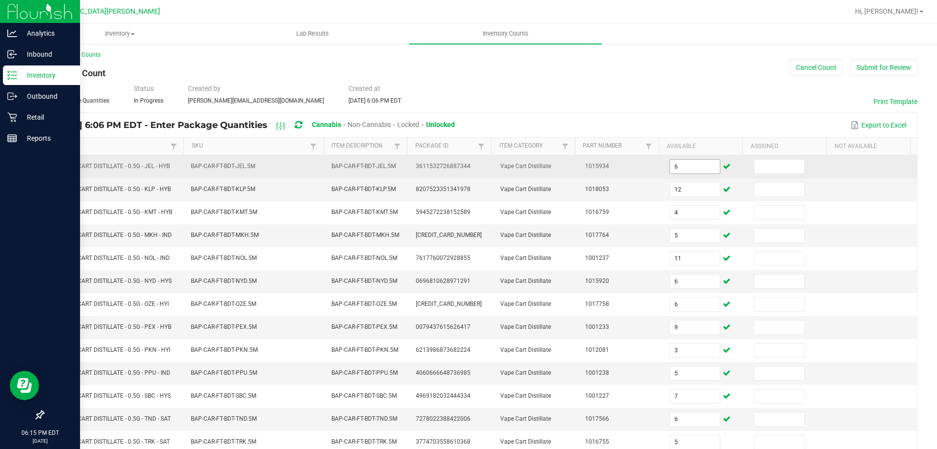
scroll to position [203, 0]
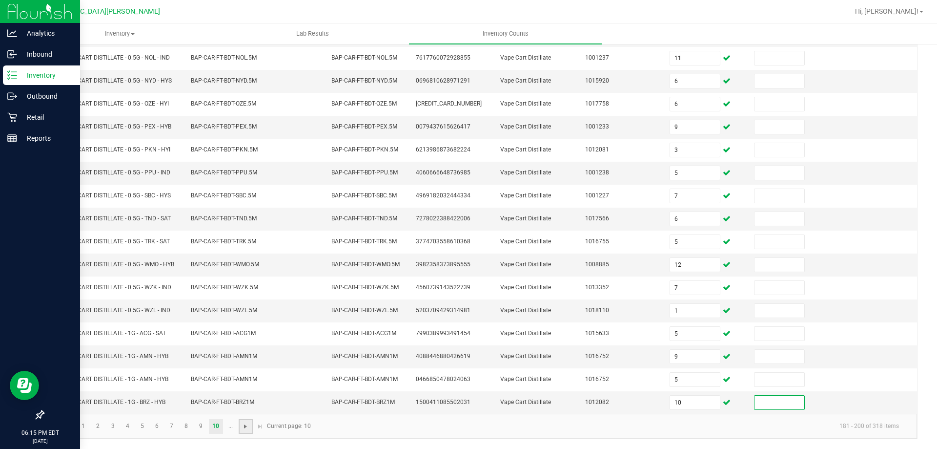
click at [243, 425] on span "Go to the next page" at bounding box center [246, 426] width 8 height 8
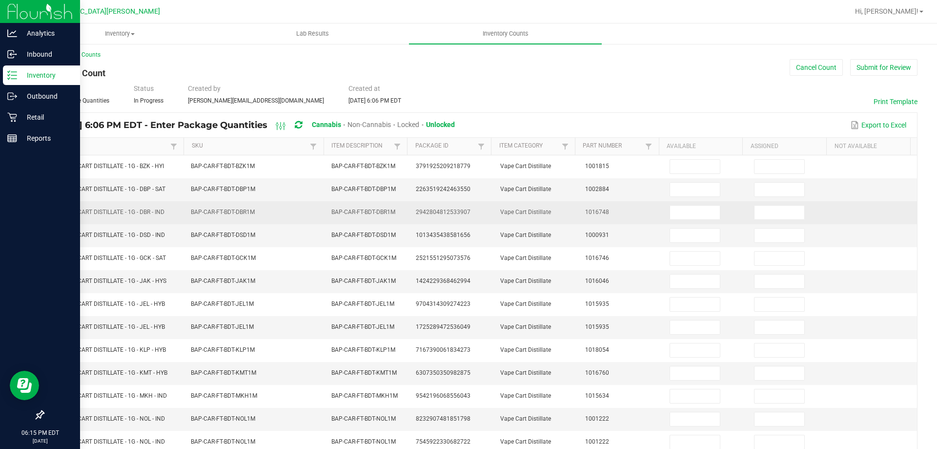
scroll to position [0, 0]
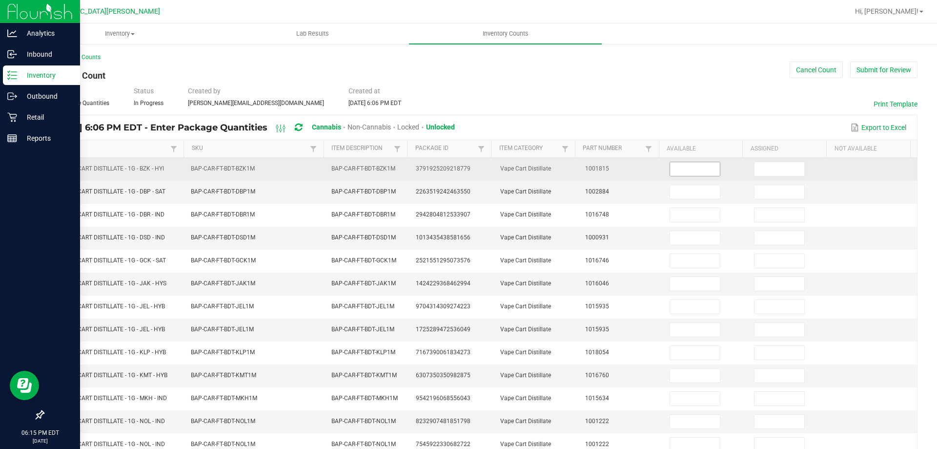
click at [690, 173] on input at bounding box center [695, 169] width 50 height 14
click at [681, 170] on input "12" at bounding box center [695, 169] width 50 height 14
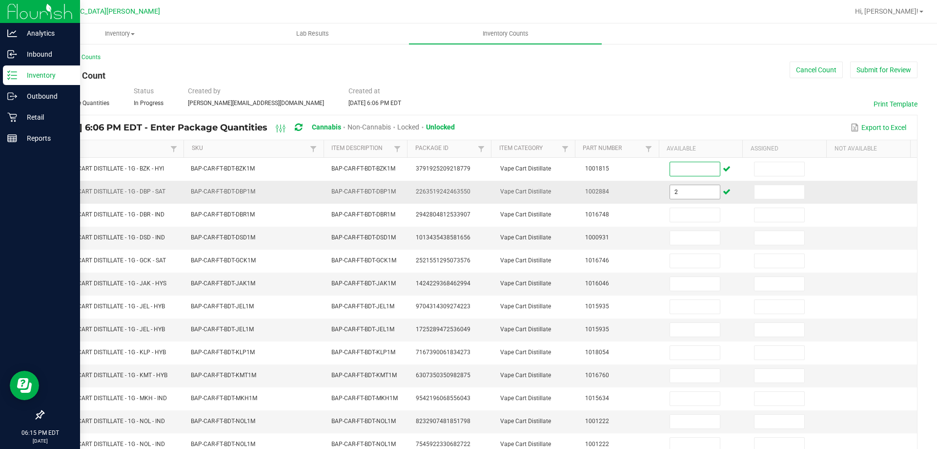
click at [670, 187] on input "2" at bounding box center [695, 192] width 50 height 14
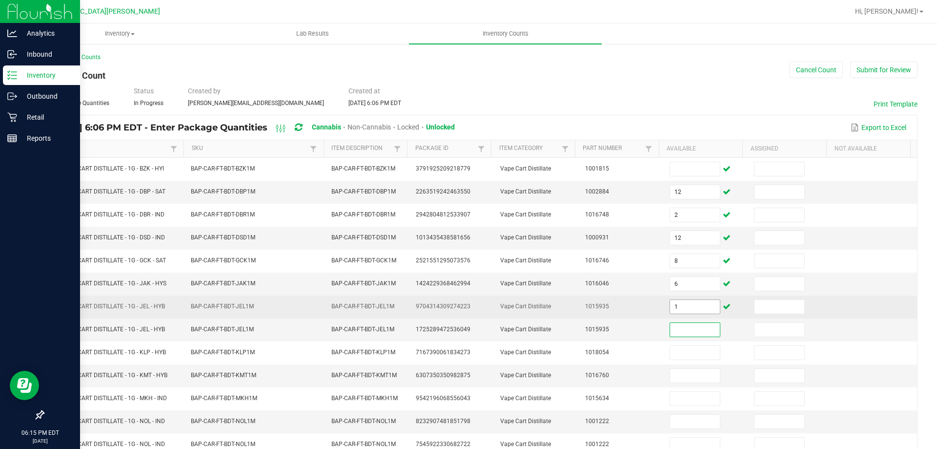
click at [675, 309] on input "1" at bounding box center [695, 307] width 50 height 14
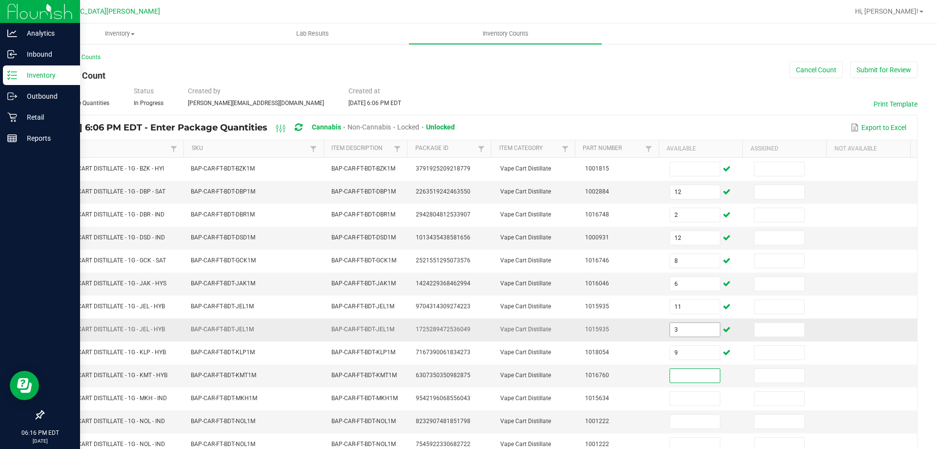
click at [686, 328] on input "3" at bounding box center [695, 330] width 50 height 14
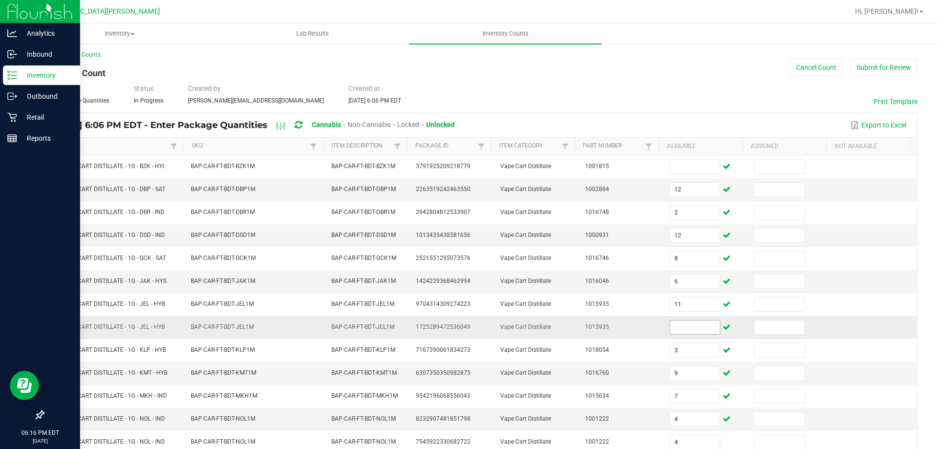
scroll to position [203, 0]
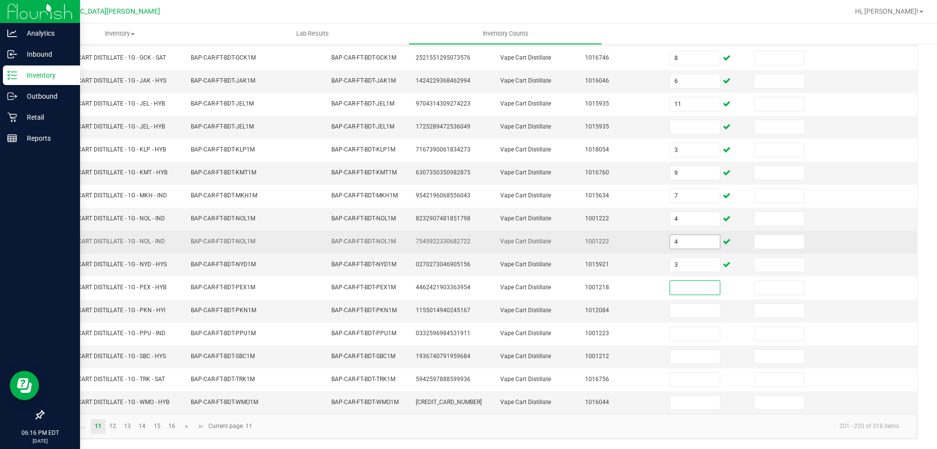
click at [670, 241] on input "4" at bounding box center [695, 242] width 50 height 14
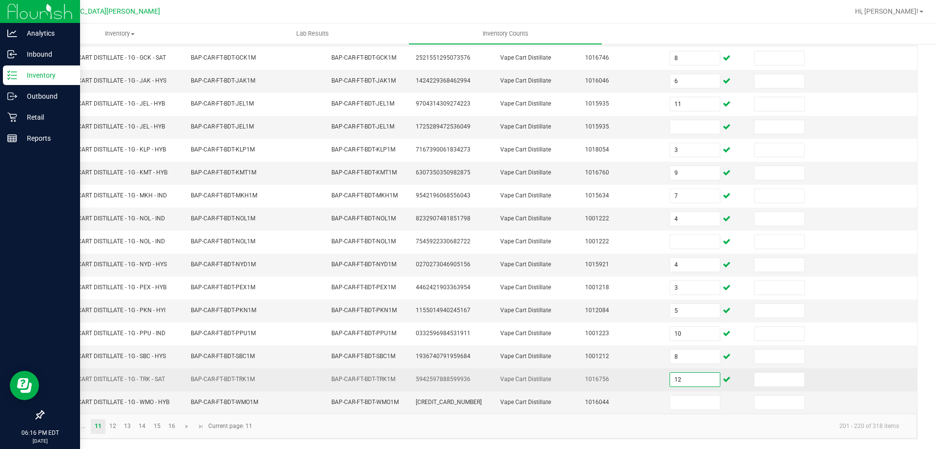
click at [671, 379] on input "12" at bounding box center [695, 379] width 50 height 14
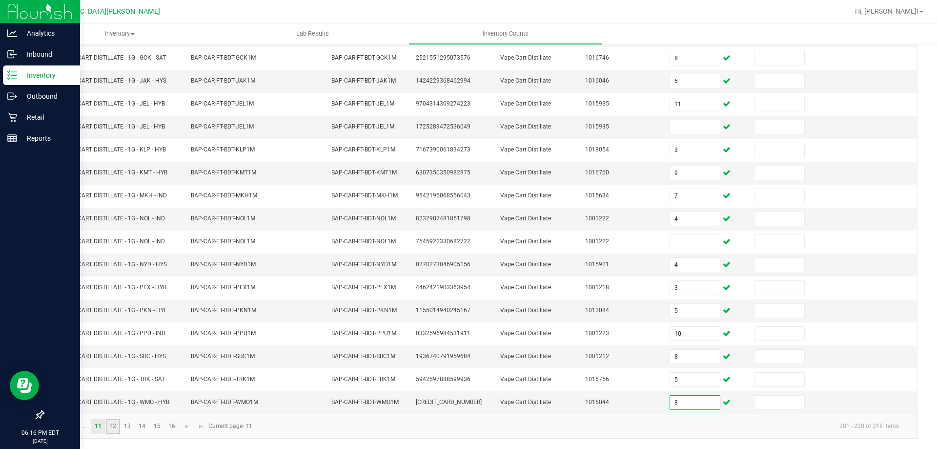
click at [115, 426] on link "12" at bounding box center [113, 426] width 14 height 15
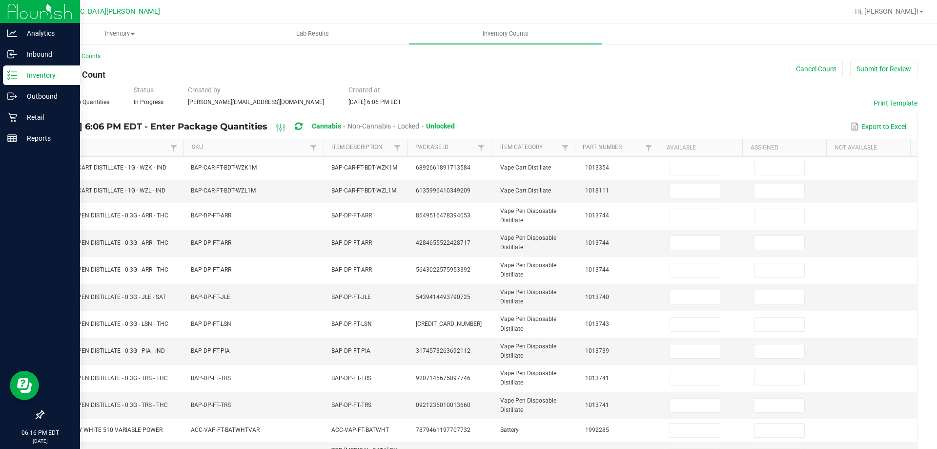
scroll to position [0, 0]
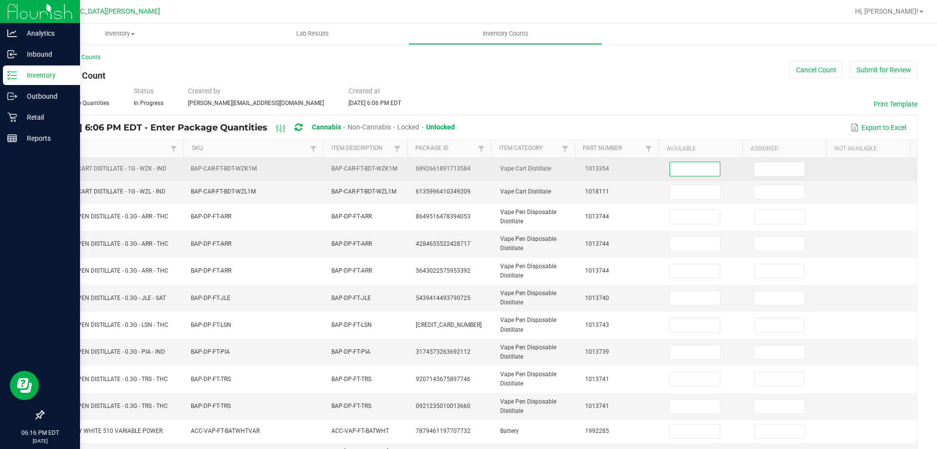
click at [670, 163] on input at bounding box center [695, 169] width 50 height 14
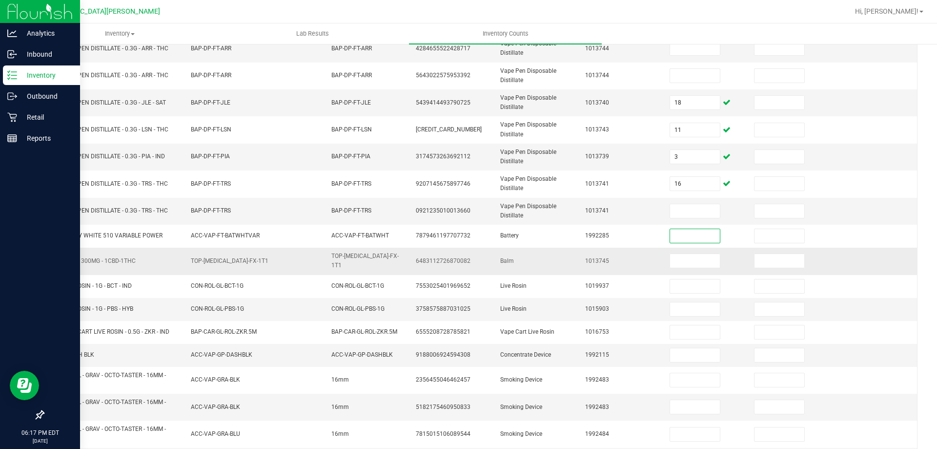
scroll to position [252, 0]
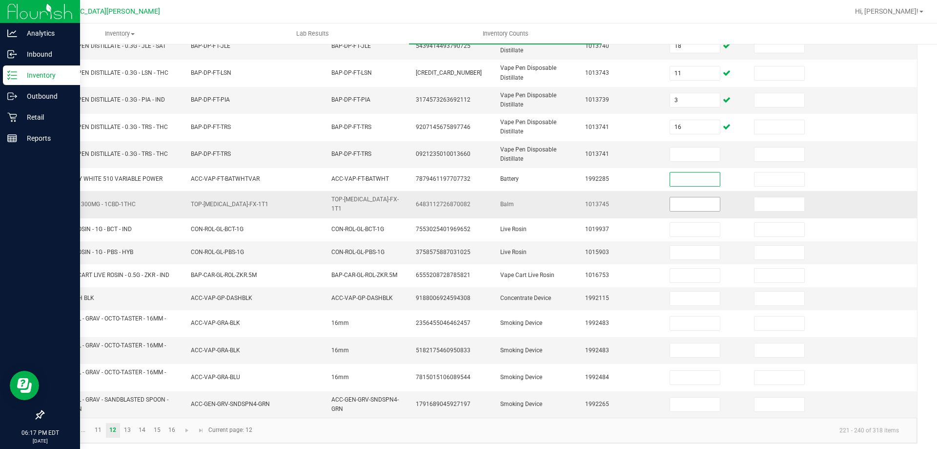
click at [670, 197] on input at bounding box center [695, 204] width 50 height 14
click at [121, 426] on link "13" at bounding box center [128, 430] width 14 height 15
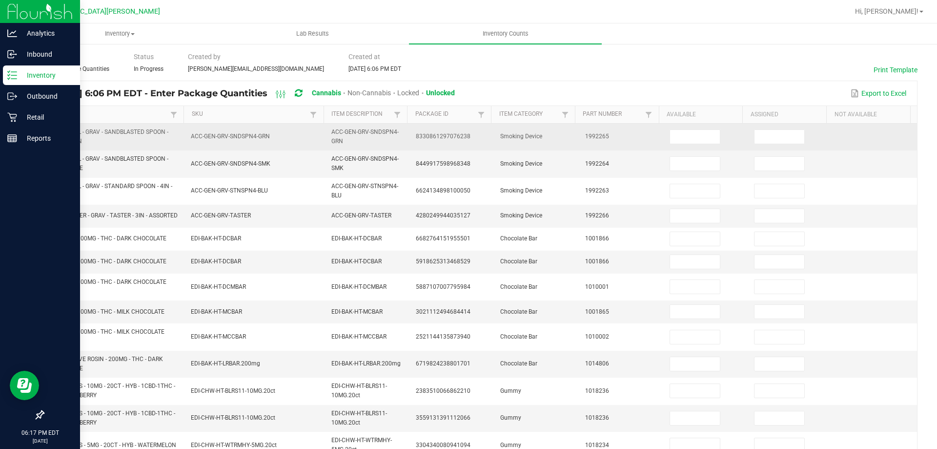
scroll to position [0, 0]
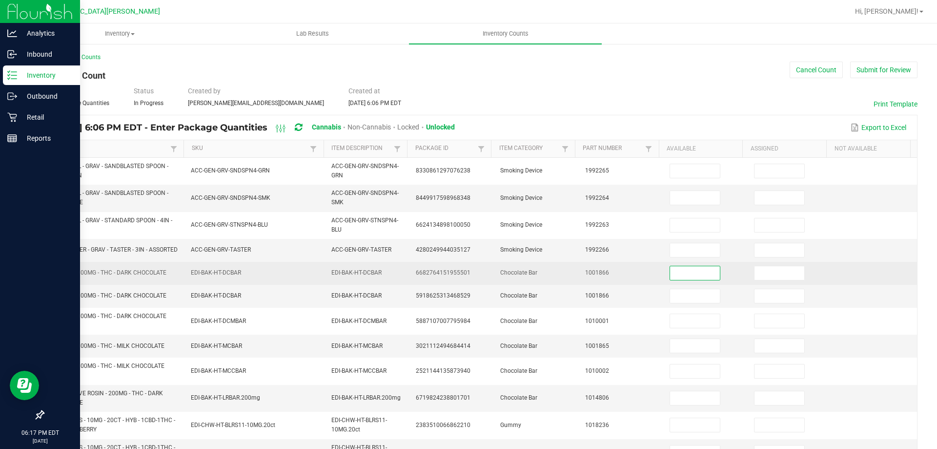
click at [694, 280] on input at bounding box center [695, 273] width 50 height 14
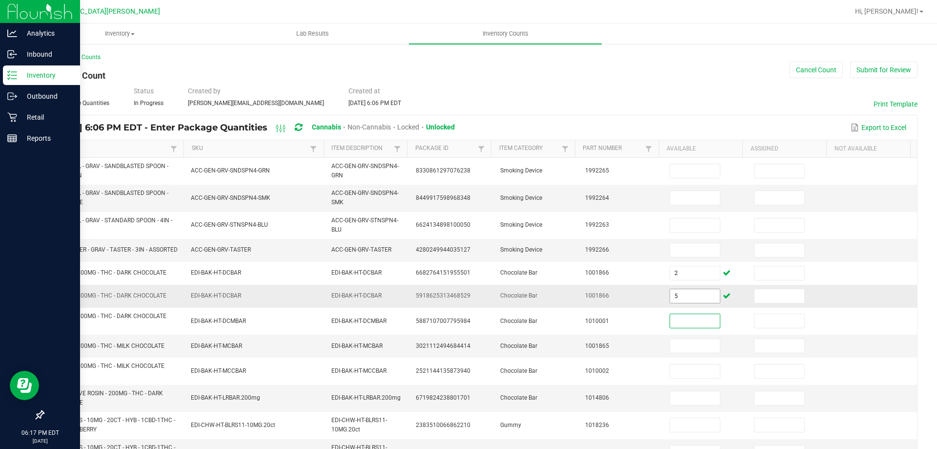
click at [679, 300] on input "5" at bounding box center [695, 296] width 50 height 14
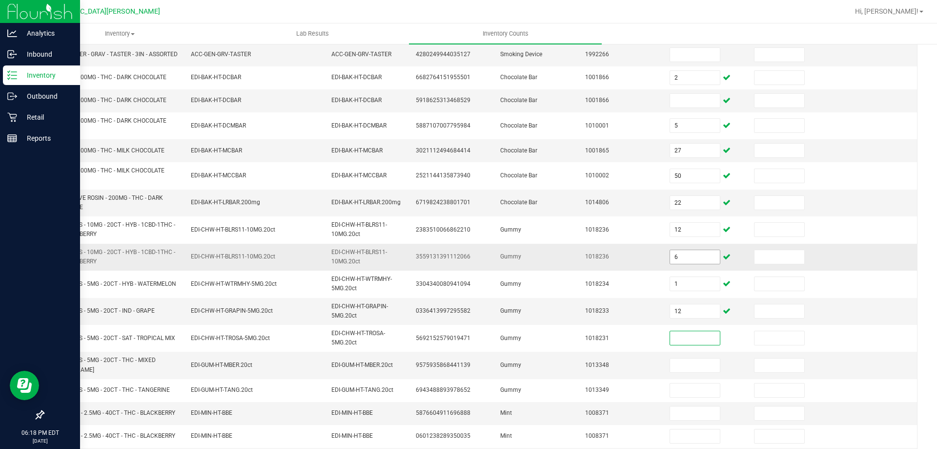
click at [678, 261] on input "6" at bounding box center [695, 257] width 50 height 14
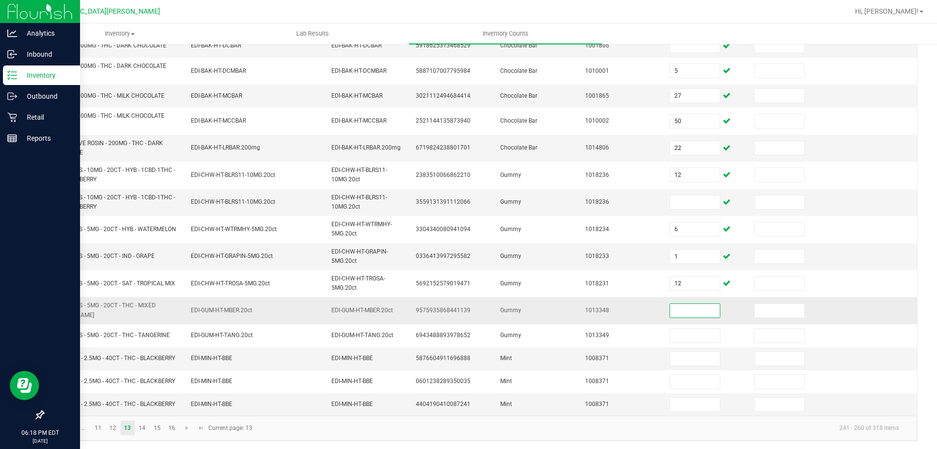
scroll to position [252, 0]
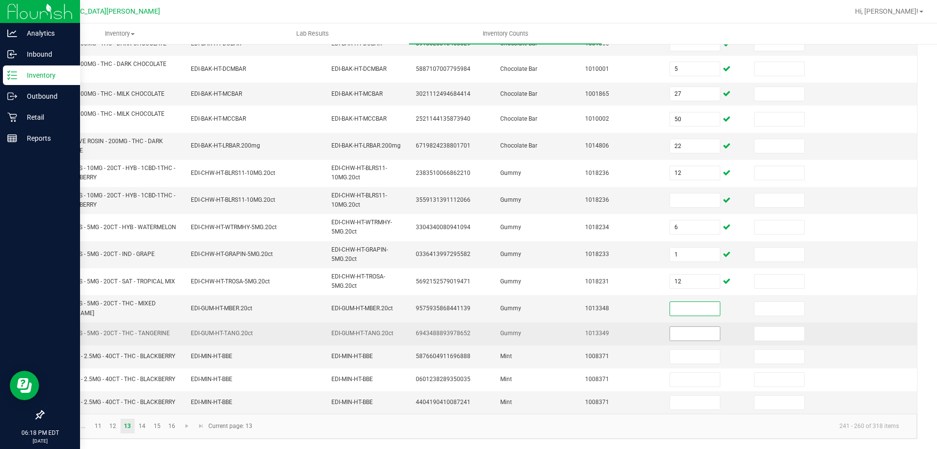
click at [678, 331] on input at bounding box center [695, 334] width 50 height 14
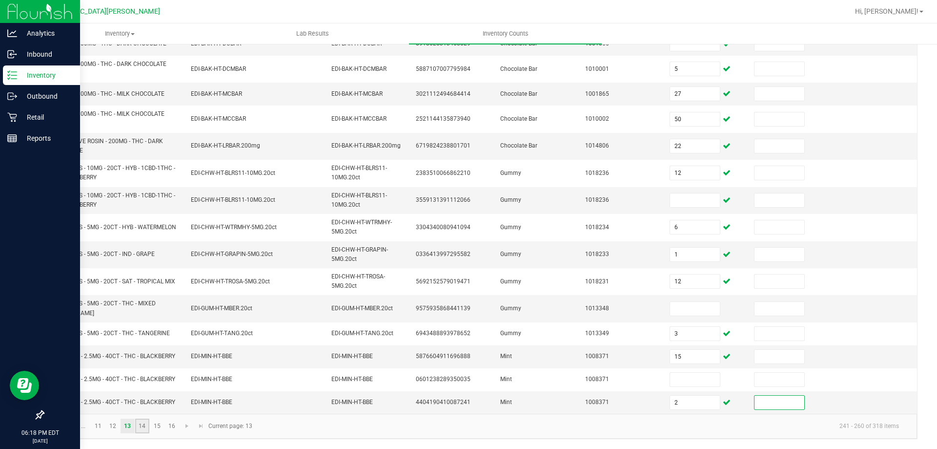
click at [144, 425] on link "14" at bounding box center [142, 425] width 14 height 15
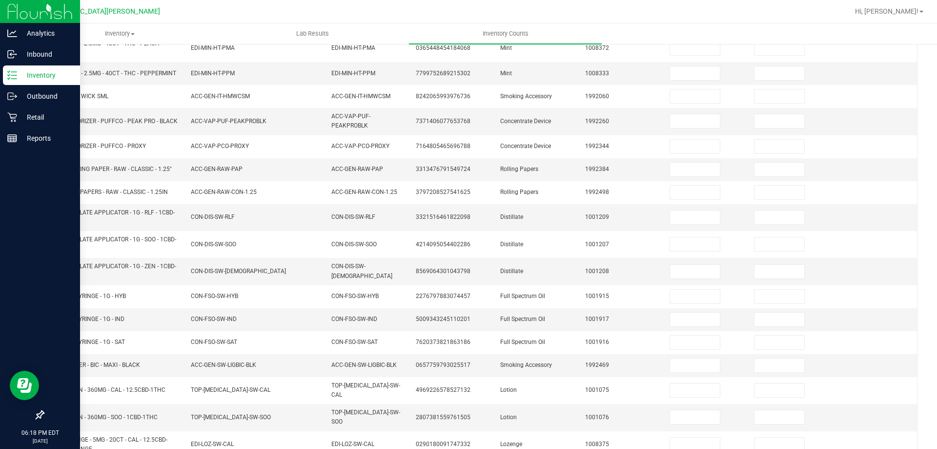
scroll to position [0, 0]
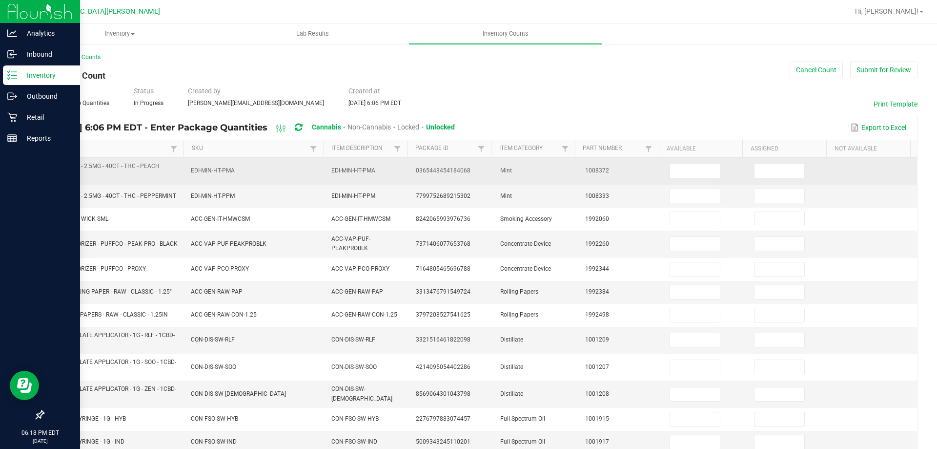
click at [672, 179] on td at bounding box center [706, 171] width 84 height 27
click at [685, 171] on input at bounding box center [695, 171] width 50 height 14
click at [678, 163] on td "8" at bounding box center [706, 171] width 84 height 27
click at [672, 168] on input "8" at bounding box center [695, 171] width 50 height 14
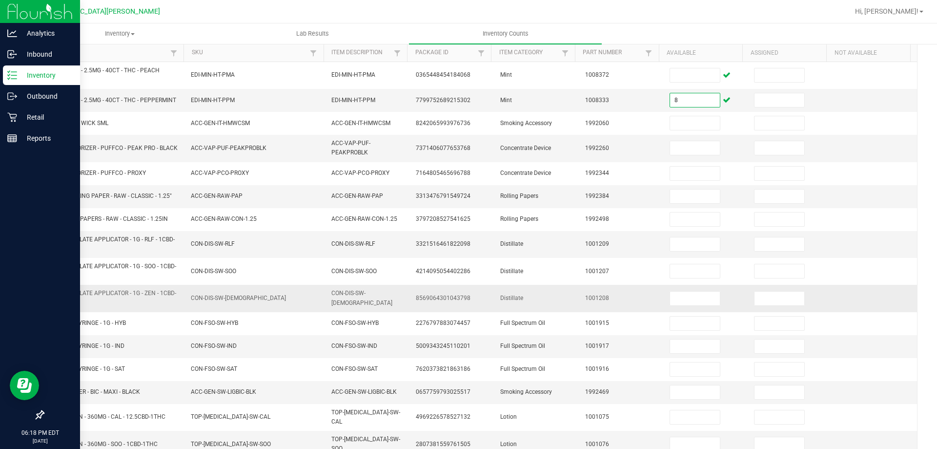
scroll to position [98, 0]
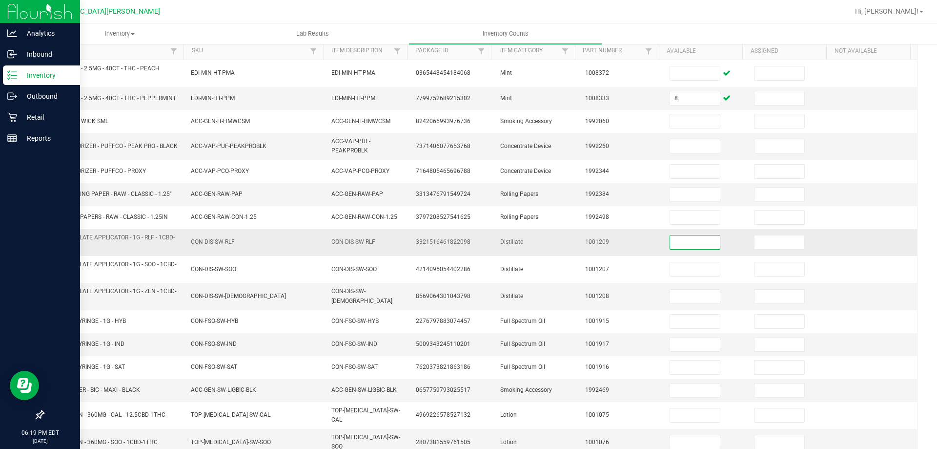
click at [670, 245] on input at bounding box center [695, 242] width 50 height 14
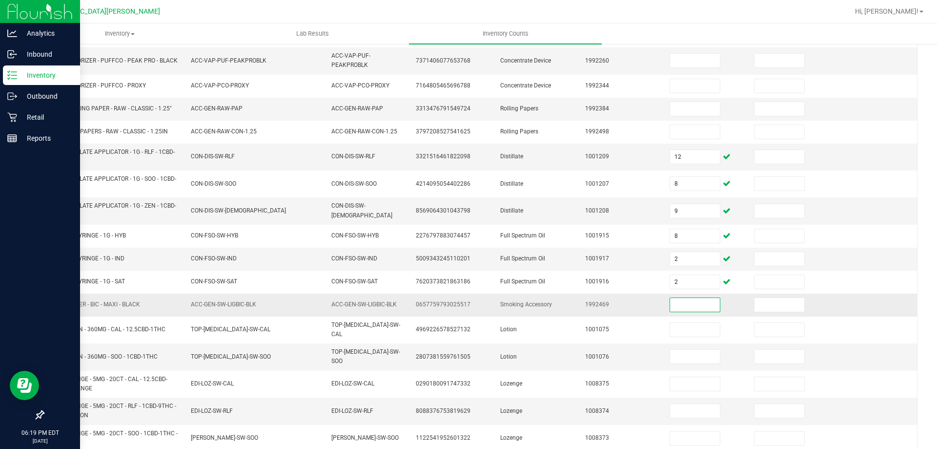
scroll to position [195, 0]
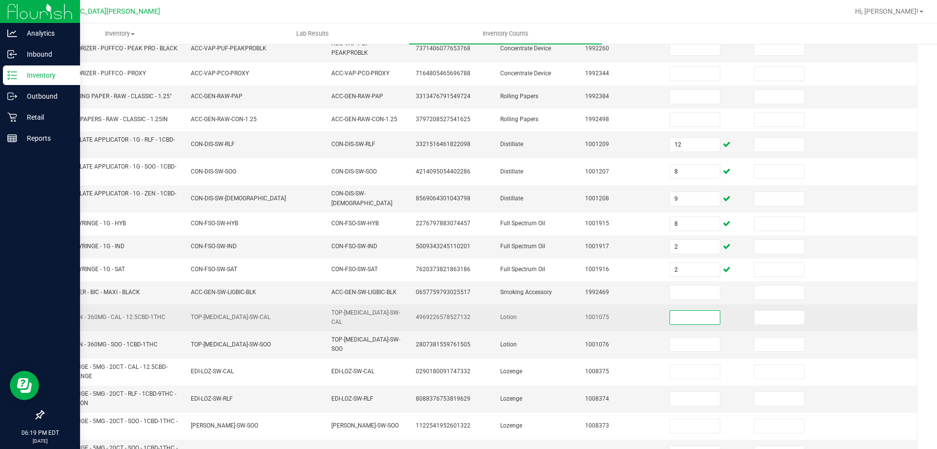
click at [670, 310] on input at bounding box center [695, 317] width 50 height 14
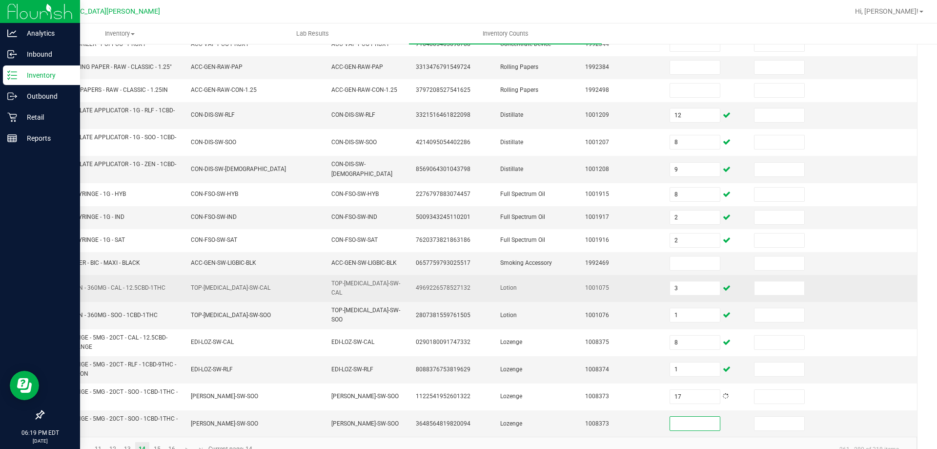
scroll to position [240, 0]
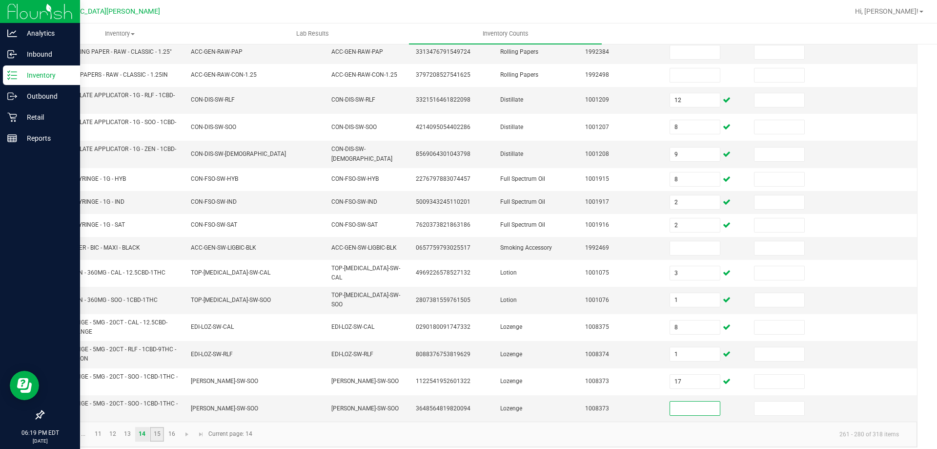
click at [154, 427] on link "15" at bounding box center [157, 434] width 14 height 15
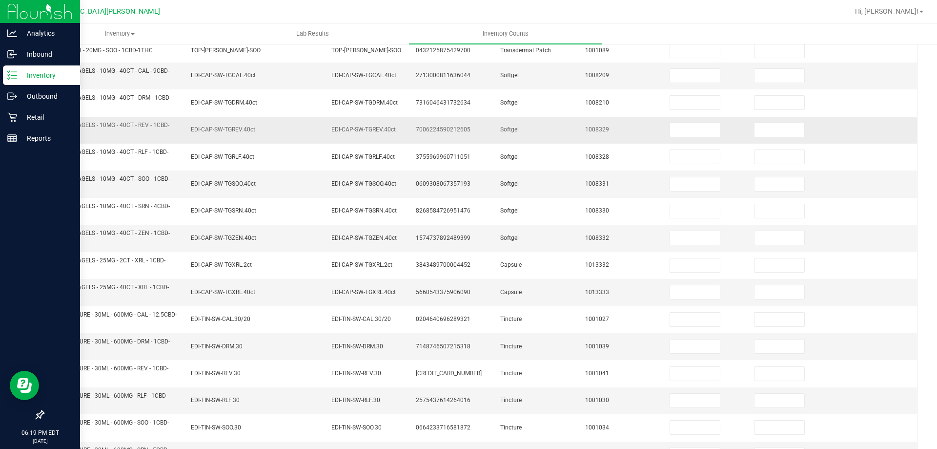
scroll to position [44, 0]
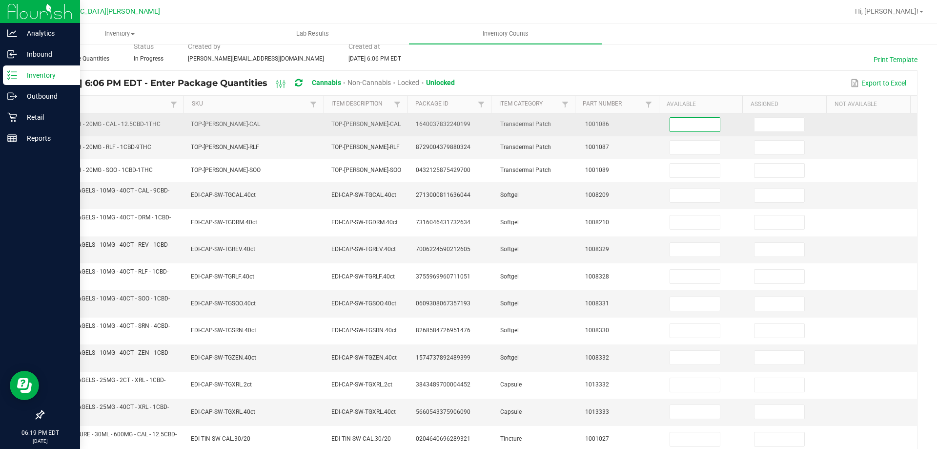
click at [683, 128] on input at bounding box center [695, 125] width 50 height 14
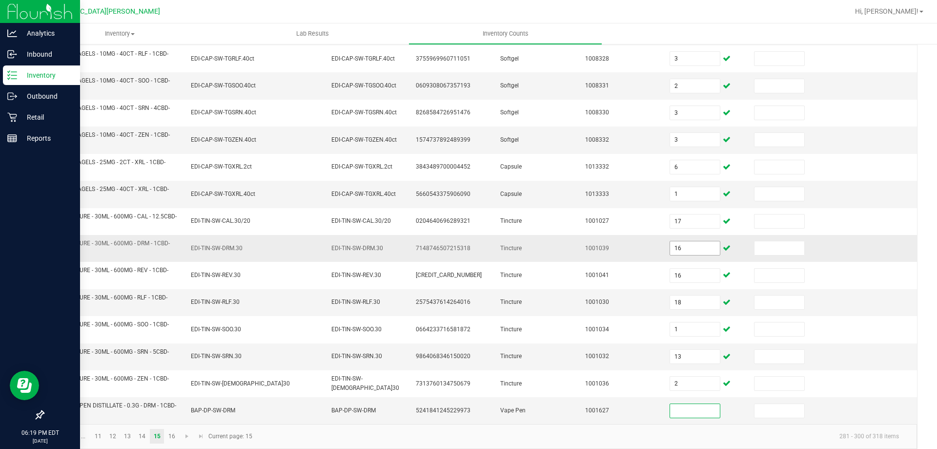
scroll to position [272, 0]
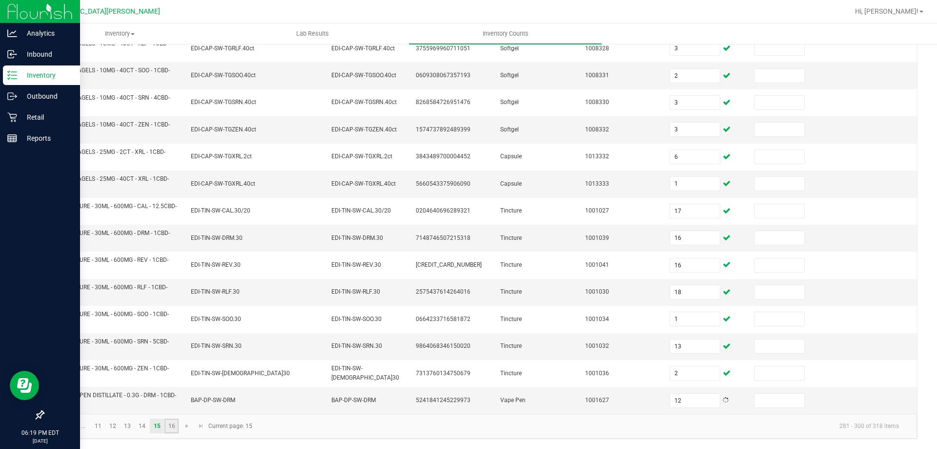
click at [178, 424] on link "16" at bounding box center [172, 425] width 14 height 15
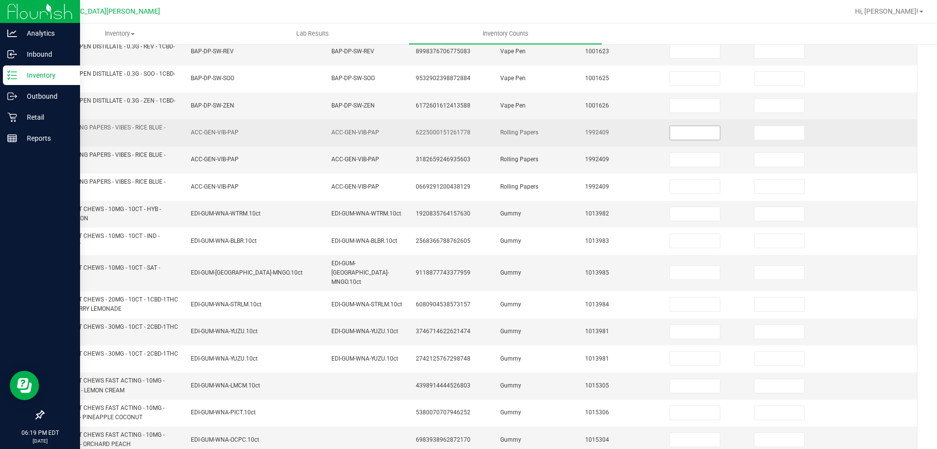
scroll to position [0, 0]
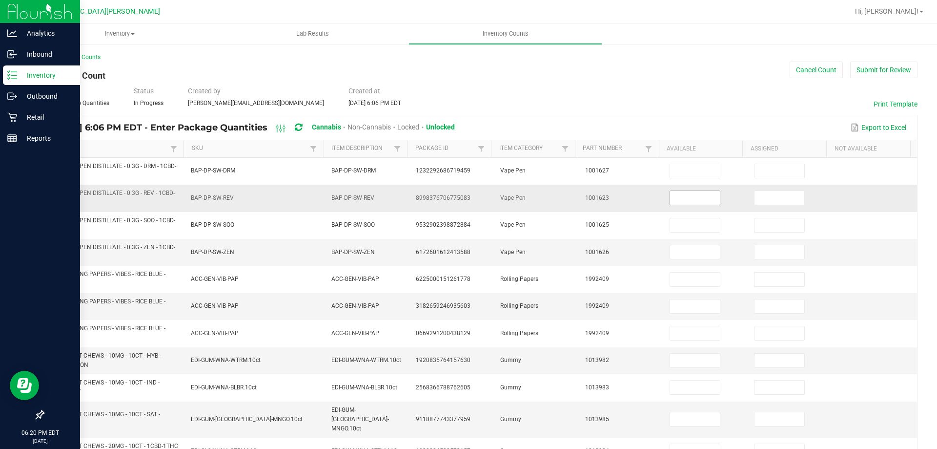
click at [672, 199] on input at bounding box center [695, 198] width 50 height 14
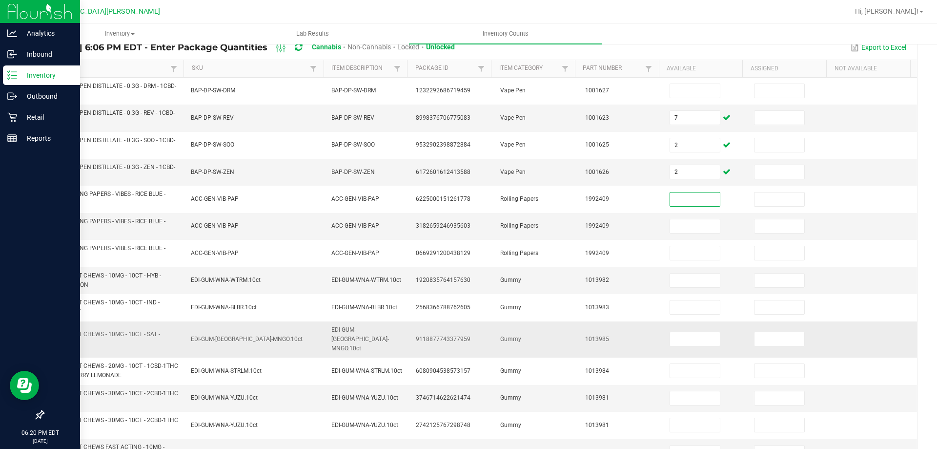
scroll to position [98, 0]
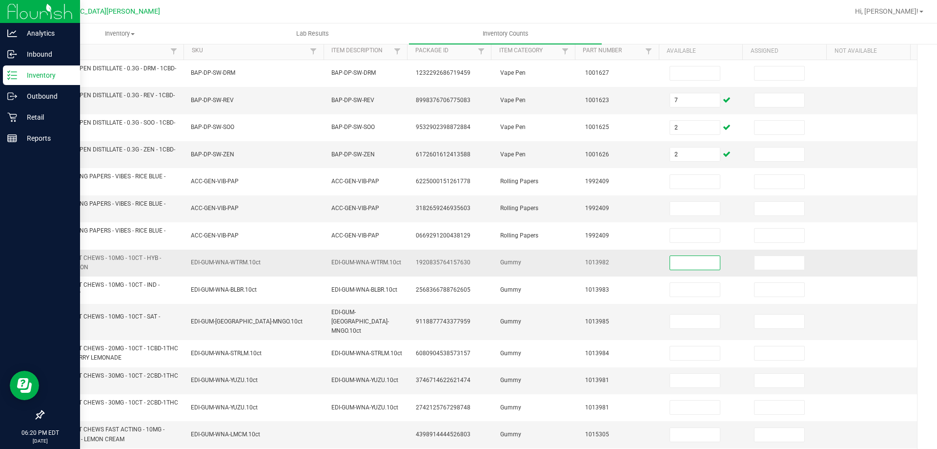
click at [670, 261] on input at bounding box center [695, 263] width 50 height 14
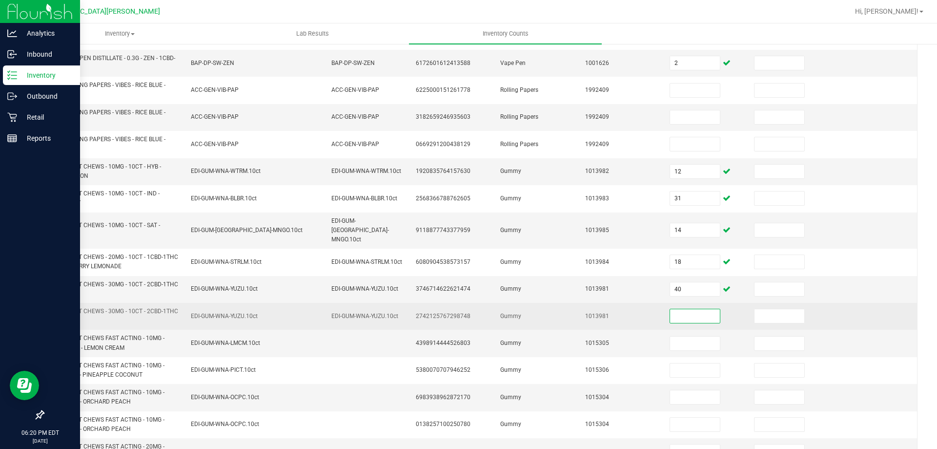
scroll to position [195, 0]
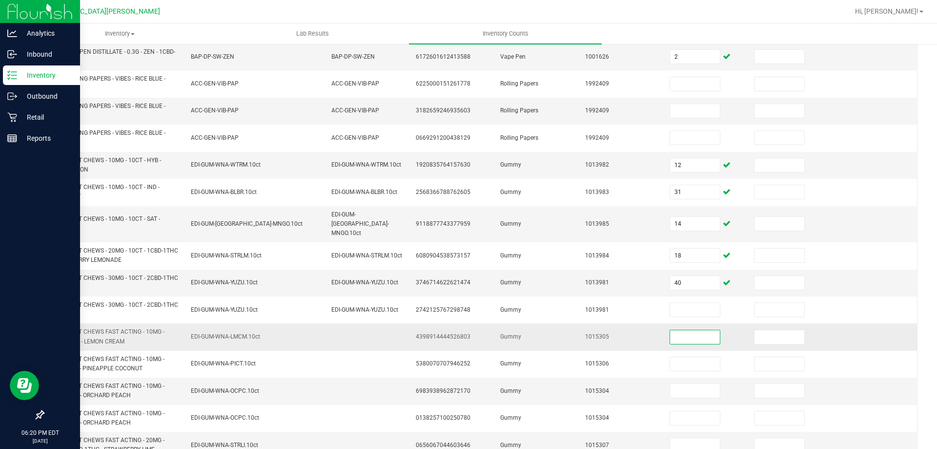
click at [670, 330] on input at bounding box center [695, 337] width 50 height 14
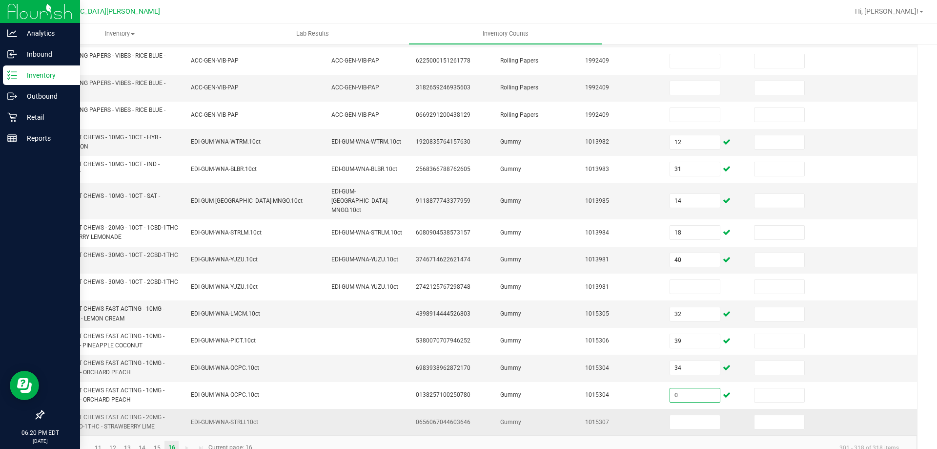
scroll to position [231, 0]
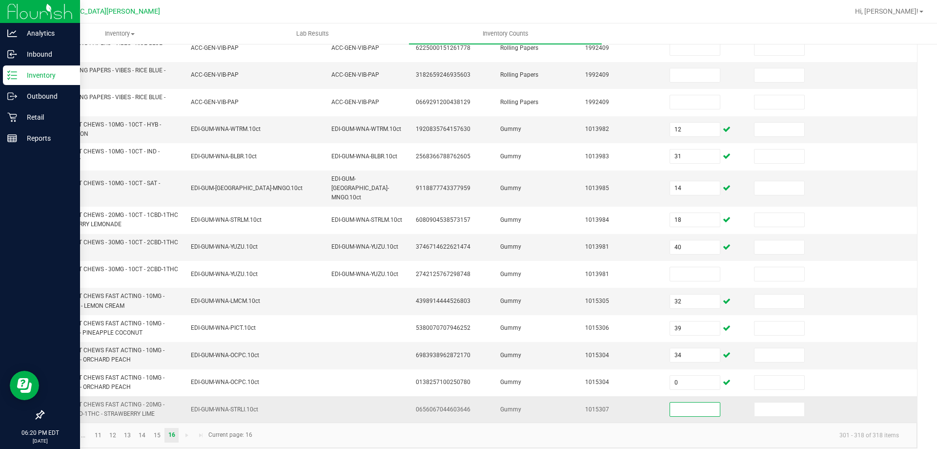
click at [674, 402] on input at bounding box center [695, 409] width 50 height 14
click at [322, 427] on kendo-pager-info "301 - 318 of 318 items" at bounding box center [582, 435] width 649 height 16
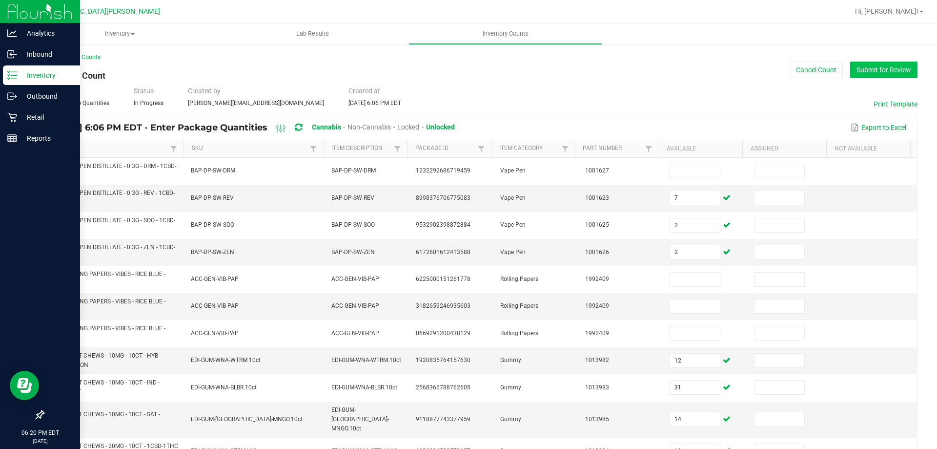
click at [873, 63] on button "Submit for Review" at bounding box center [883, 70] width 67 height 17
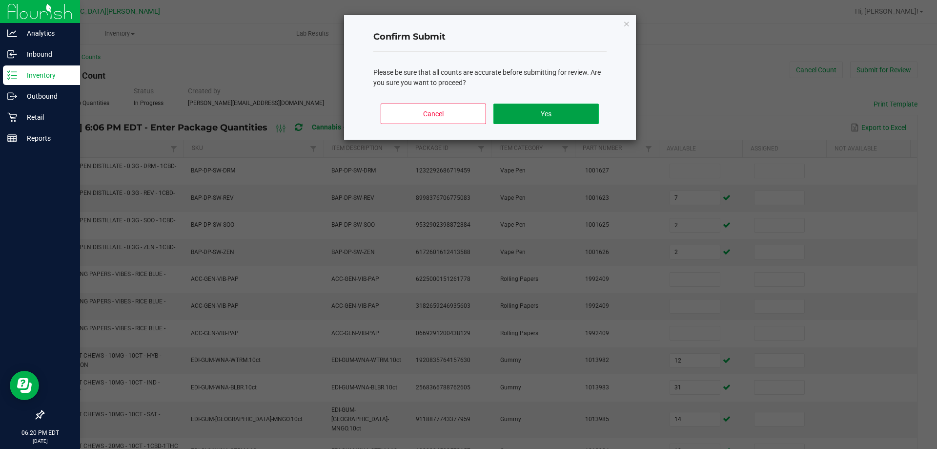
click at [575, 114] on button "Yes" at bounding box center [546, 113] width 105 height 21
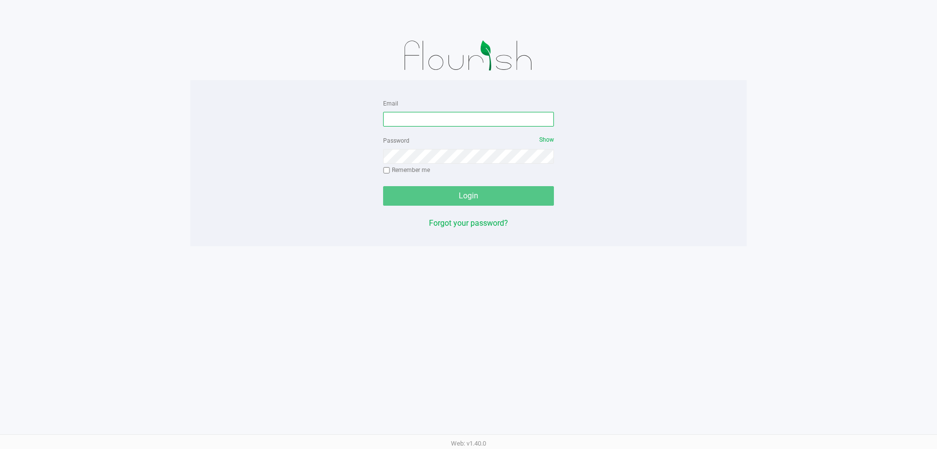
click at [407, 113] on input "Email" at bounding box center [468, 119] width 171 height 15
type input "TSAWYER@LIVEPARALLEL.COM"
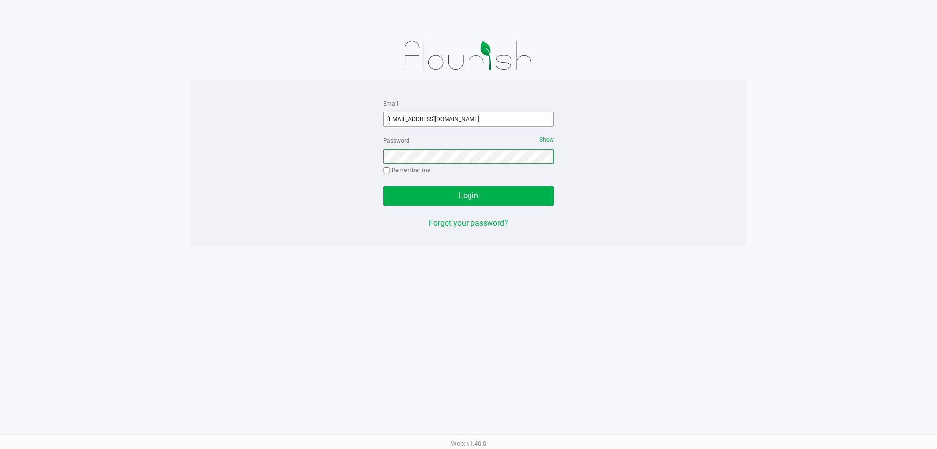
click at [383, 186] on button "Login" at bounding box center [468, 196] width 171 height 20
